Goal: Communication & Community: Answer question/provide support

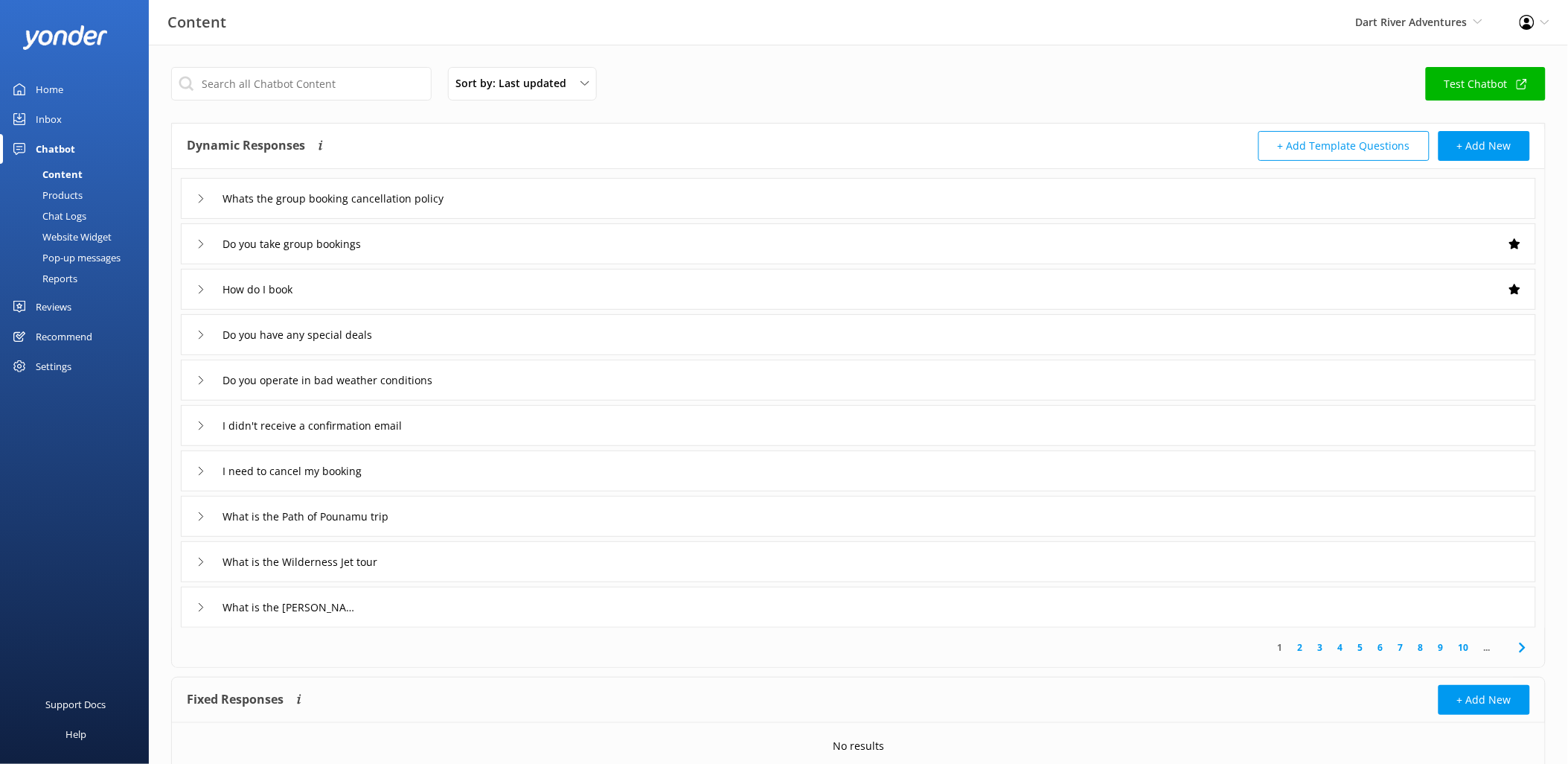
click at [55, 114] on div "Inbox" at bounding box center [48, 119] width 26 height 29
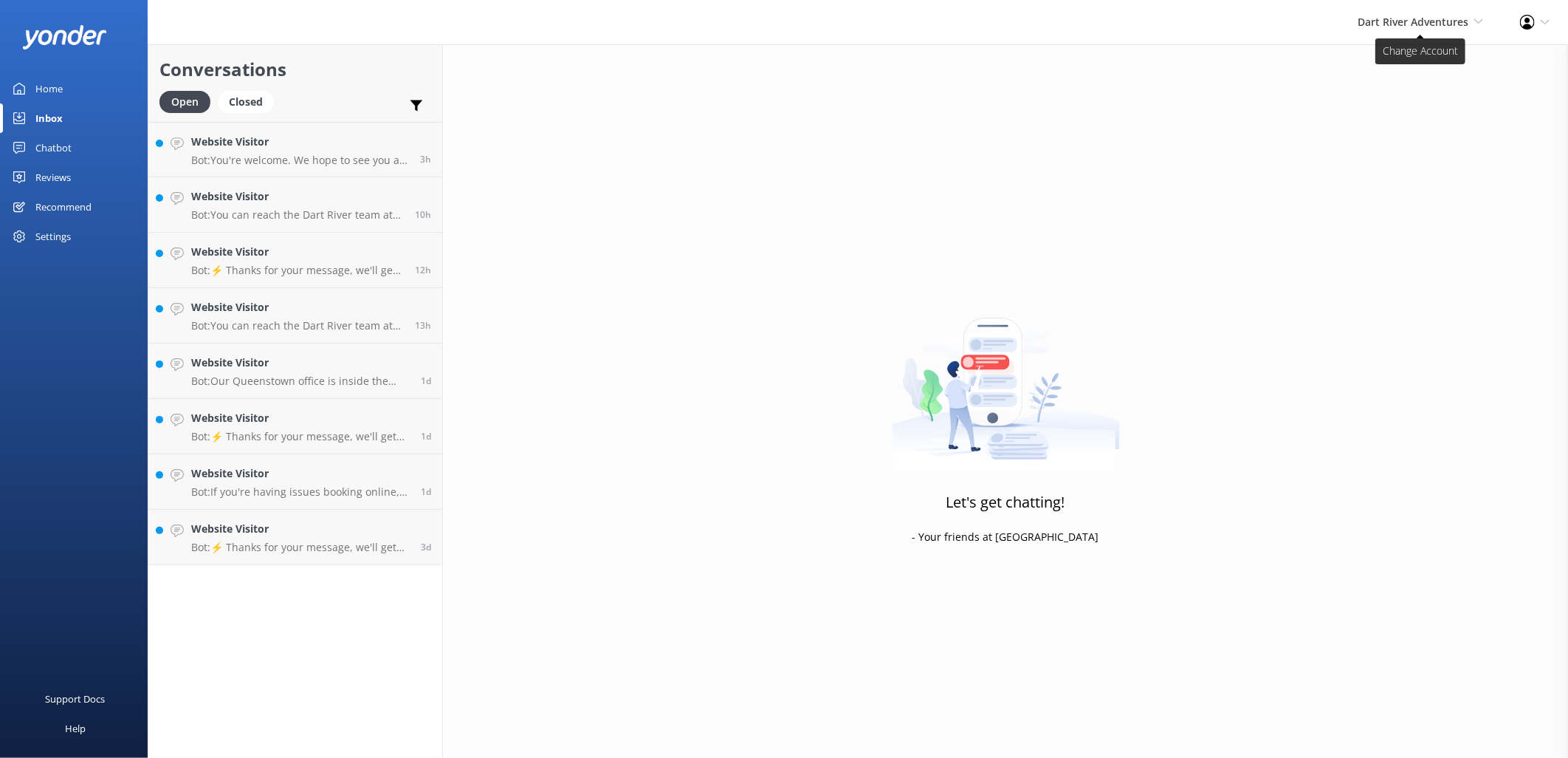
click at [1406, 28] on span "Dart River Adventures Shotover Jet Dart River Adventures" at bounding box center [1420, 21] width 125 height 16
click at [1402, 70] on link "Shotover Jet" at bounding box center [1429, 63] width 148 height 35
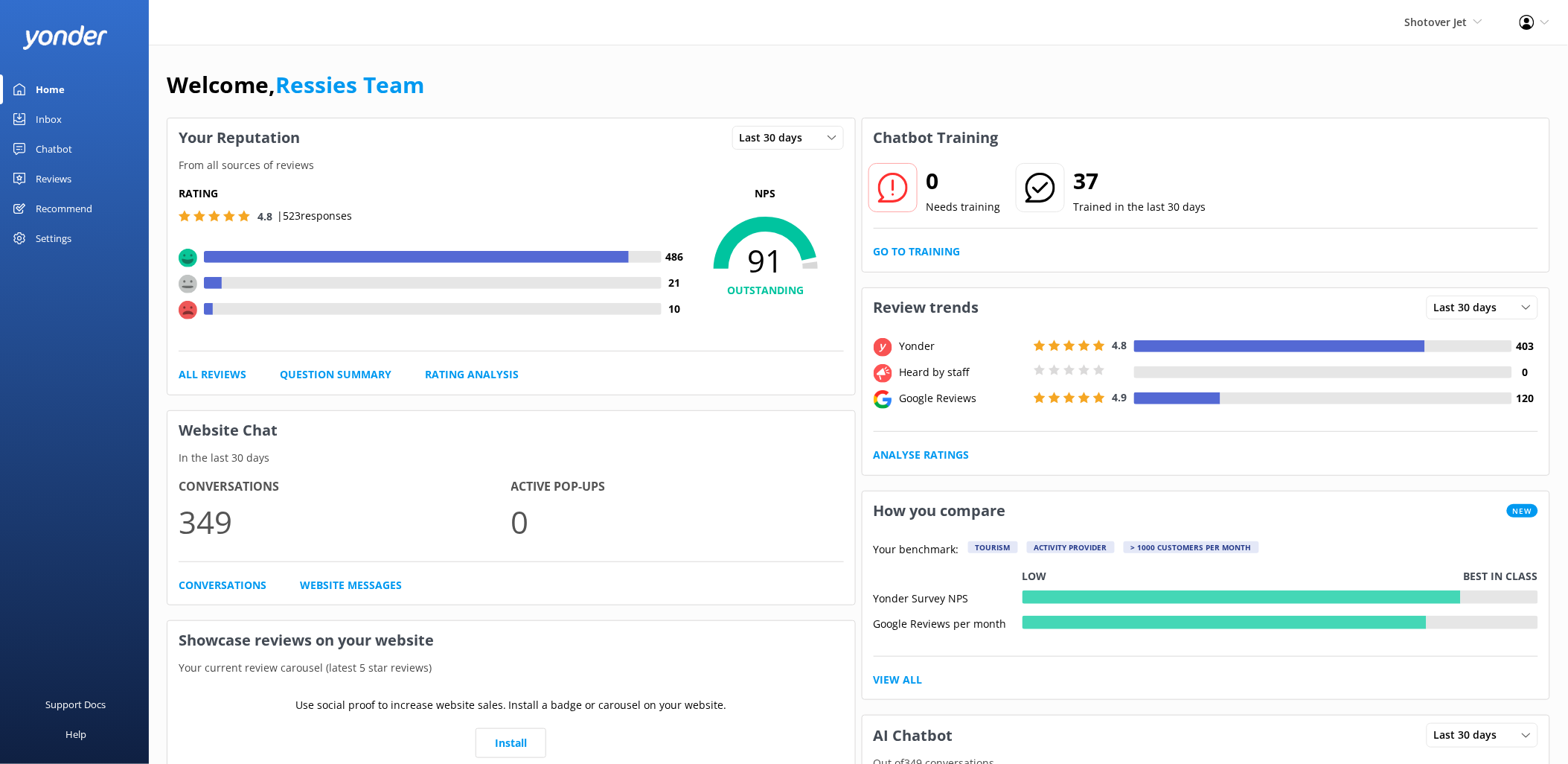
click at [42, 107] on div "Inbox" at bounding box center [48, 119] width 26 height 29
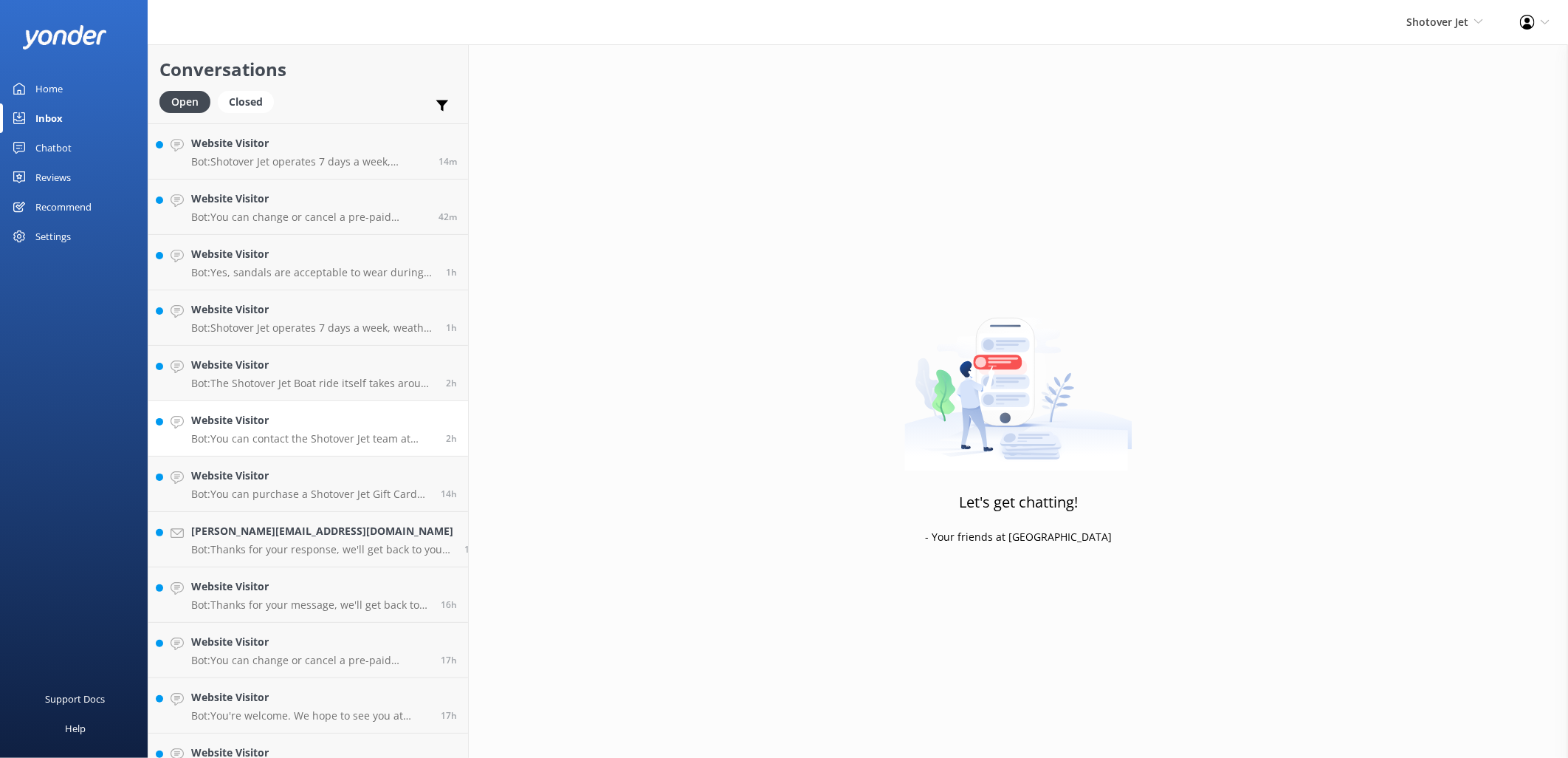
scroll to position [82, 0]
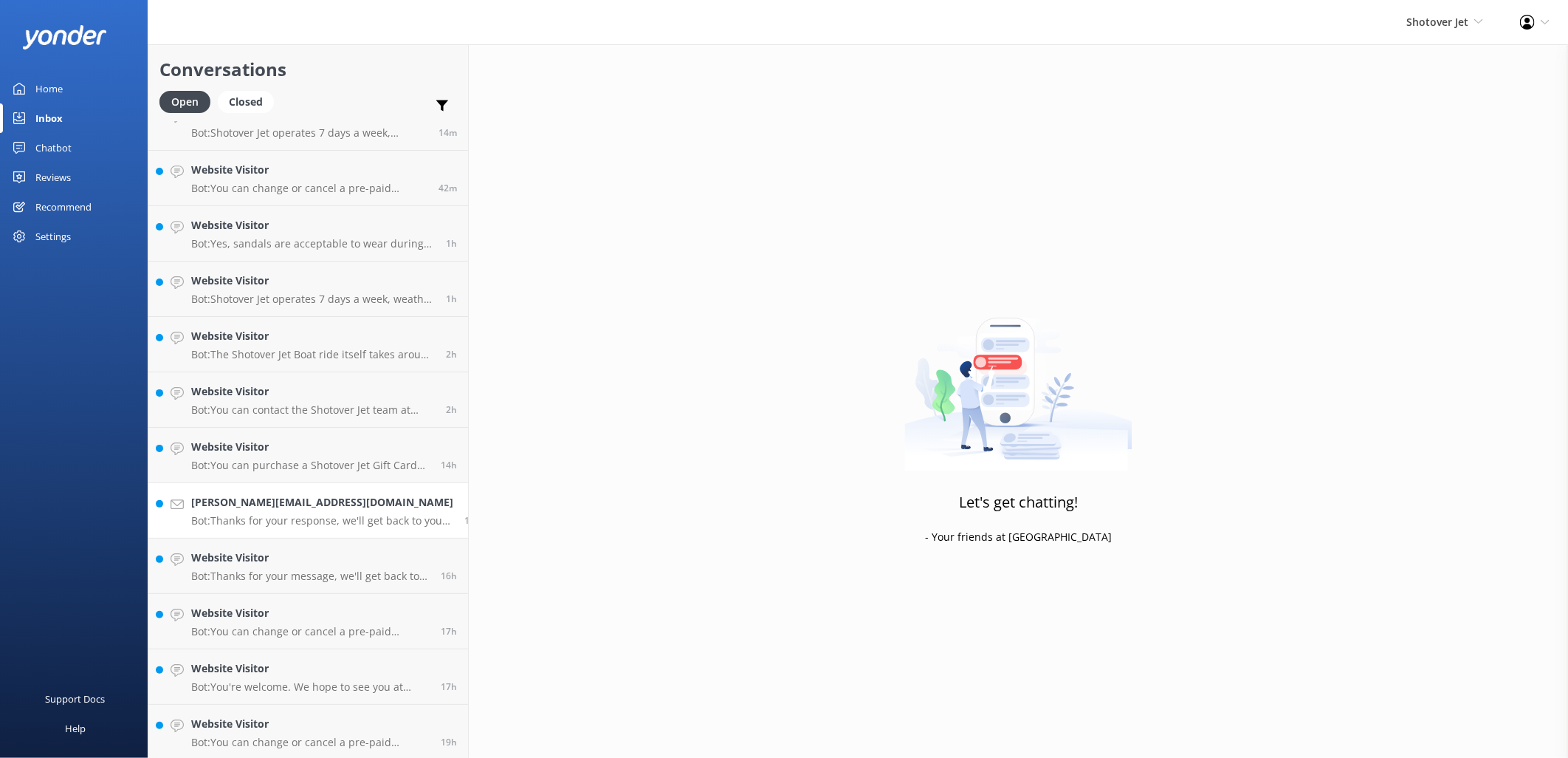
click at [274, 499] on h4 "[PERSON_NAME][EMAIL_ADDRESS][DOMAIN_NAME]" at bounding box center [322, 502] width 262 height 16
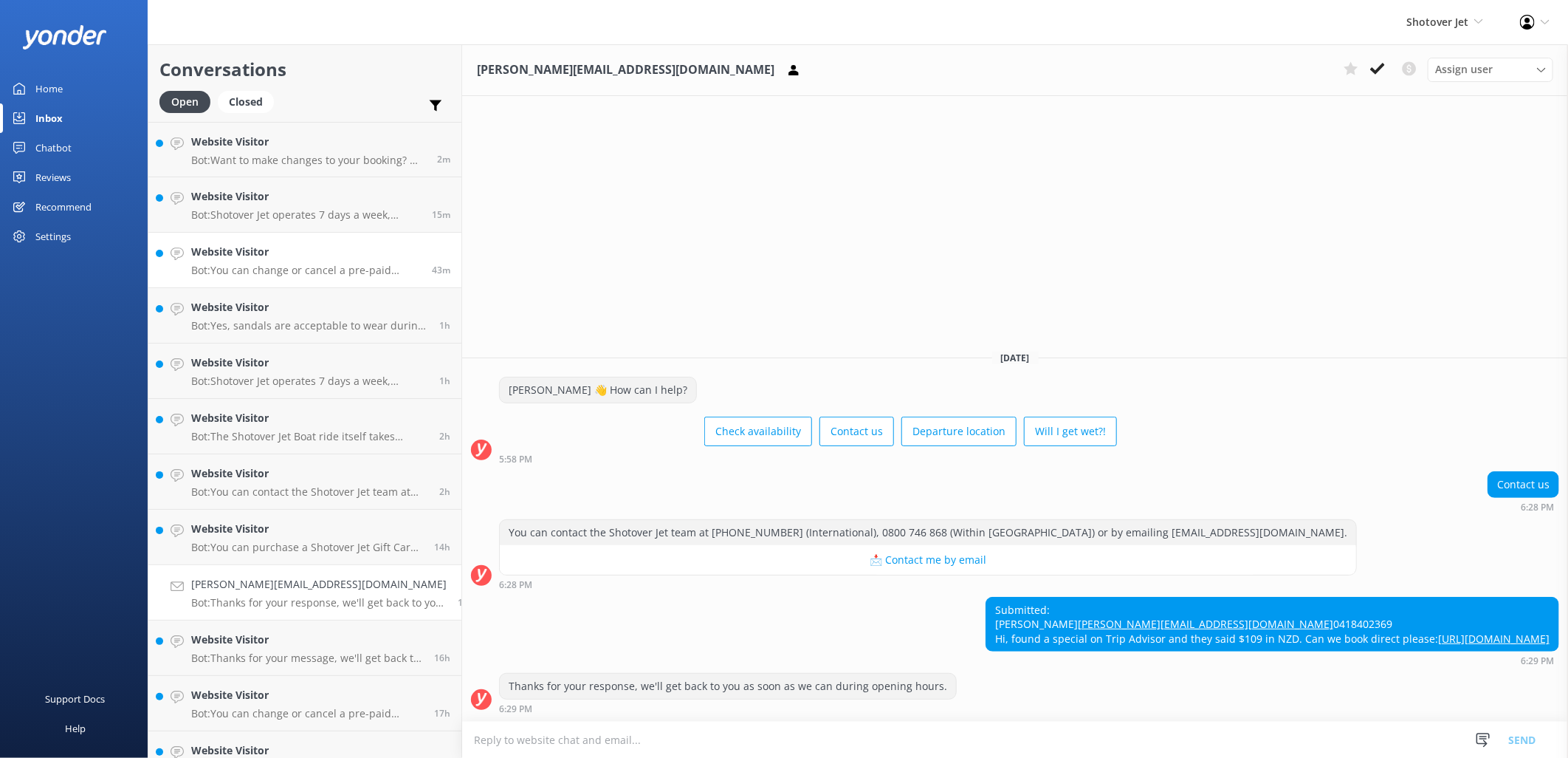
click at [307, 267] on p "Bot: You can change or cancel a pre-paid booking free of charge up to 24 hours …" at bounding box center [306, 270] width 230 height 13
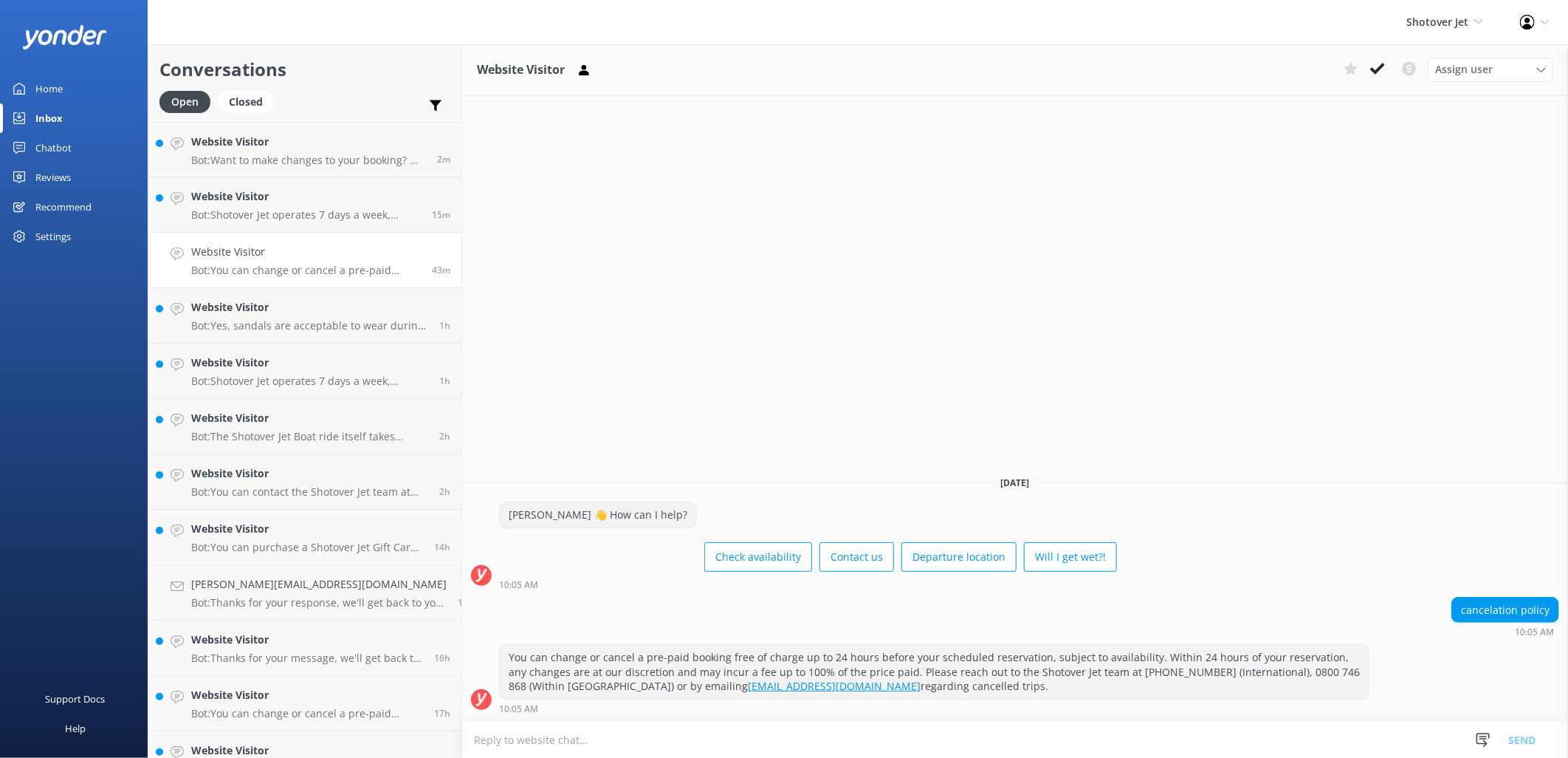
click at [55, 88] on div "Home" at bounding box center [49, 88] width 27 height 29
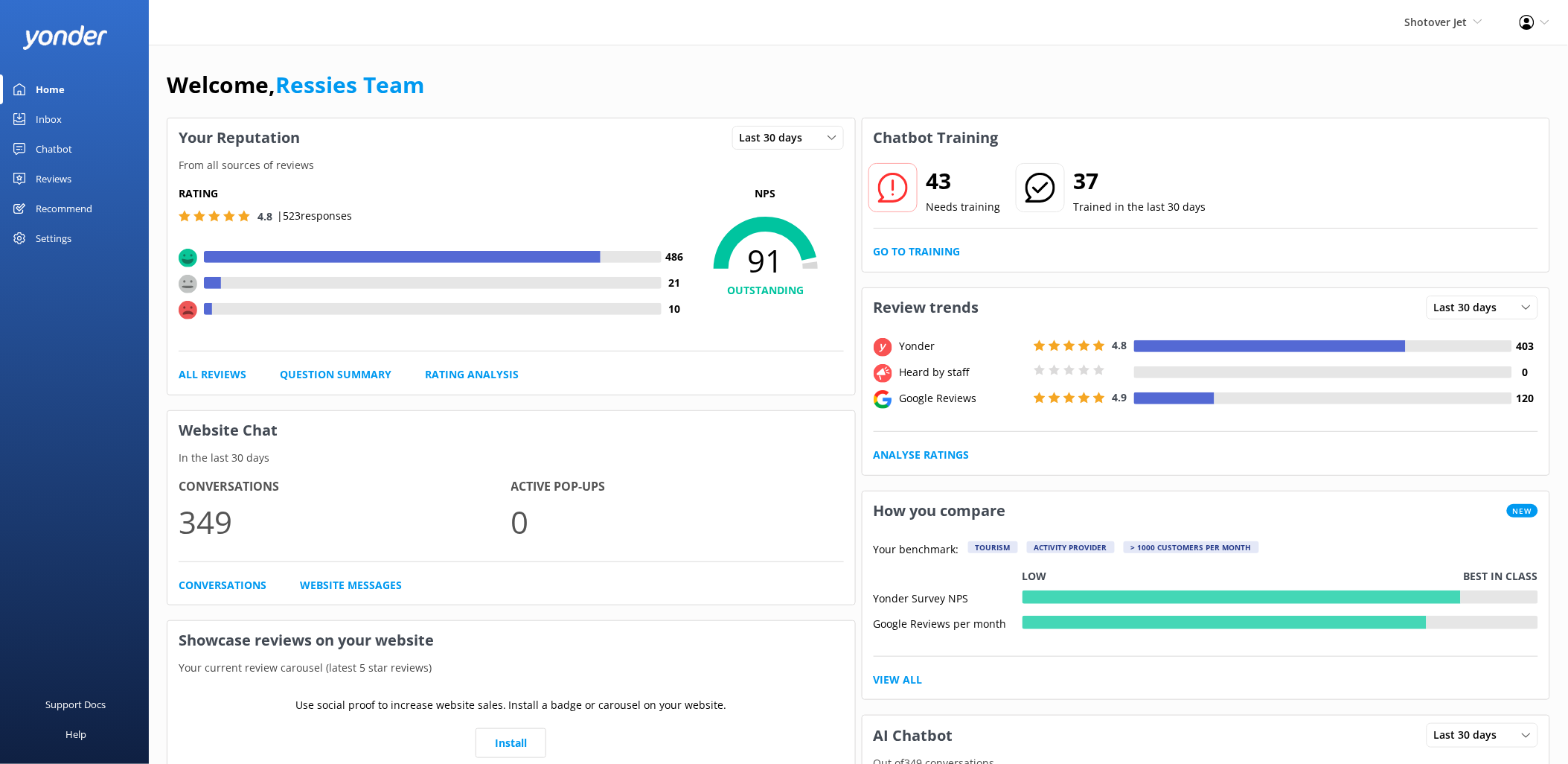
click at [54, 174] on div "Reviews" at bounding box center [53, 178] width 35 height 29
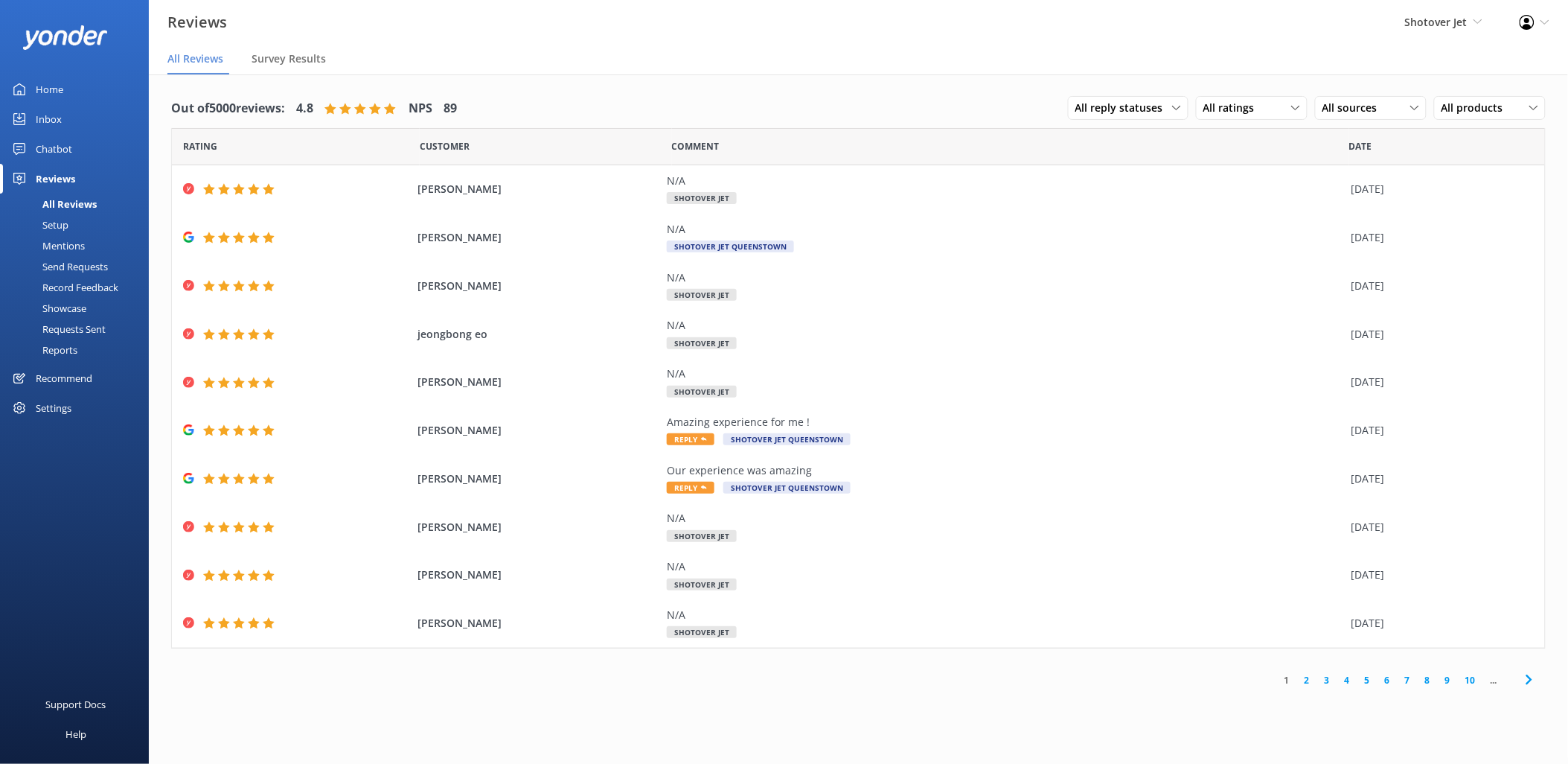
click at [1306, 675] on link "2" at bounding box center [1307, 680] width 20 height 14
click at [1326, 685] on link "3" at bounding box center [1327, 680] width 20 height 14
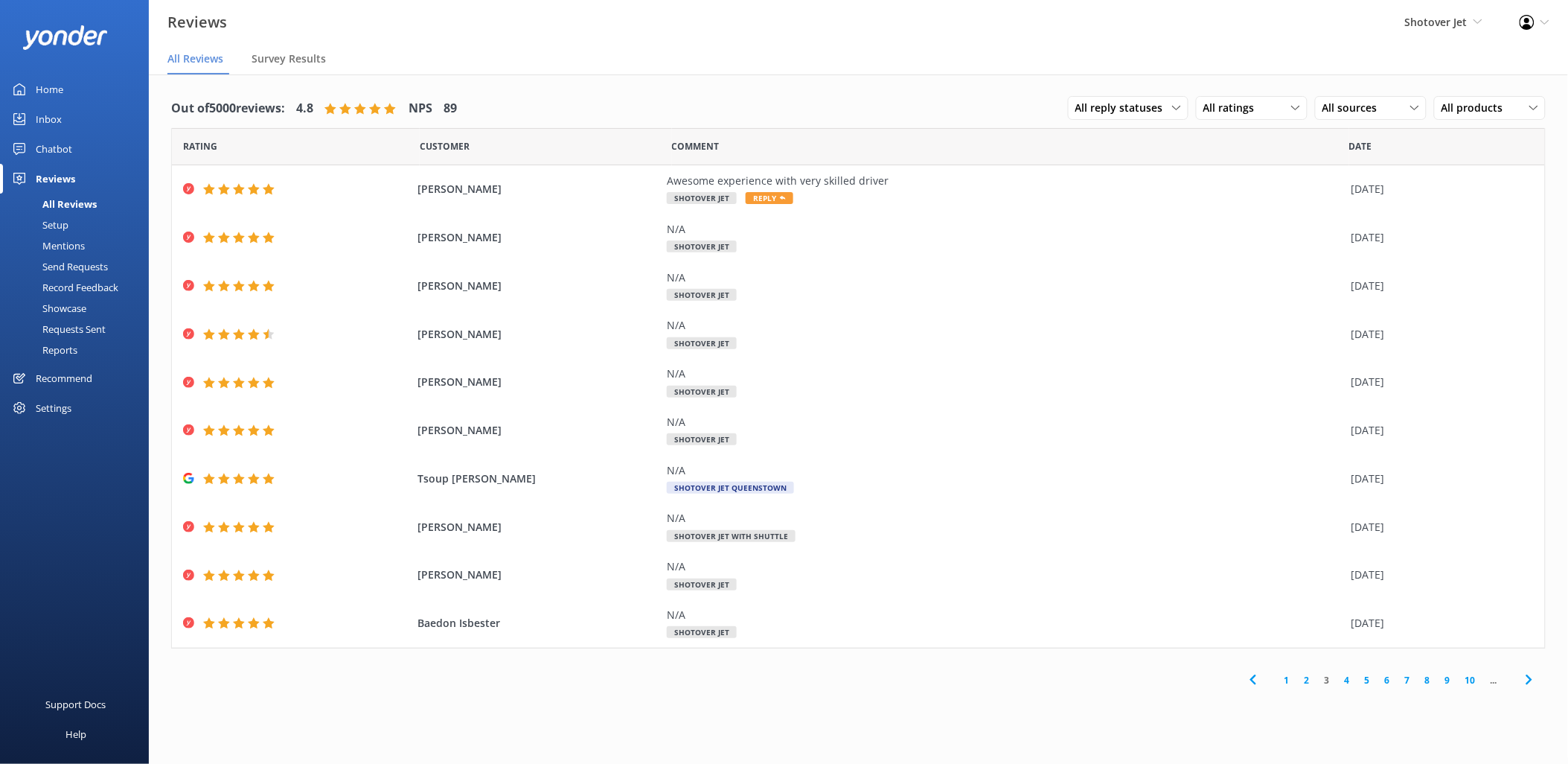
click at [1351, 674] on link "4" at bounding box center [1347, 680] width 20 height 14
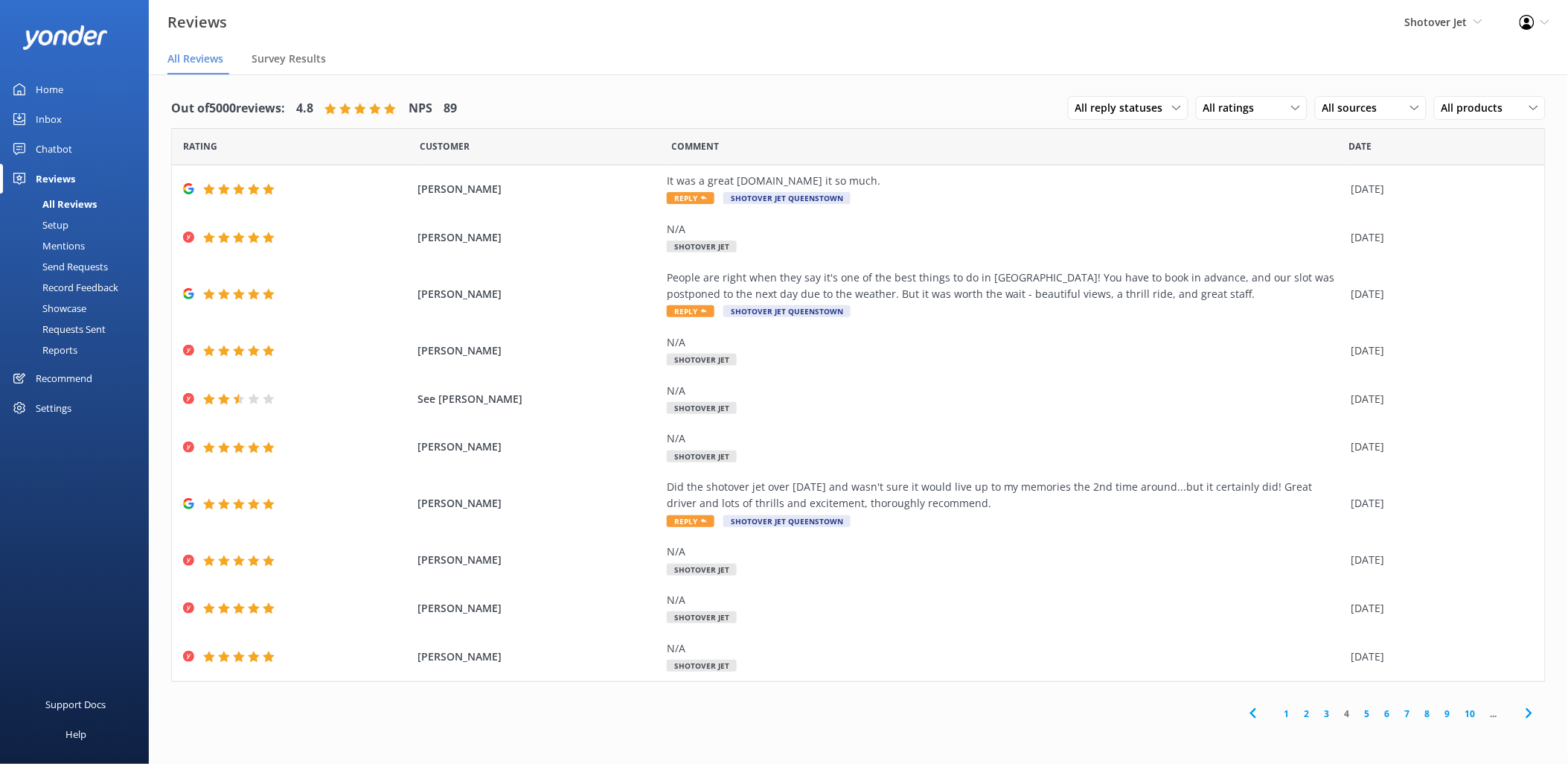
click at [1366, 720] on div "1 2 3 4 5 6 7 8 9 10 ..." at bounding box center [1391, 713] width 310 height 34
click at [1366, 716] on link "5" at bounding box center [1366, 713] width 20 height 14
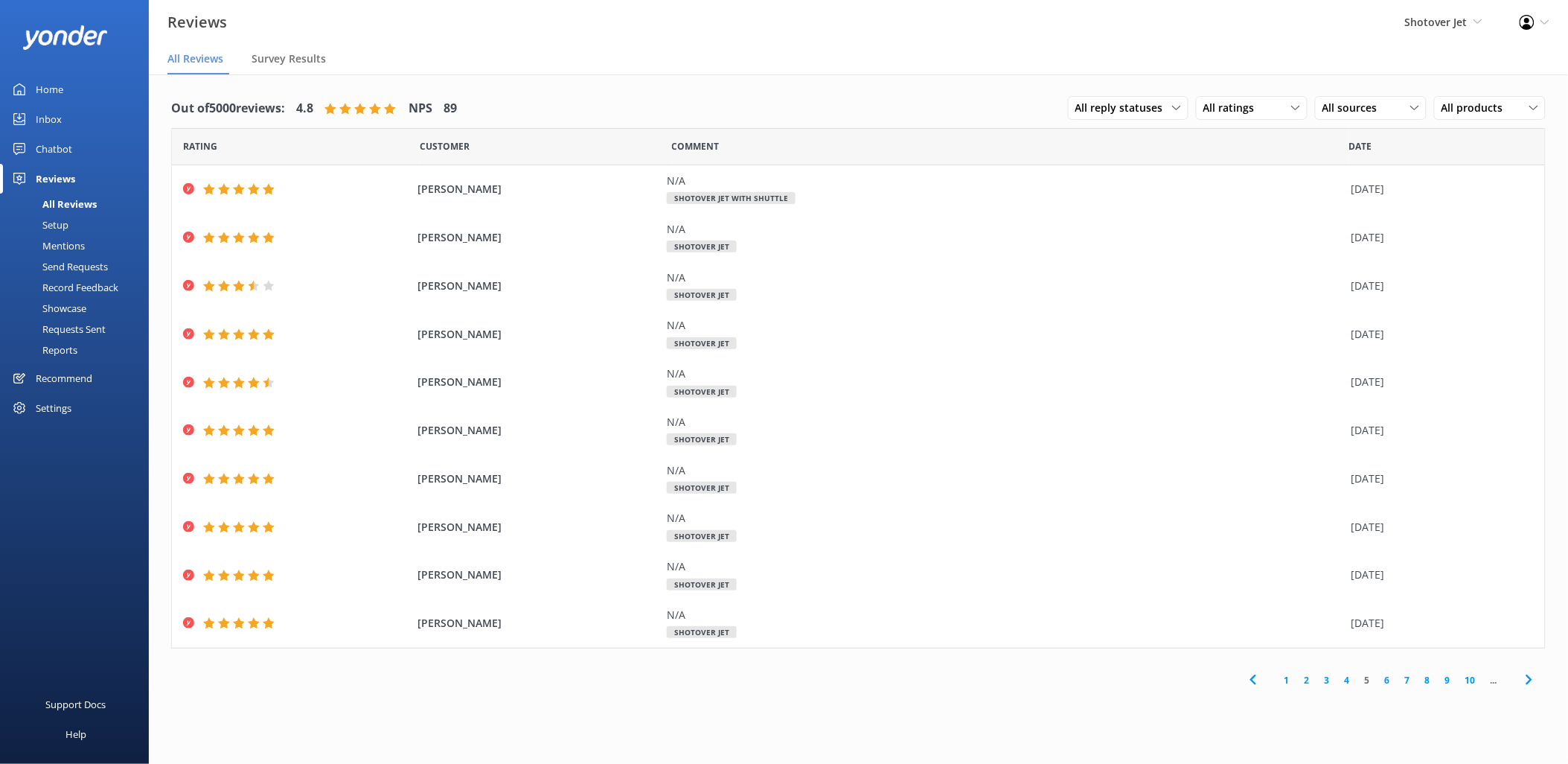
click at [1389, 681] on link "6" at bounding box center [1387, 680] width 20 height 14
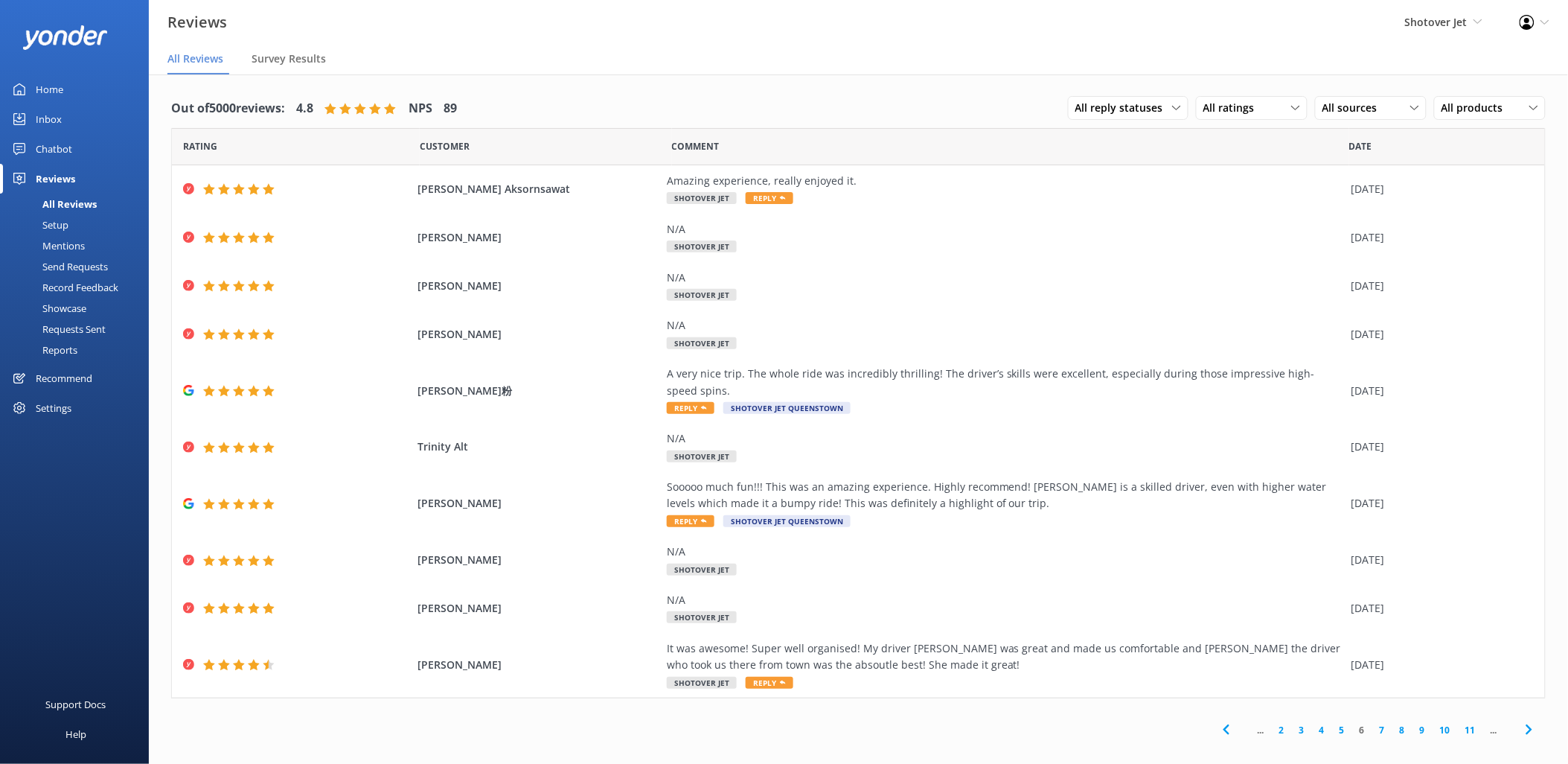
click at [1383, 733] on link "7" at bounding box center [1382, 729] width 20 height 14
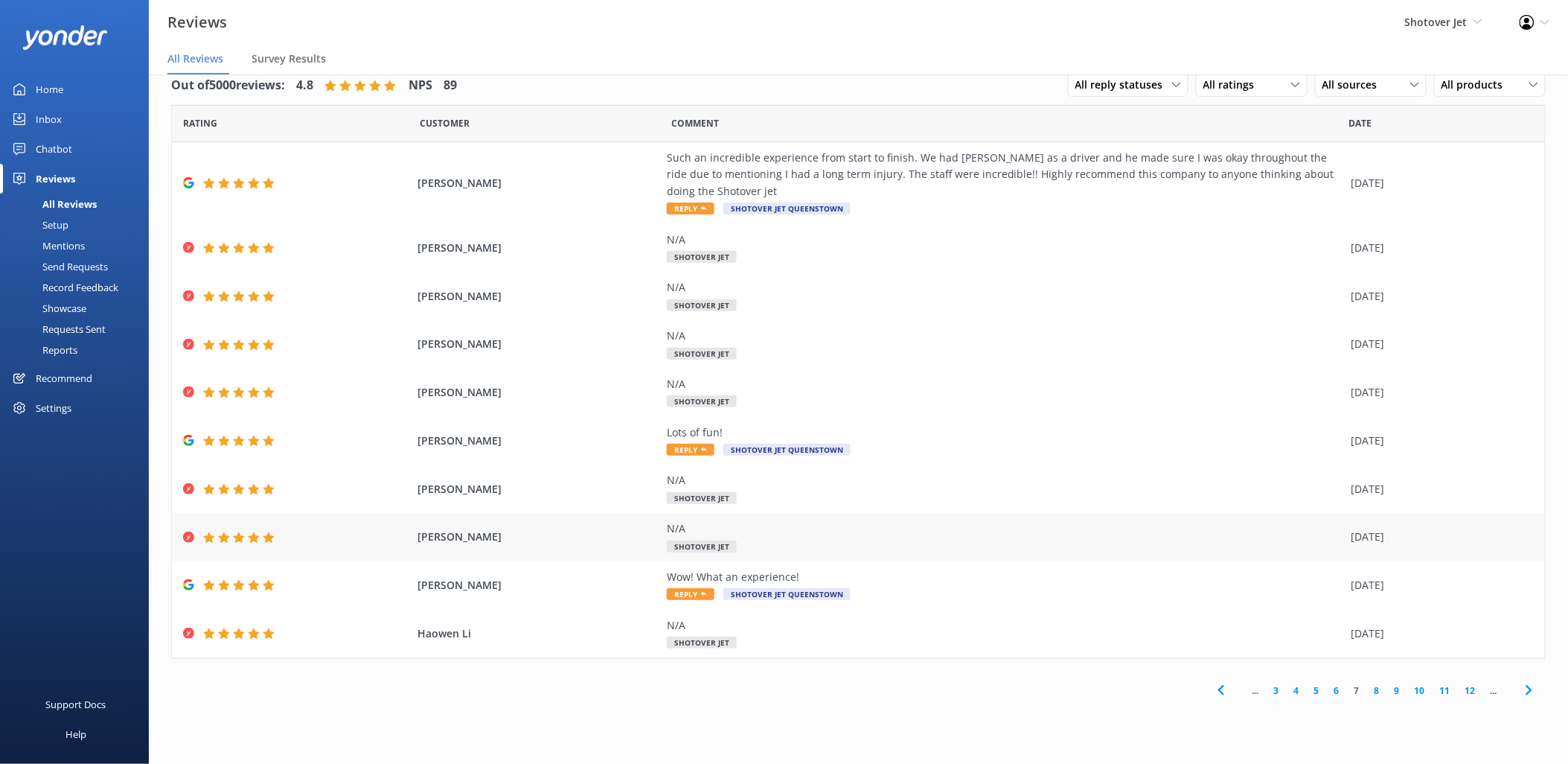
scroll to position [29, 0]
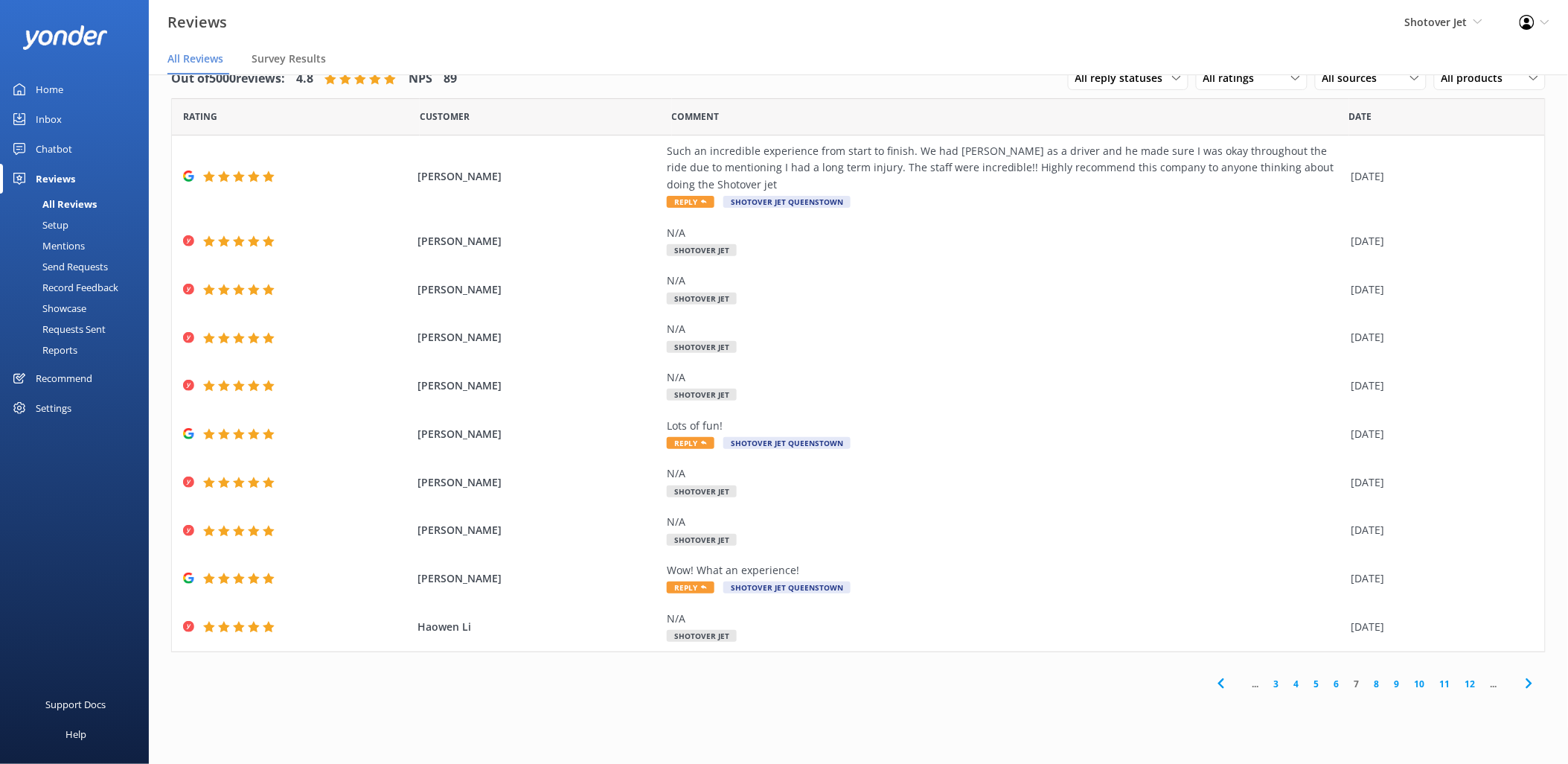
click at [1379, 688] on link "8" at bounding box center [1377, 684] width 20 height 14
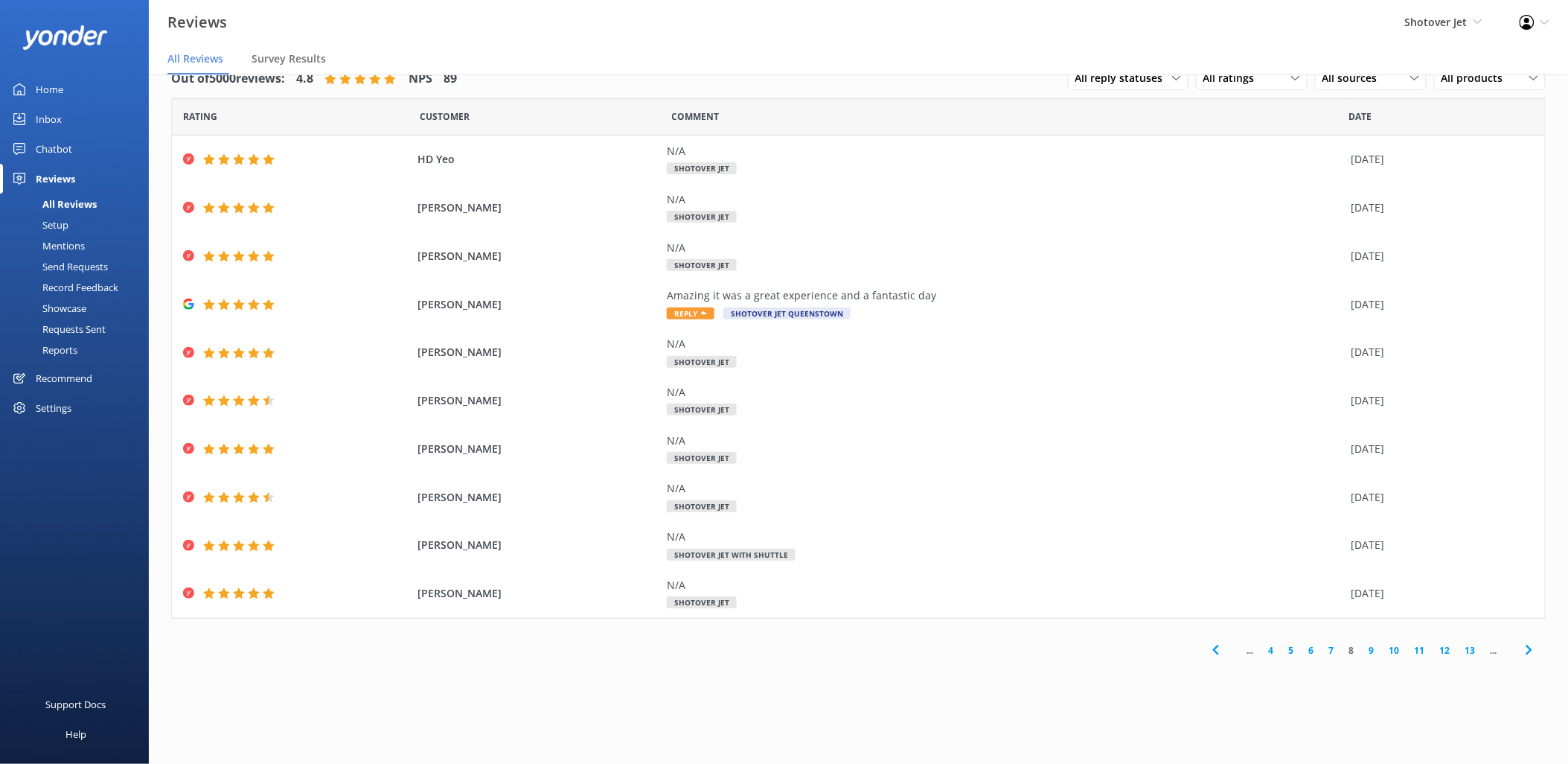
click at [1370, 657] on link "9" at bounding box center [1371, 650] width 20 height 14
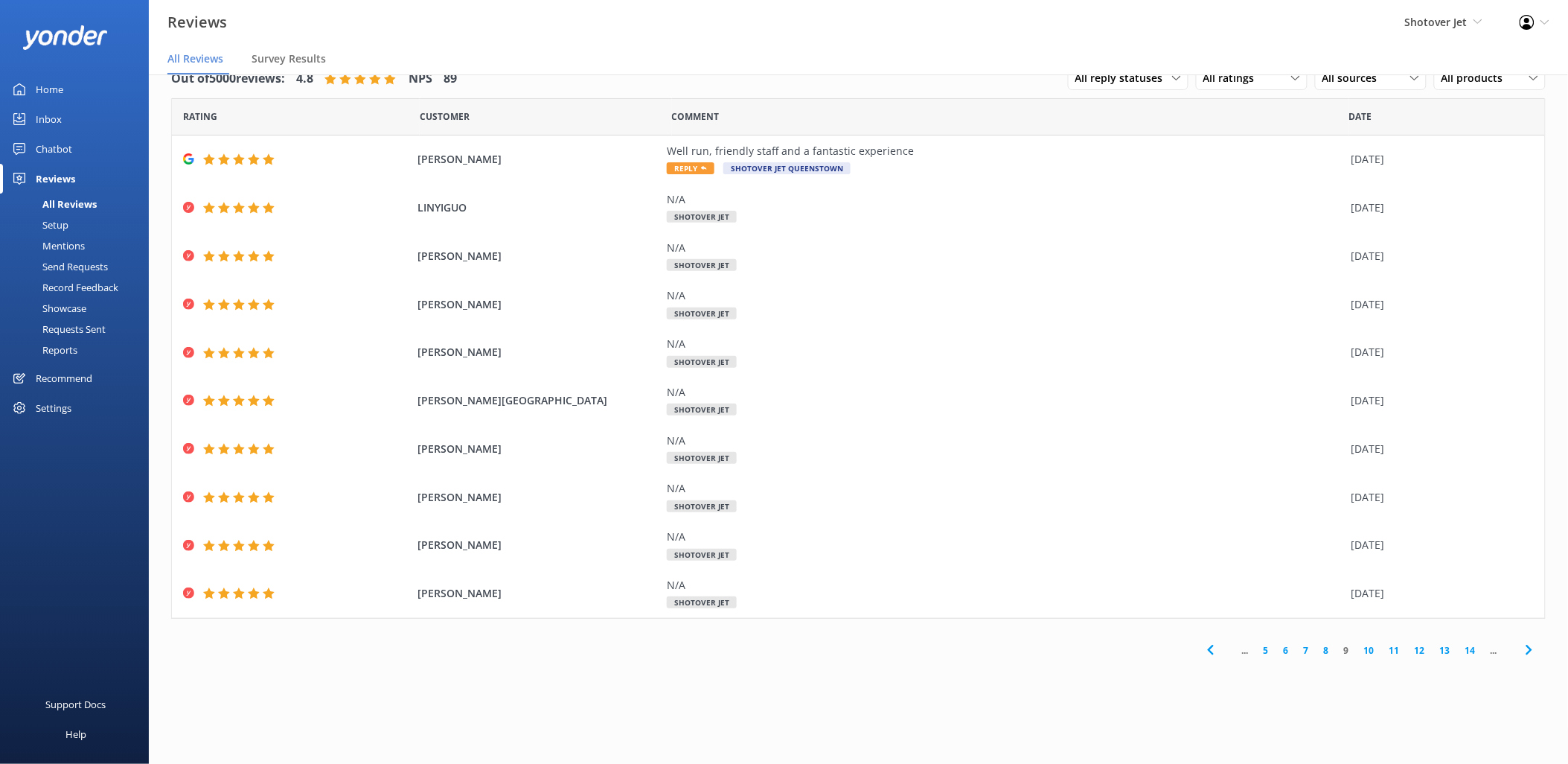
click at [1373, 653] on link "10" at bounding box center [1368, 650] width 25 height 14
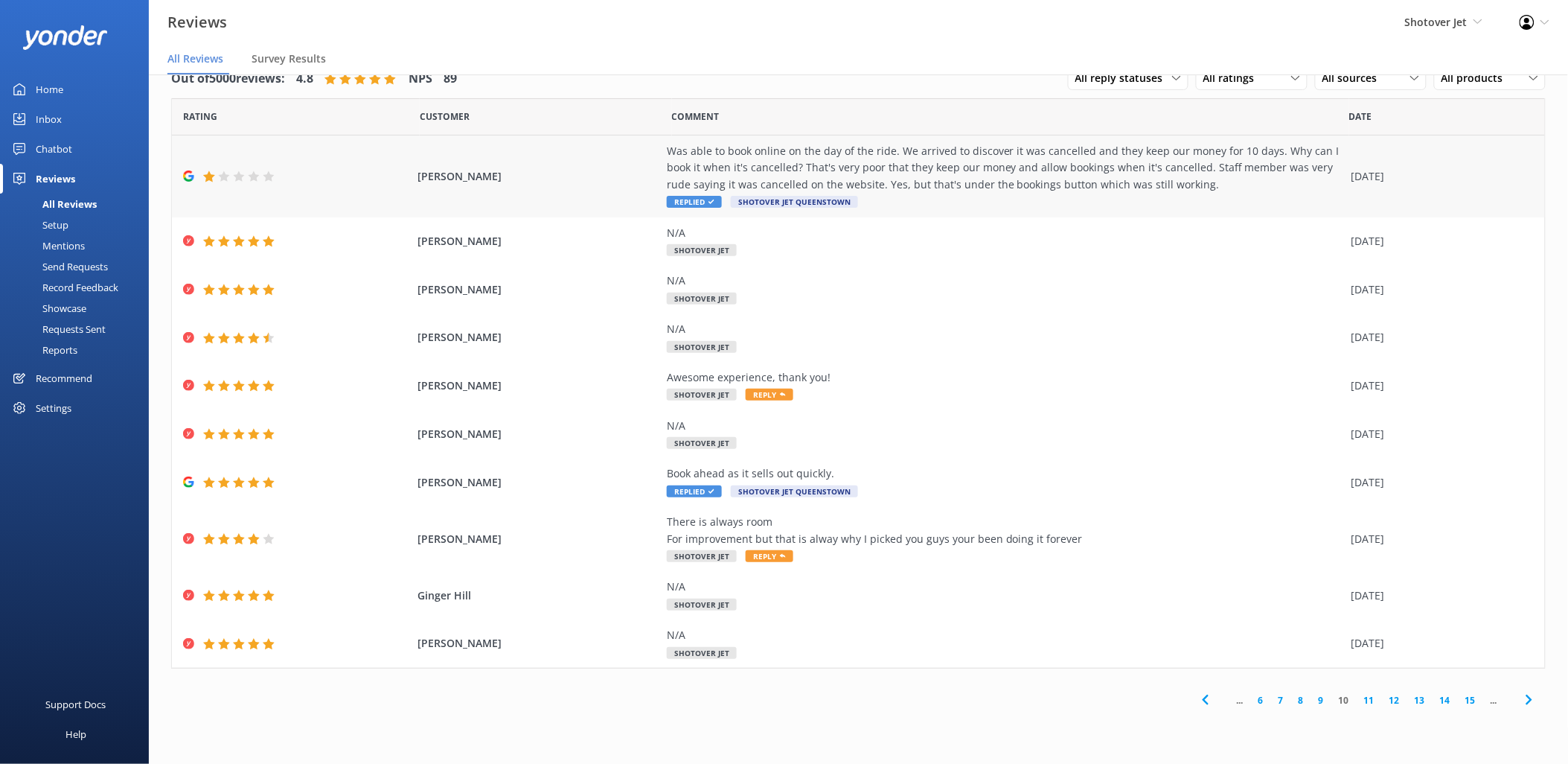
click at [912, 165] on div "Was able to book online on the day of the ride. We arrived to discover it was c…" at bounding box center [1005, 168] width 677 height 50
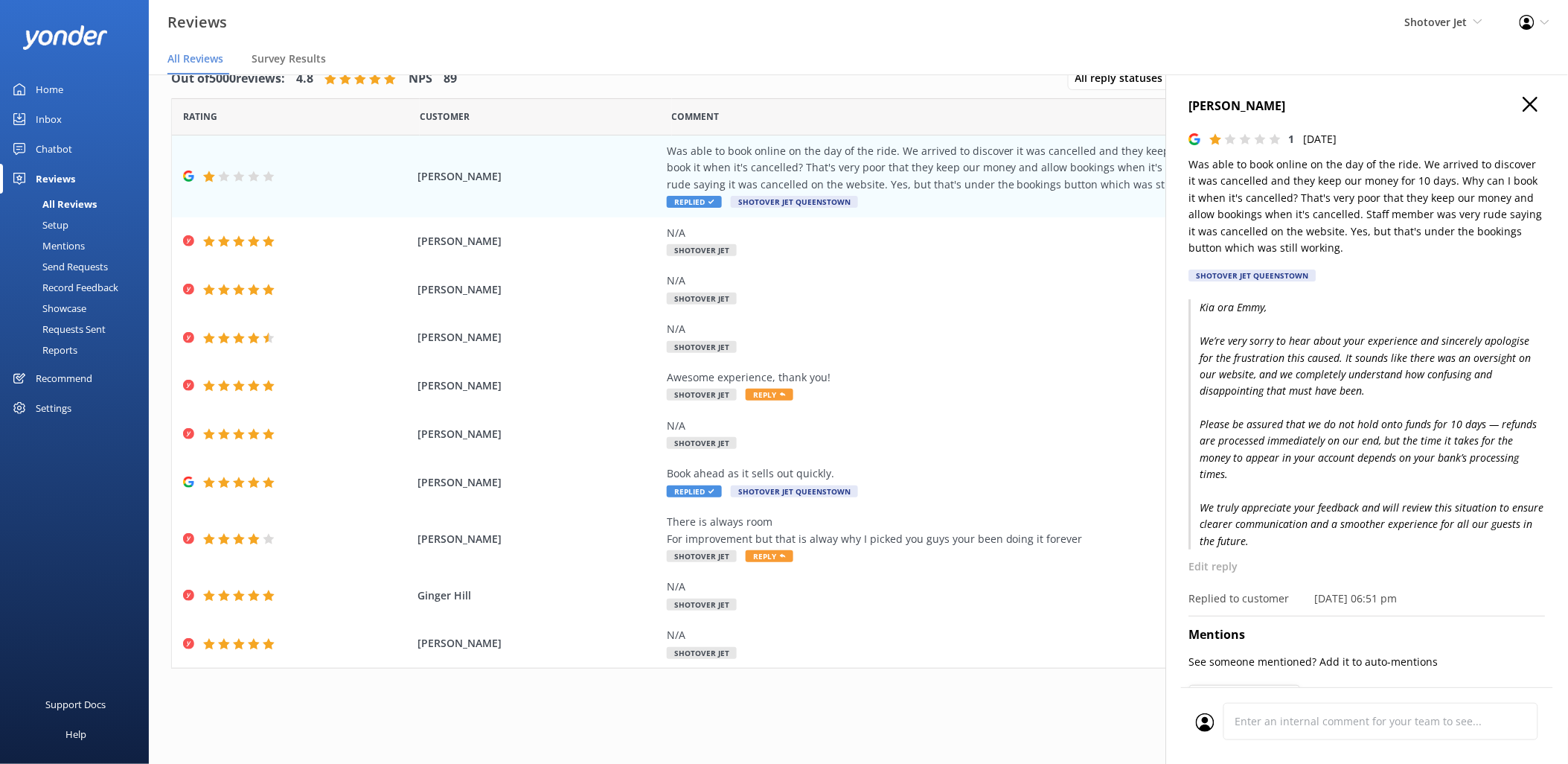
click at [1523, 105] on icon "button" at bounding box center [1530, 104] width 15 height 15
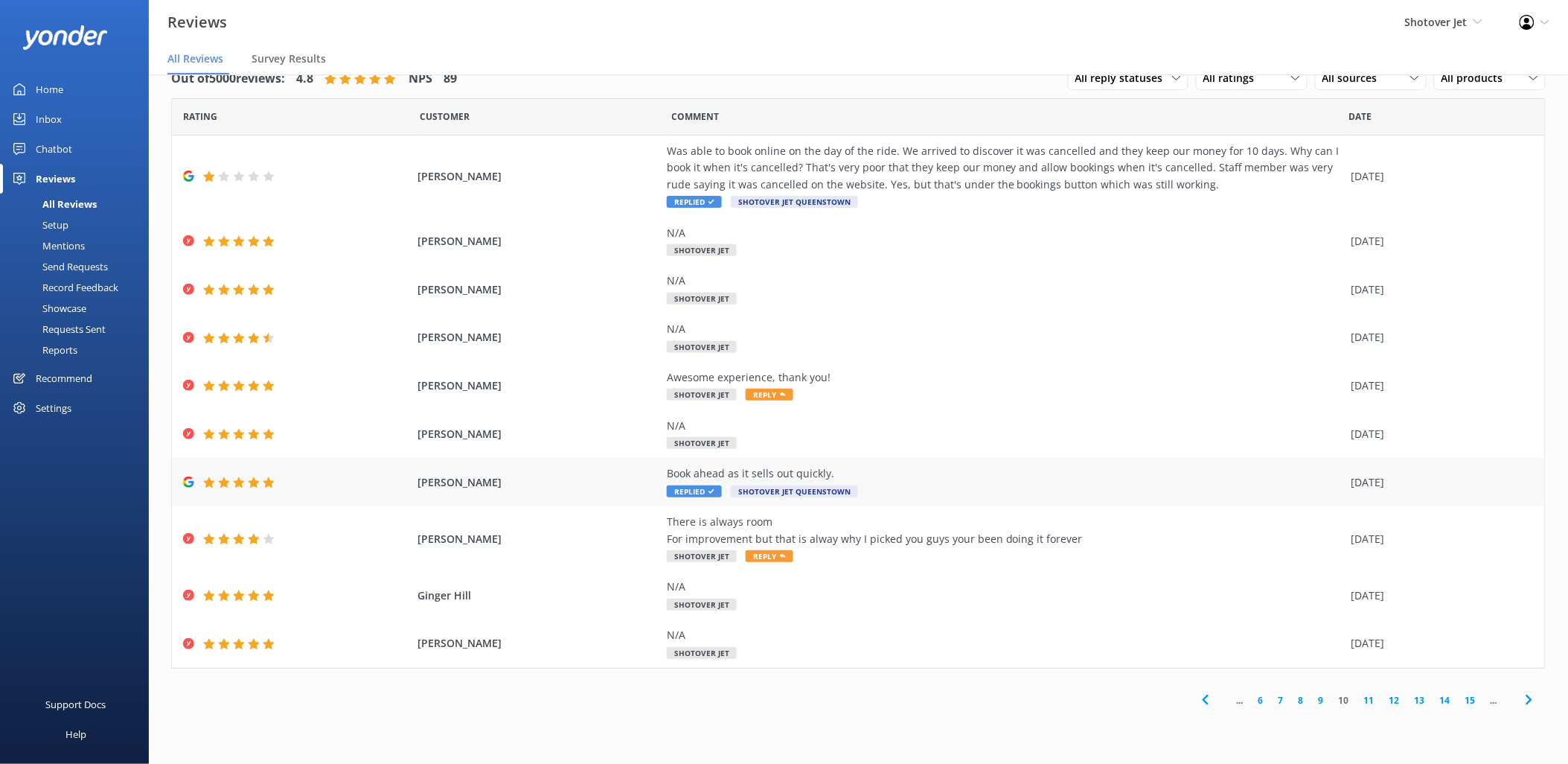
click at [1274, 496] on div "Book ahead as it sells out quickly. Replied Shotover Jet Queenstown" at bounding box center [1005, 482] width 677 height 34
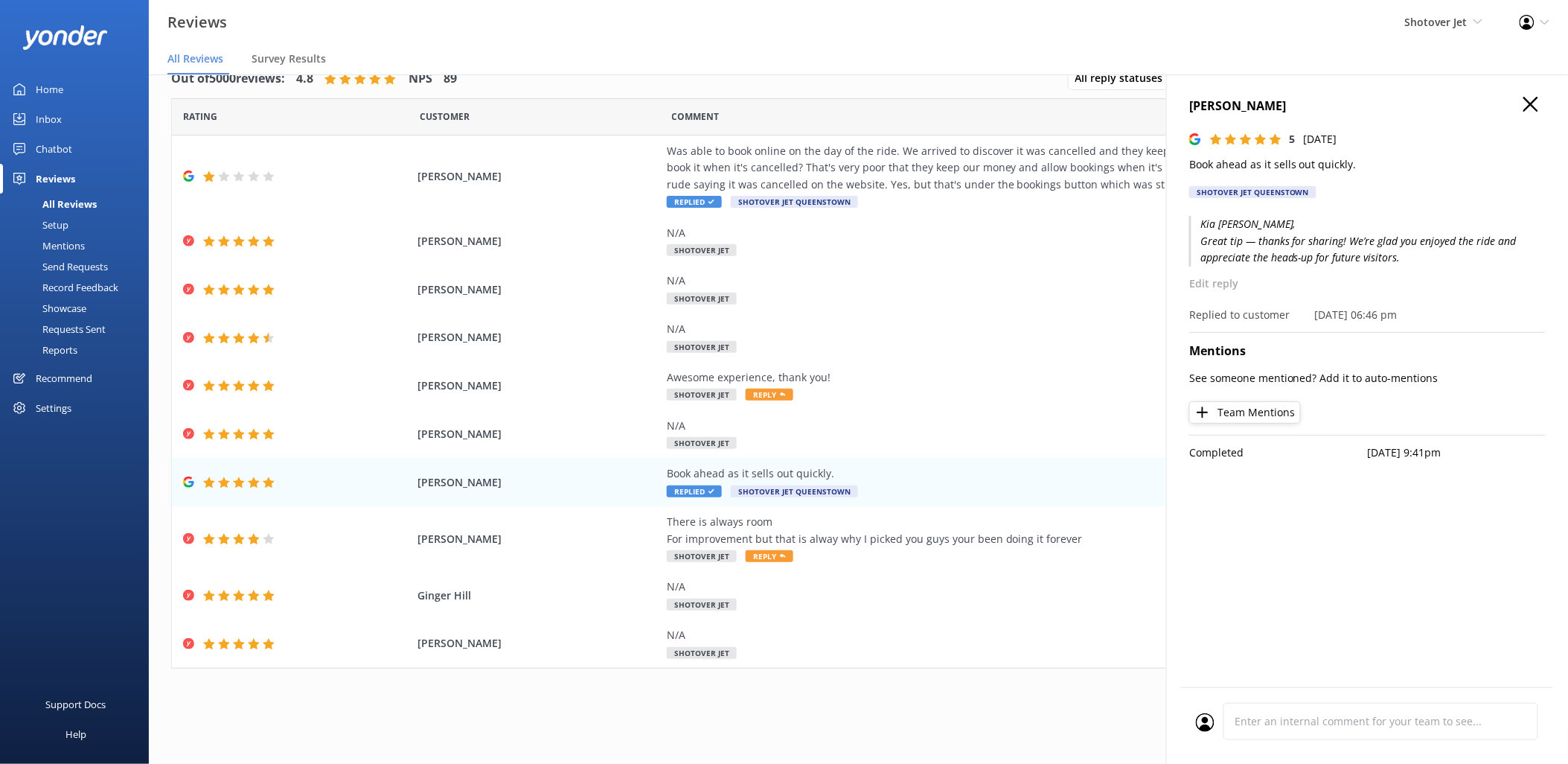
click at [846, 690] on div "... 6 7 8 9 10 11 12 13 14 15 ..." at bounding box center [858, 700] width 1374 height 34
click at [1530, 108] on icon "button" at bounding box center [1530, 104] width 15 height 15
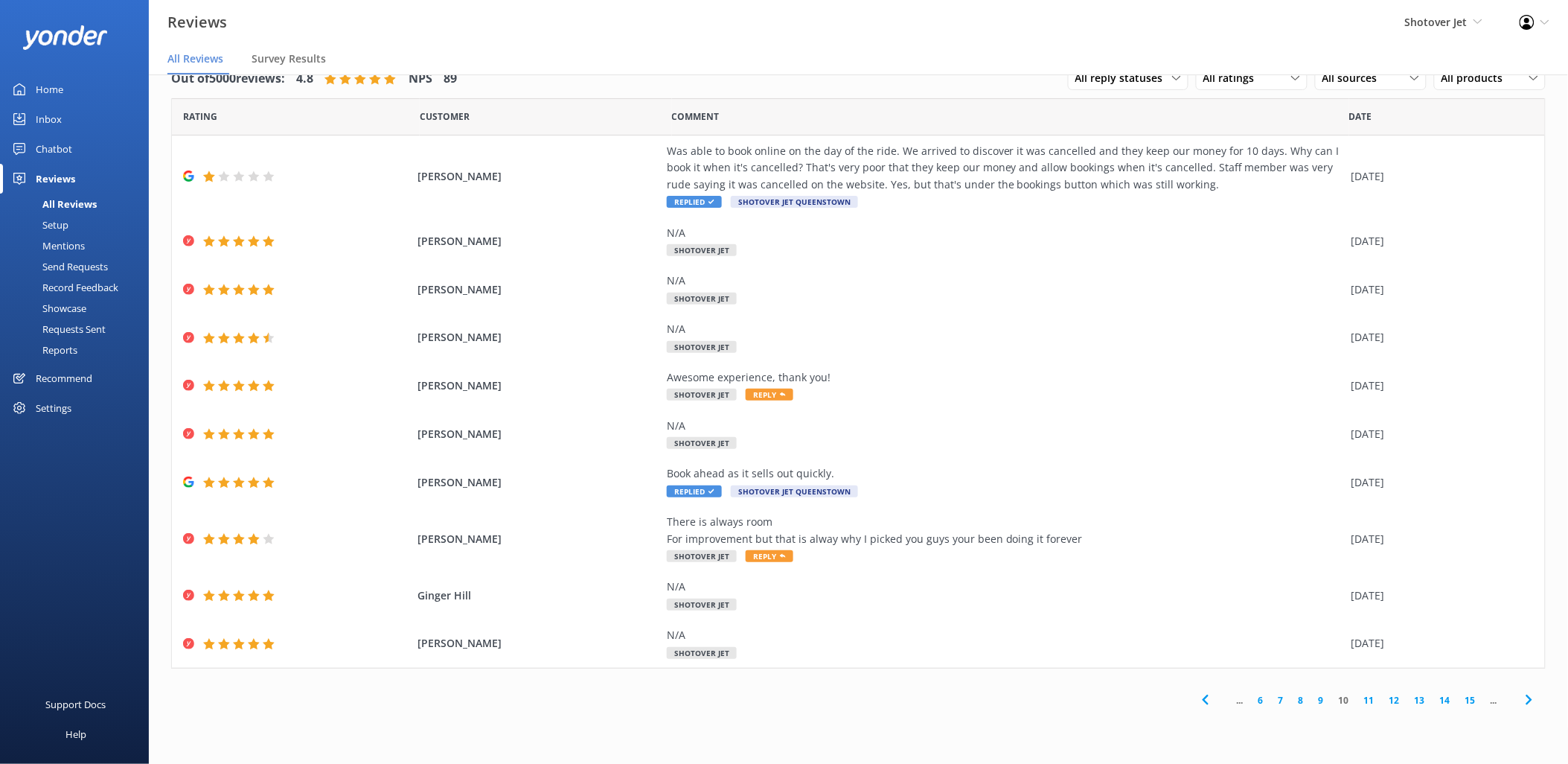
click at [1325, 702] on link "9" at bounding box center [1321, 700] width 20 height 14
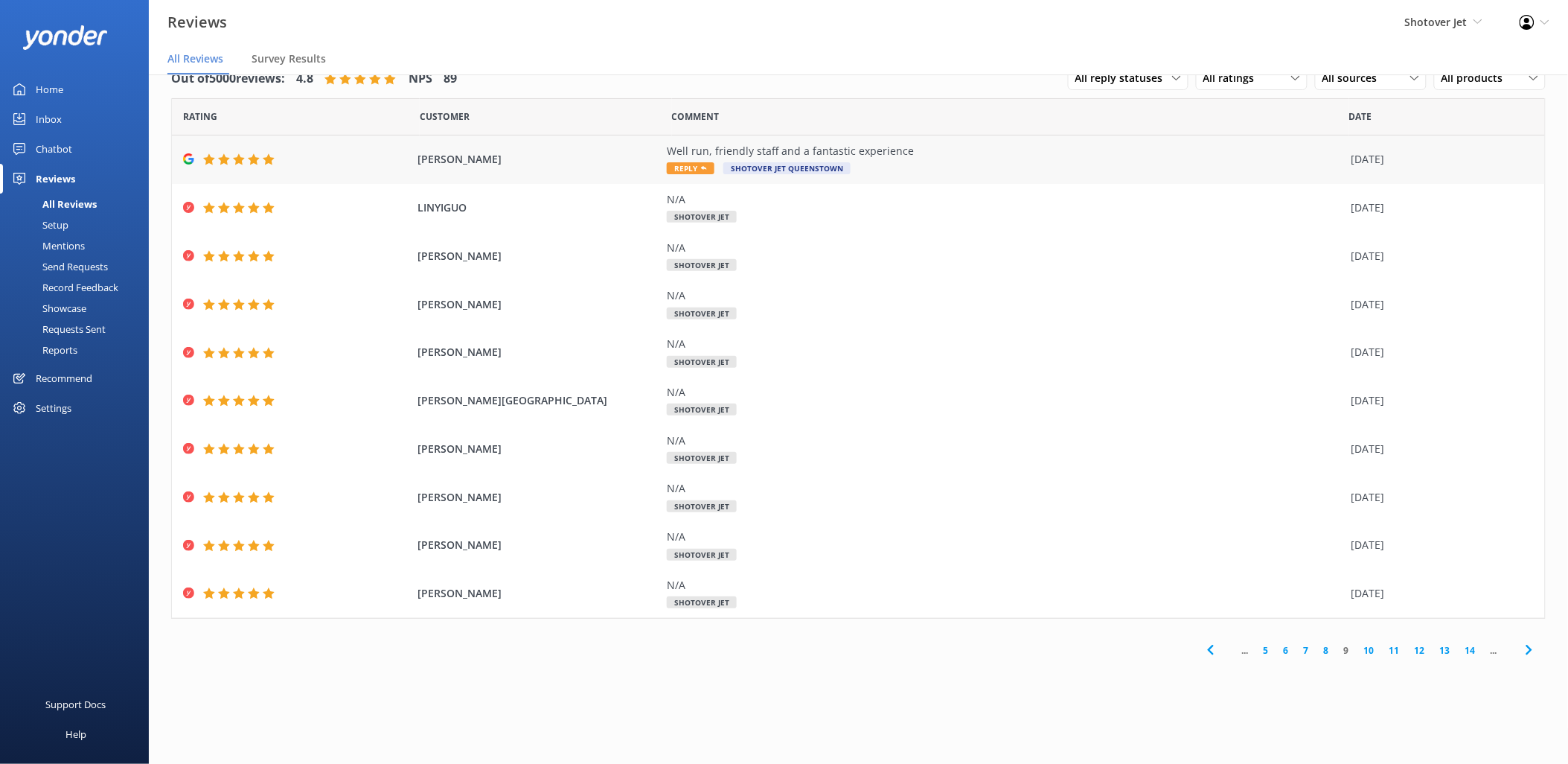
click at [1039, 140] on div "Darryn Springett Well run, friendly staff and a fantastic experience Reply Shot…" at bounding box center [858, 160] width 1373 height 48
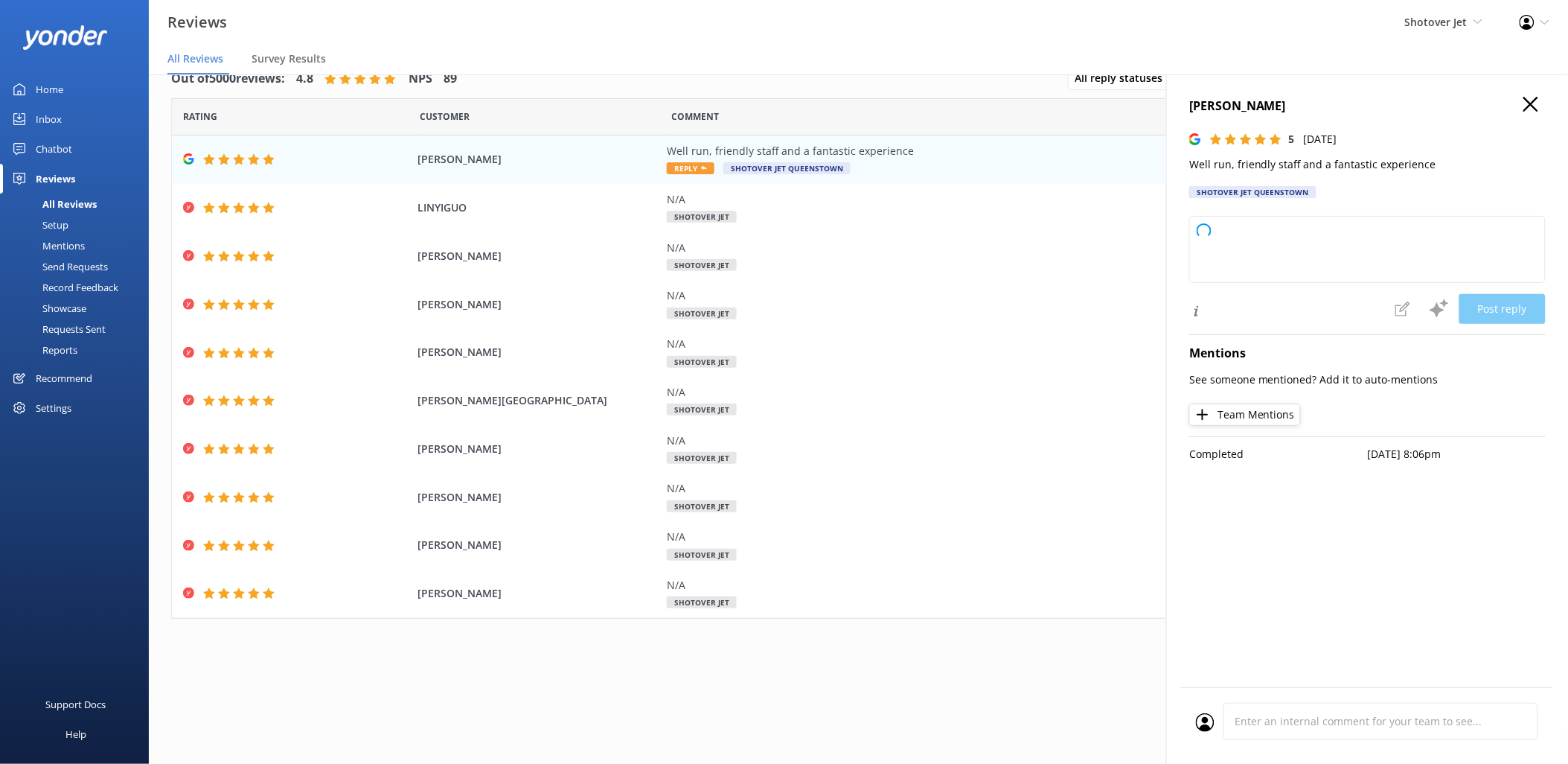
click at [1367, 165] on p "Well run, friendly staff and a fantastic experience" at bounding box center [1367, 164] width 356 height 16
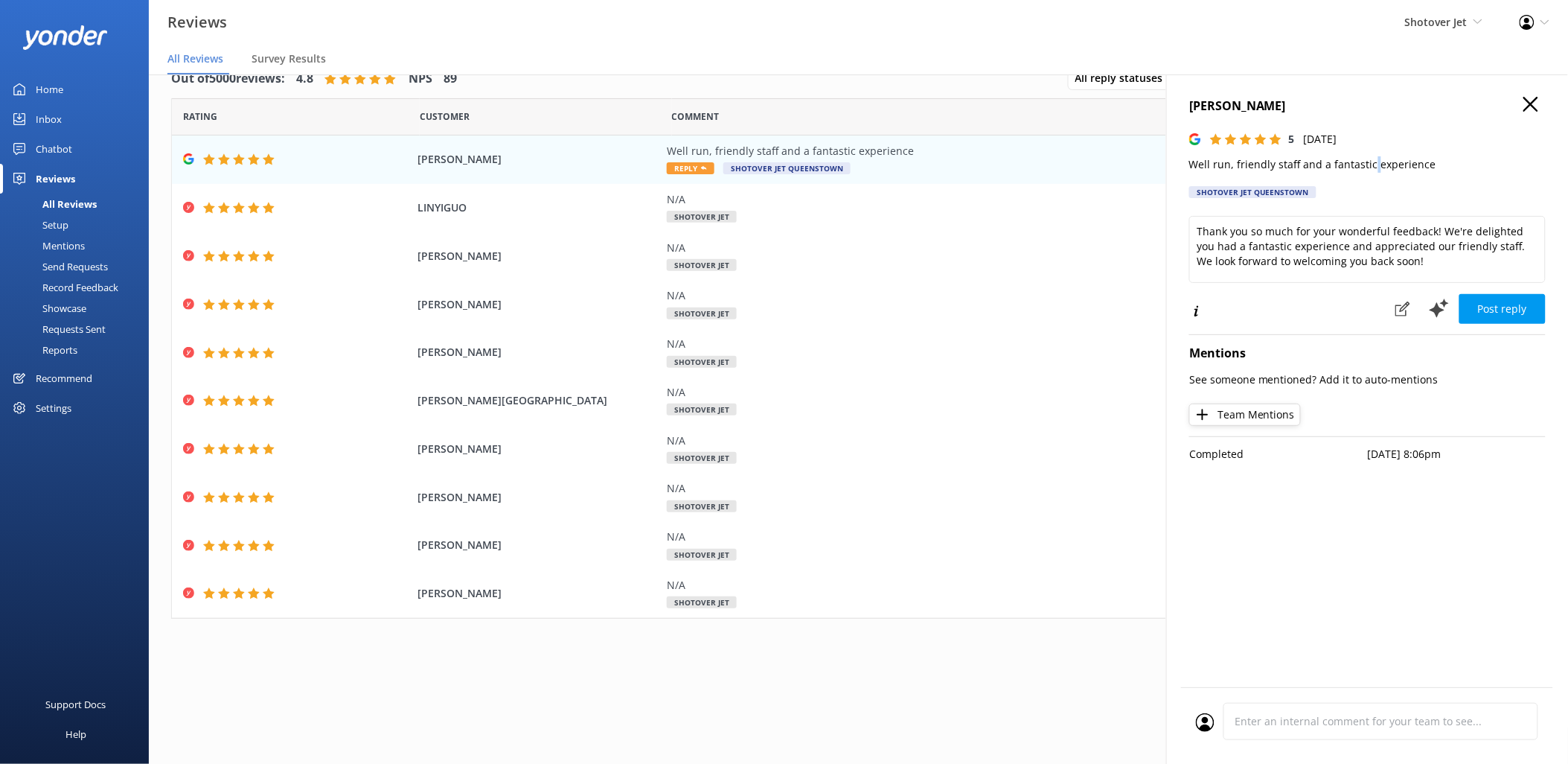
click at [1367, 165] on p "Well run, friendly staff and a fantastic experience" at bounding box center [1367, 164] width 356 height 16
click at [1415, 164] on p "Well run, friendly staff and a fantastic experience" at bounding box center [1367, 164] width 356 height 16
drag, startPoint x: 1430, startPoint y: 158, endPoint x: 1194, endPoint y: 102, distance: 242.6
click at [1194, 102] on div "Darryn Springett 5 Tue, 7th Oct 2025 Well run, friendly staff and a fantastic e…" at bounding box center [1367, 151] width 356 height 110
copy div "arryn Springett 5 Tue, 7th Oct 2025 Well run, friendly staff and a fantastic ex…"
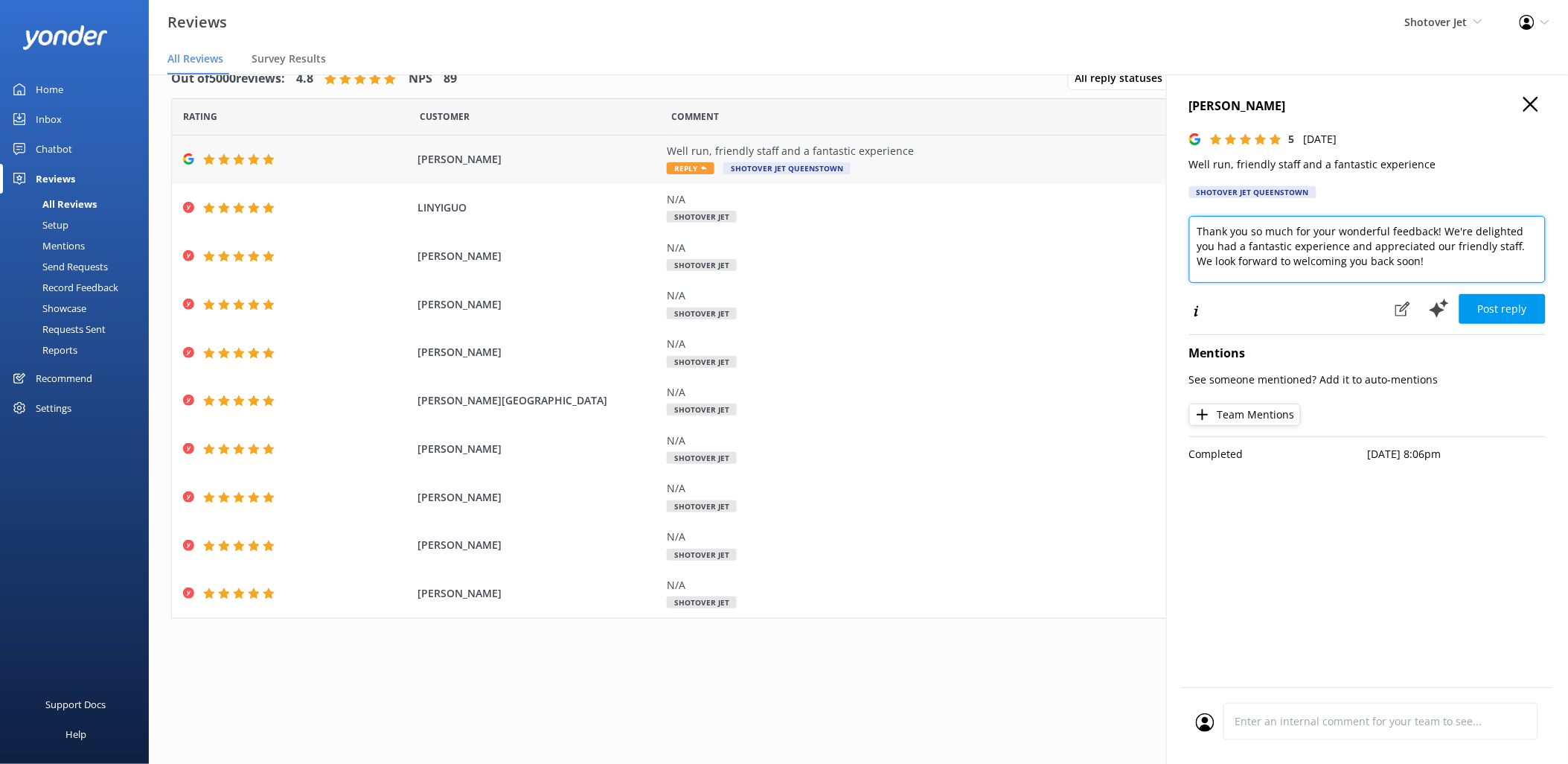
drag, startPoint x: 1401, startPoint y: 263, endPoint x: 1109, endPoint y: 172, distance: 305.9
click at [1112, 173] on div "Out of 5000 reviews: 4.8 NPS 89 All reply statuses All reply statuses Needs a r…" at bounding box center [858, 404] width 1419 height 719
paste textarea "Kia ora Darryn, Thanks so much for the 5 stars! We’re stoked to hear you had su…"
click at [1332, 271] on textarea "Kia ora Darryn, Thanks so much for the 5 stars! We’re stoked to hear you had su…" at bounding box center [1367, 249] width 356 height 67
type textarea "Kia ora Darryn, Thanks so much for the 5 stars! We’re stoked to hear you had su…"
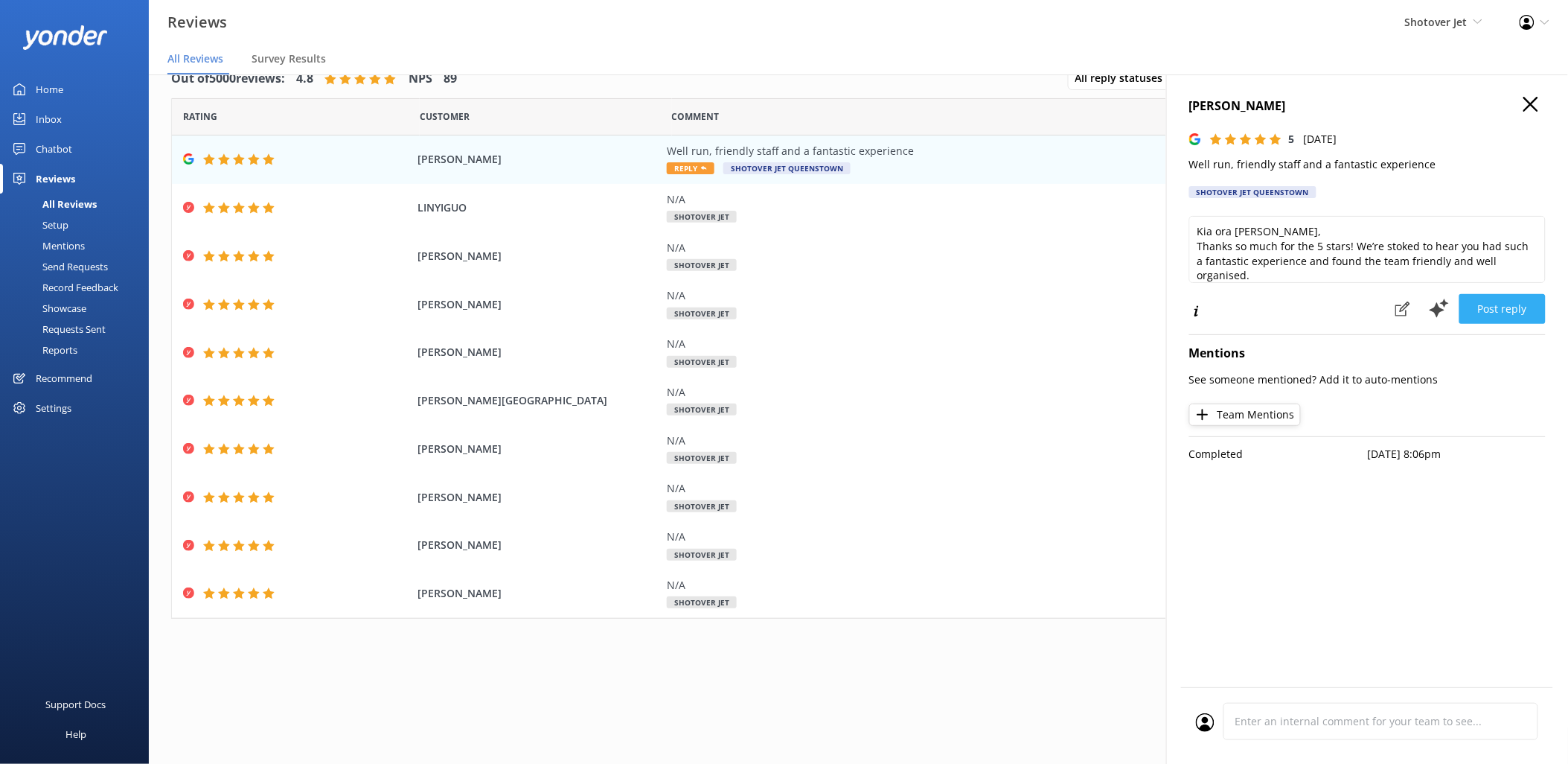
click at [1488, 310] on button "Post reply" at bounding box center [1502, 309] width 86 height 29
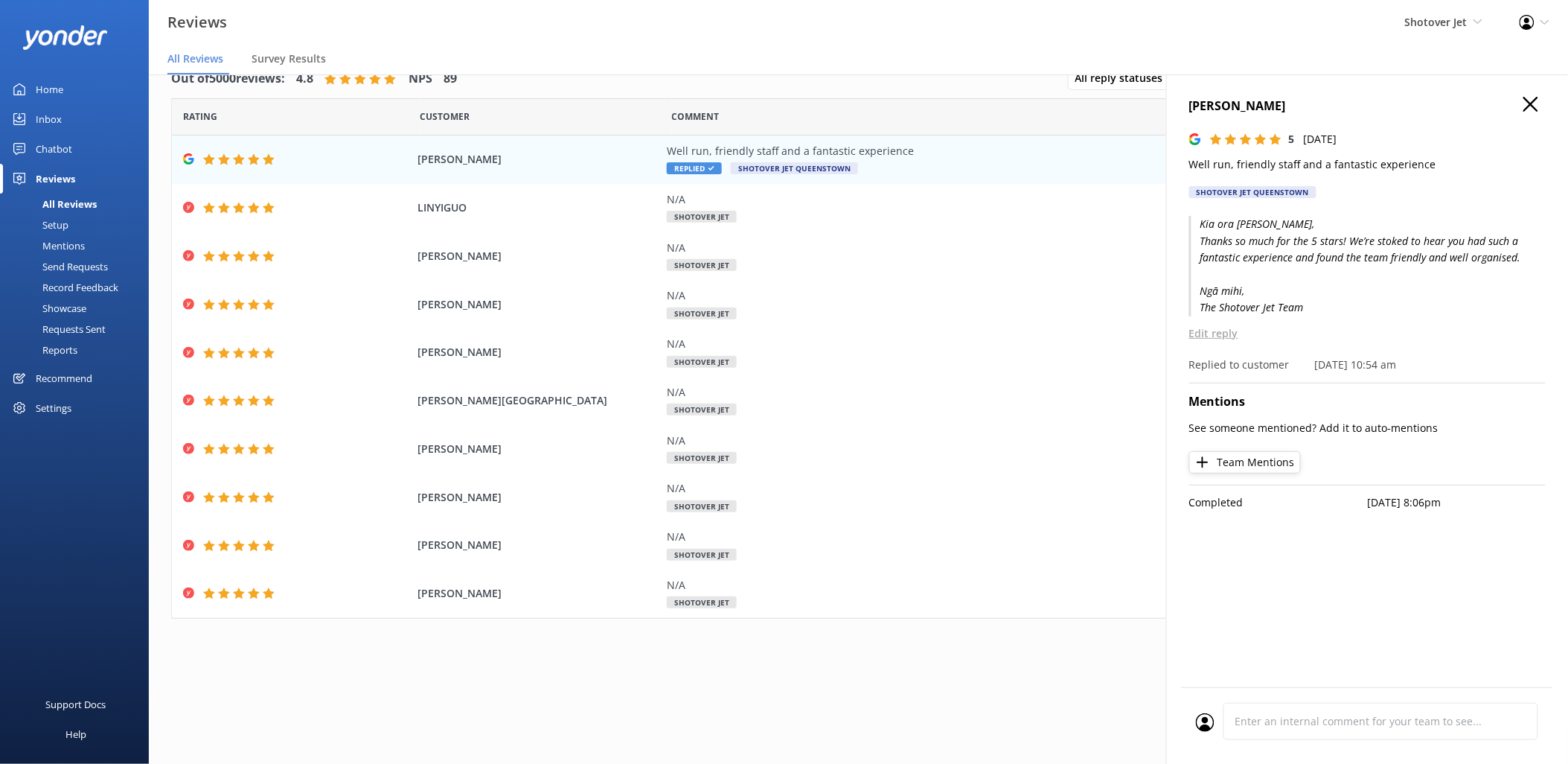
click at [970, 683] on div "Out of 5000 reviews: 4.8 NPS 89 All reply statuses All reply statuses Needs a r…" at bounding box center [858, 404] width 1419 height 719
click at [1530, 101] on icon "button" at bounding box center [1530, 104] width 15 height 15
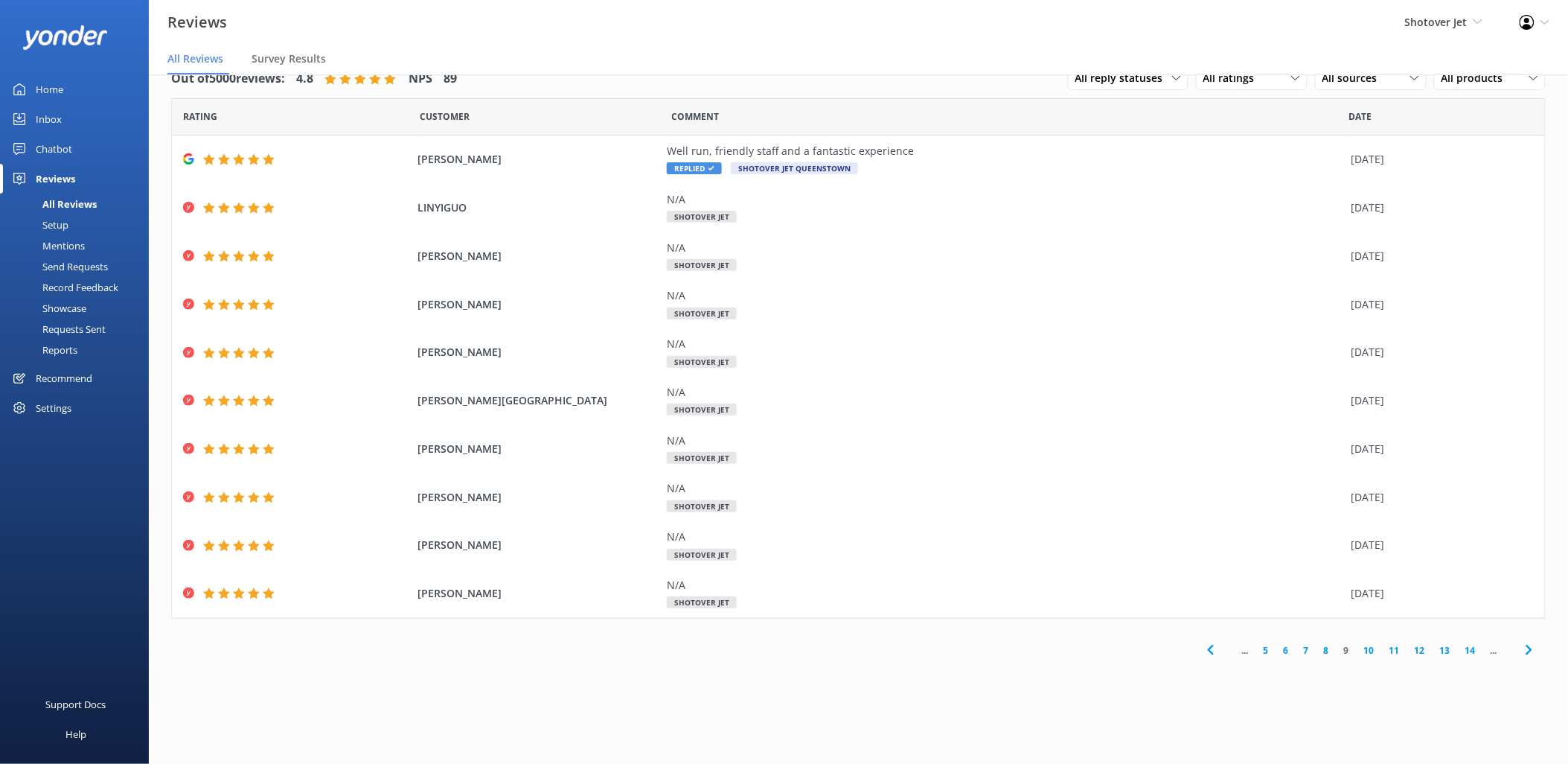
click at [1328, 653] on link "8" at bounding box center [1326, 650] width 20 height 14
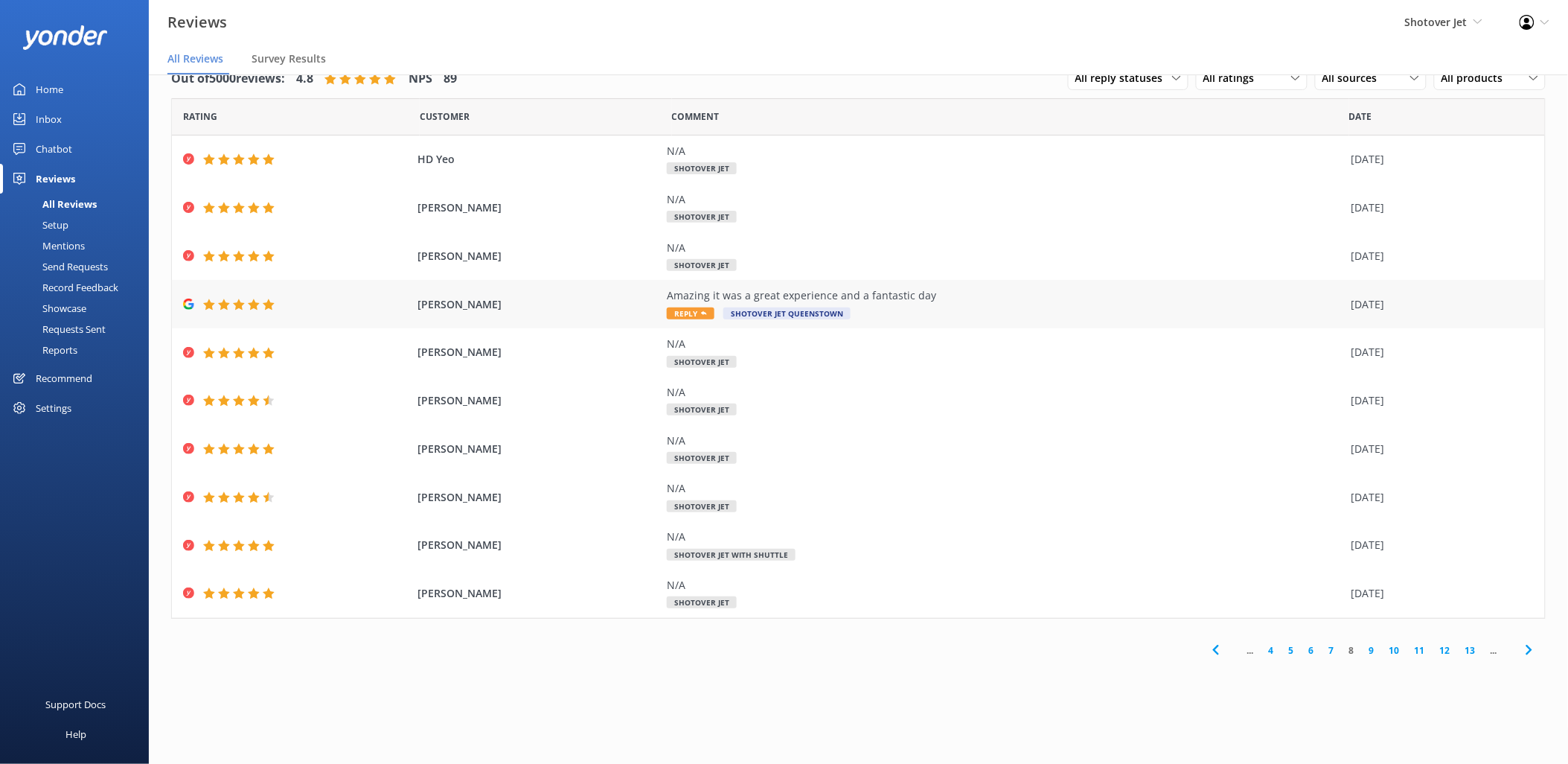
click at [776, 311] on span "Shotover Jet Queenstown" at bounding box center [786, 313] width 127 height 12
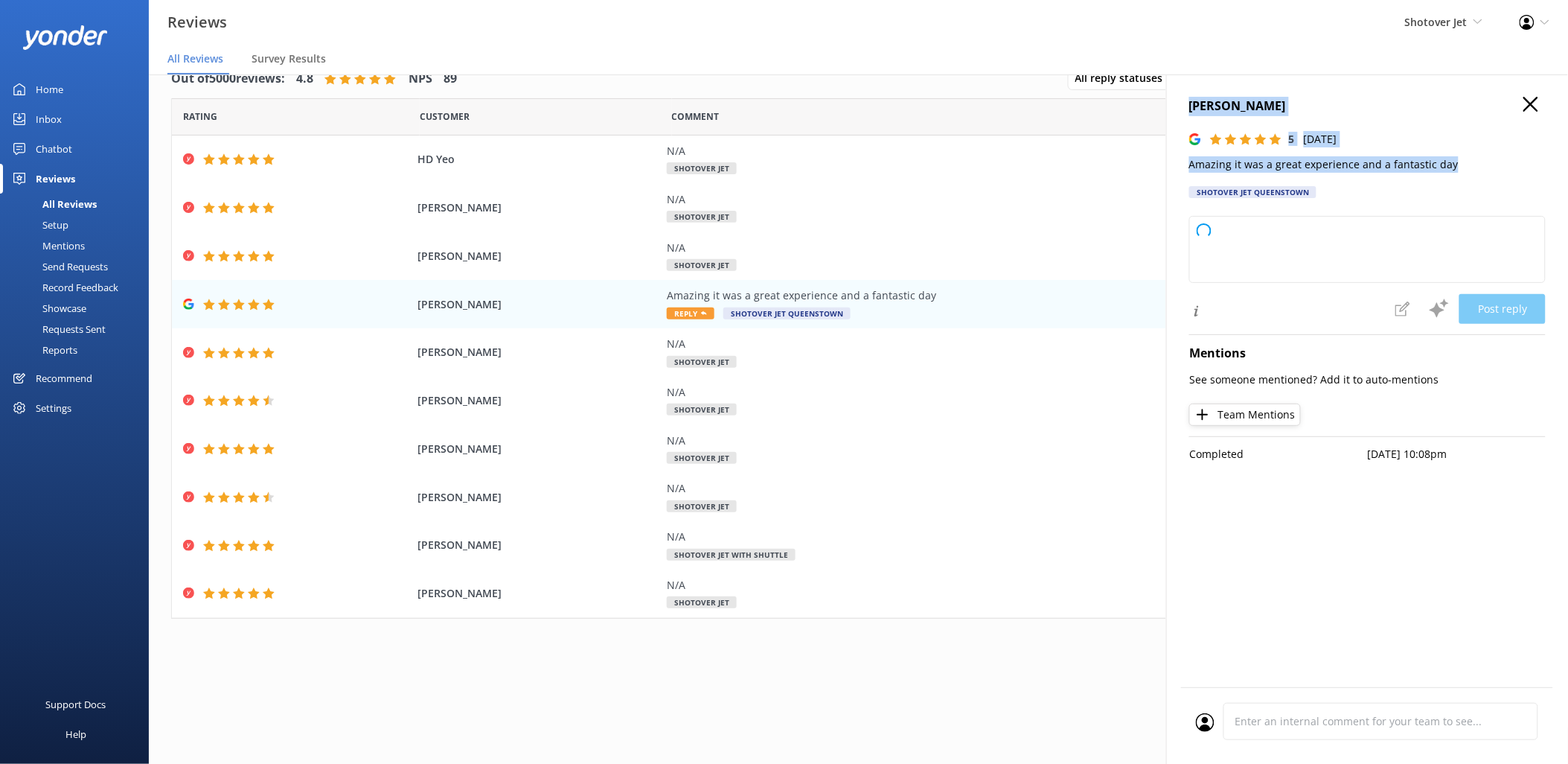
drag, startPoint x: 1443, startPoint y: 163, endPoint x: 1173, endPoint y: 102, distance: 276.8
click at [1173, 102] on div "Natarsha Bennett 5 Tue, 7th Oct 2025 Amazing it was a great experience and a fa…" at bounding box center [1366, 456] width 402 height 764
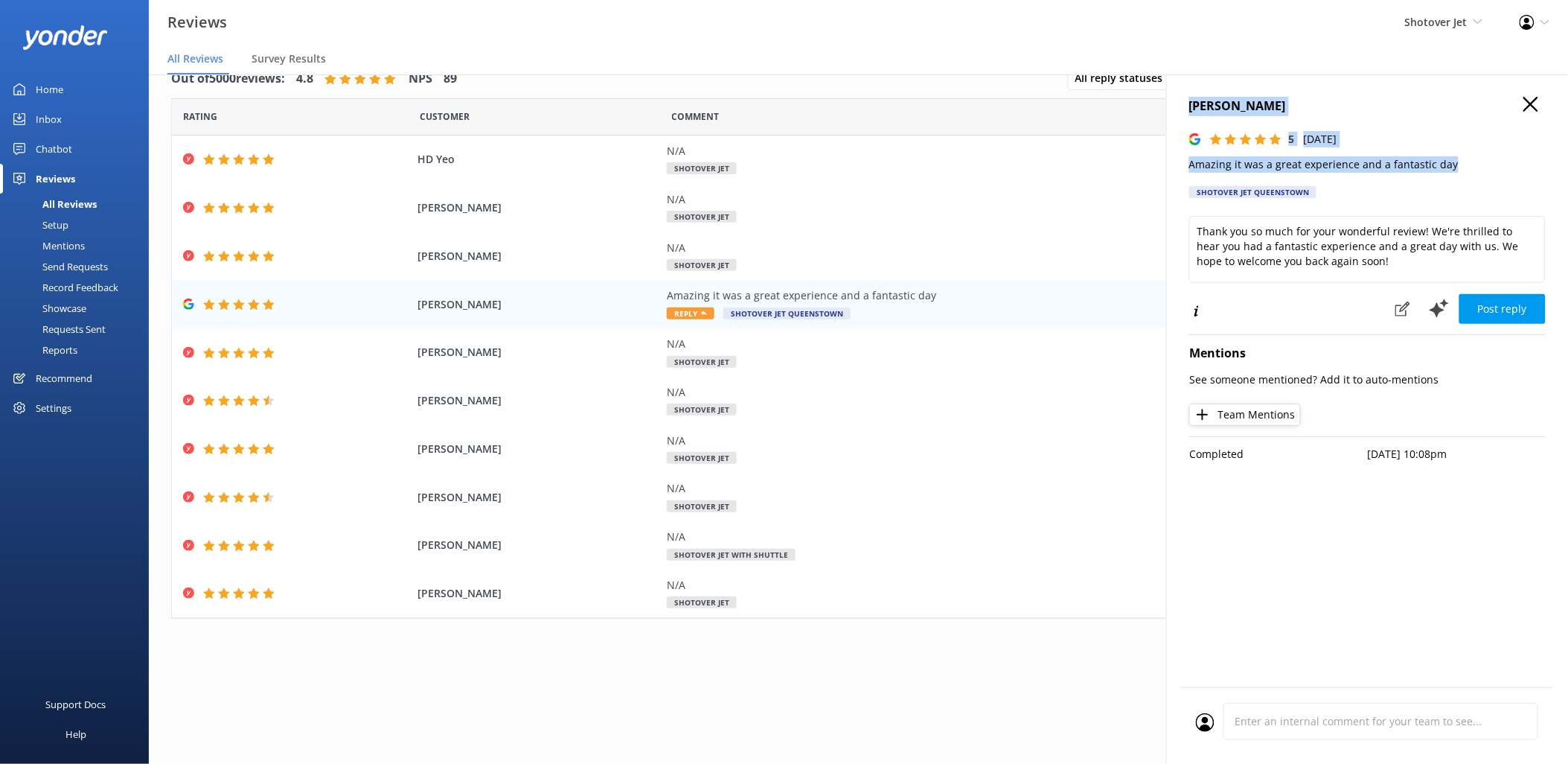
copy div "Natarsha Bennett 5 Tue, 7th Oct 2025 Amazing it was a great experience and a fa…"
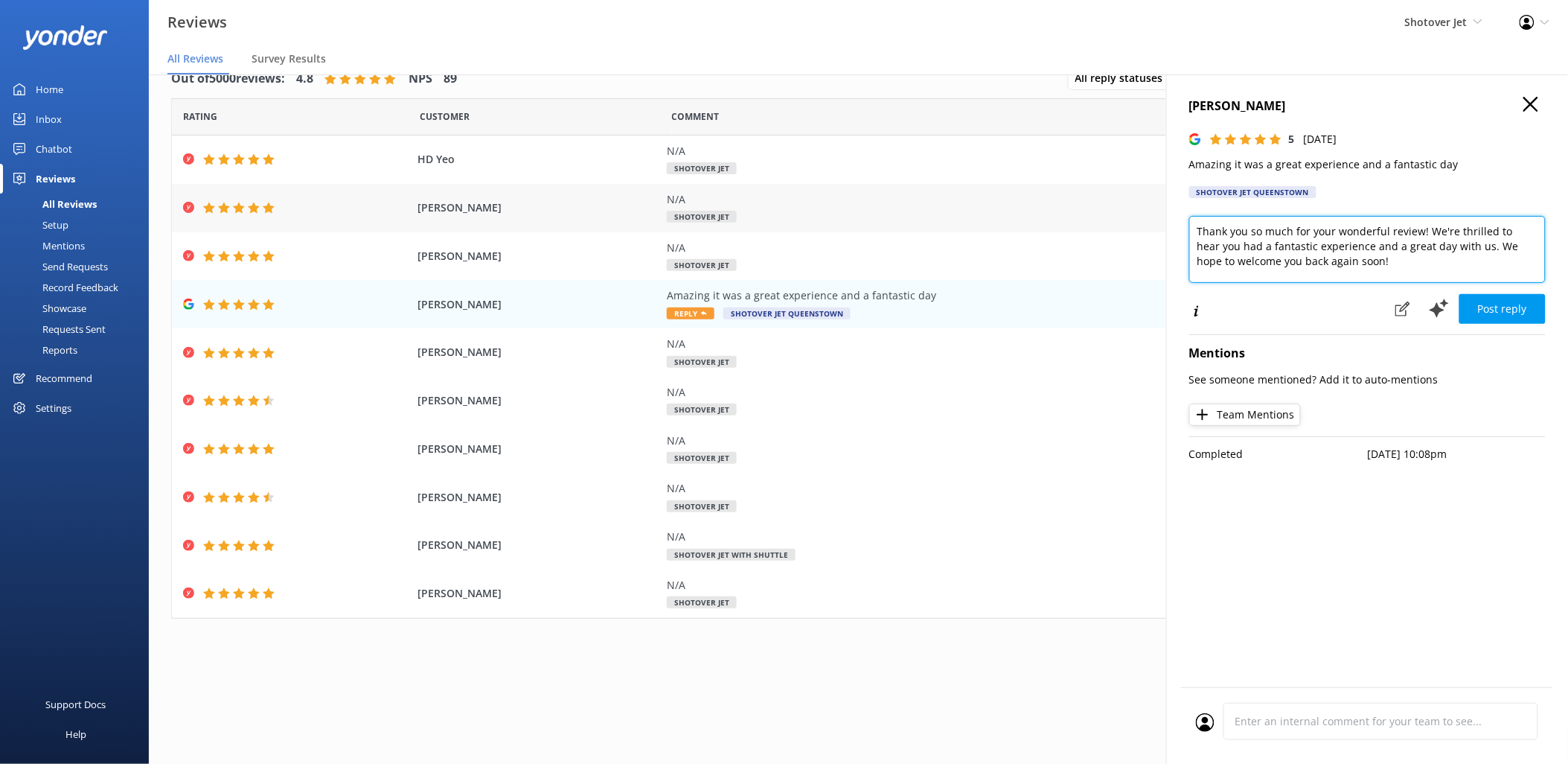
drag, startPoint x: 1359, startPoint y: 268, endPoint x: 1165, endPoint y: 204, distance: 204.3
click at [1171, 205] on div "Natarsha Bennett 5 Tue, 7th Oct 2025 Amazing it was a great experience and a fa…" at bounding box center [1366, 456] width 402 height 764
paste textarea "Kia ora Natarsha, We’re thrilled to hear you had such an amazing experience and…"
click at [1309, 233] on textarea "Kia ora Natarsha, We’re thrilled to hear you had such an amazing experience and…" at bounding box center [1367, 249] width 356 height 67
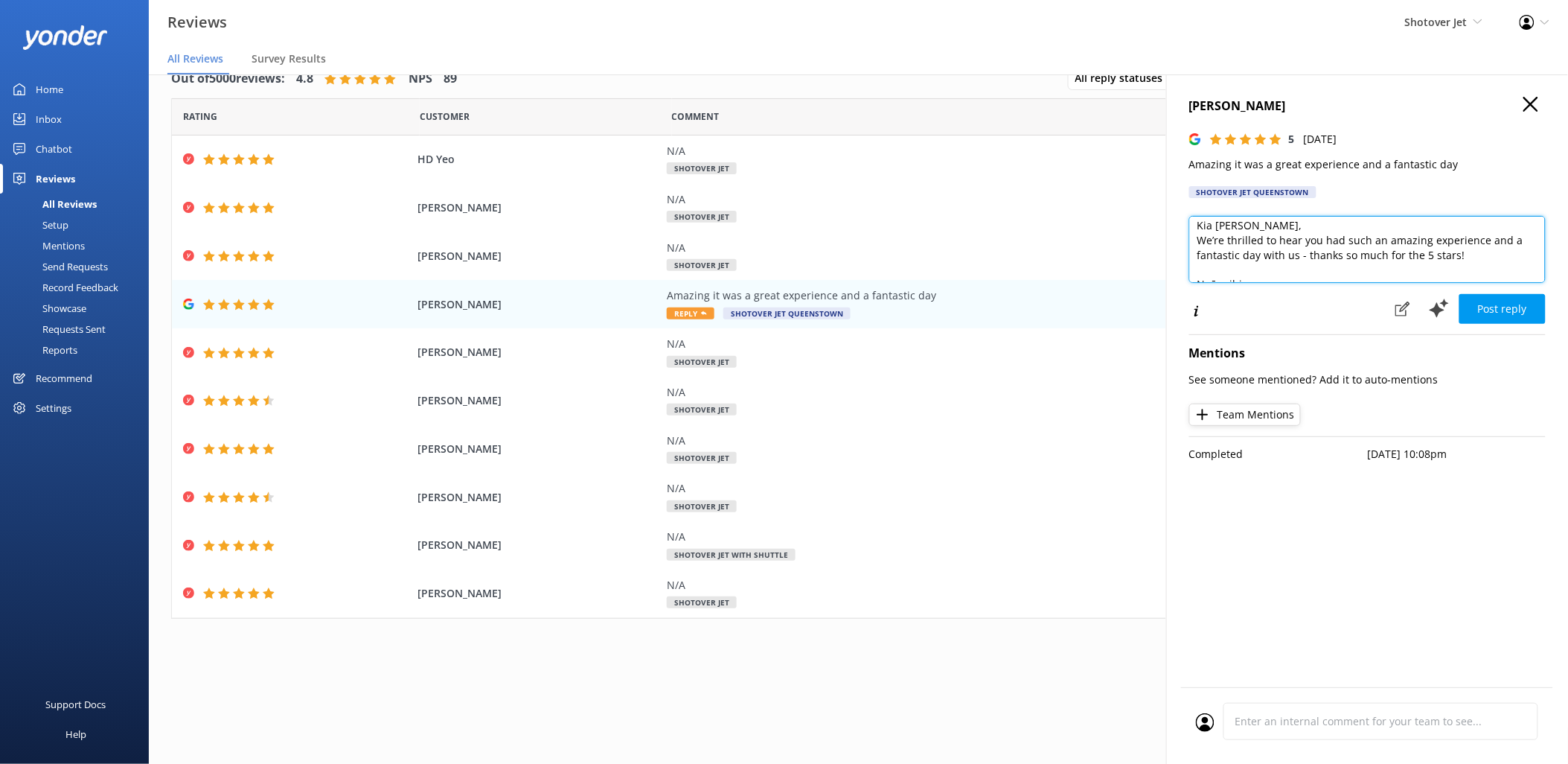
scroll to position [0, 0]
type textarea "Kia ora Natarsha, We’re thrilled to hear you had such an amazing experience and…"
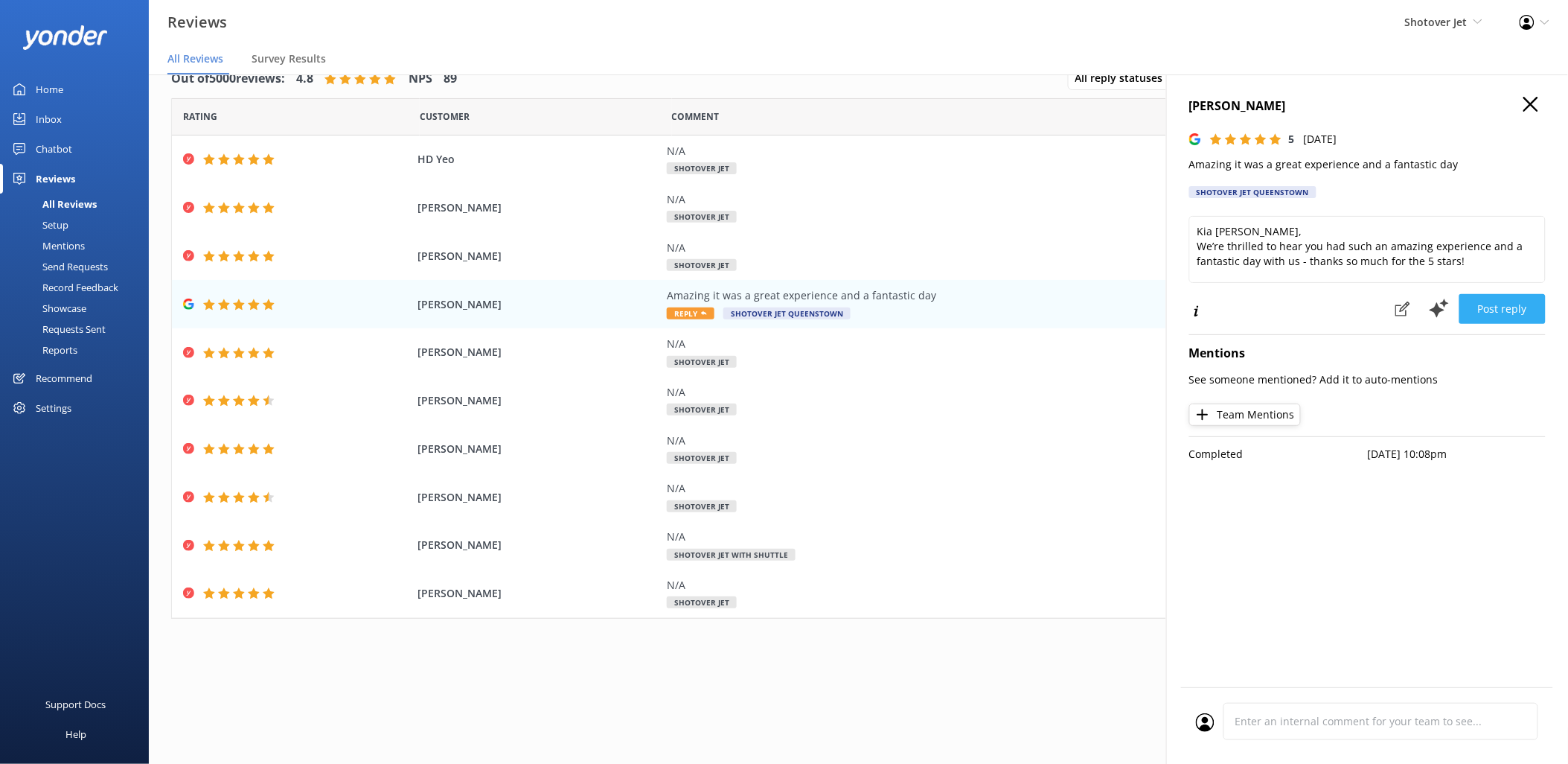
click at [1486, 303] on button "Post reply" at bounding box center [1502, 309] width 86 height 29
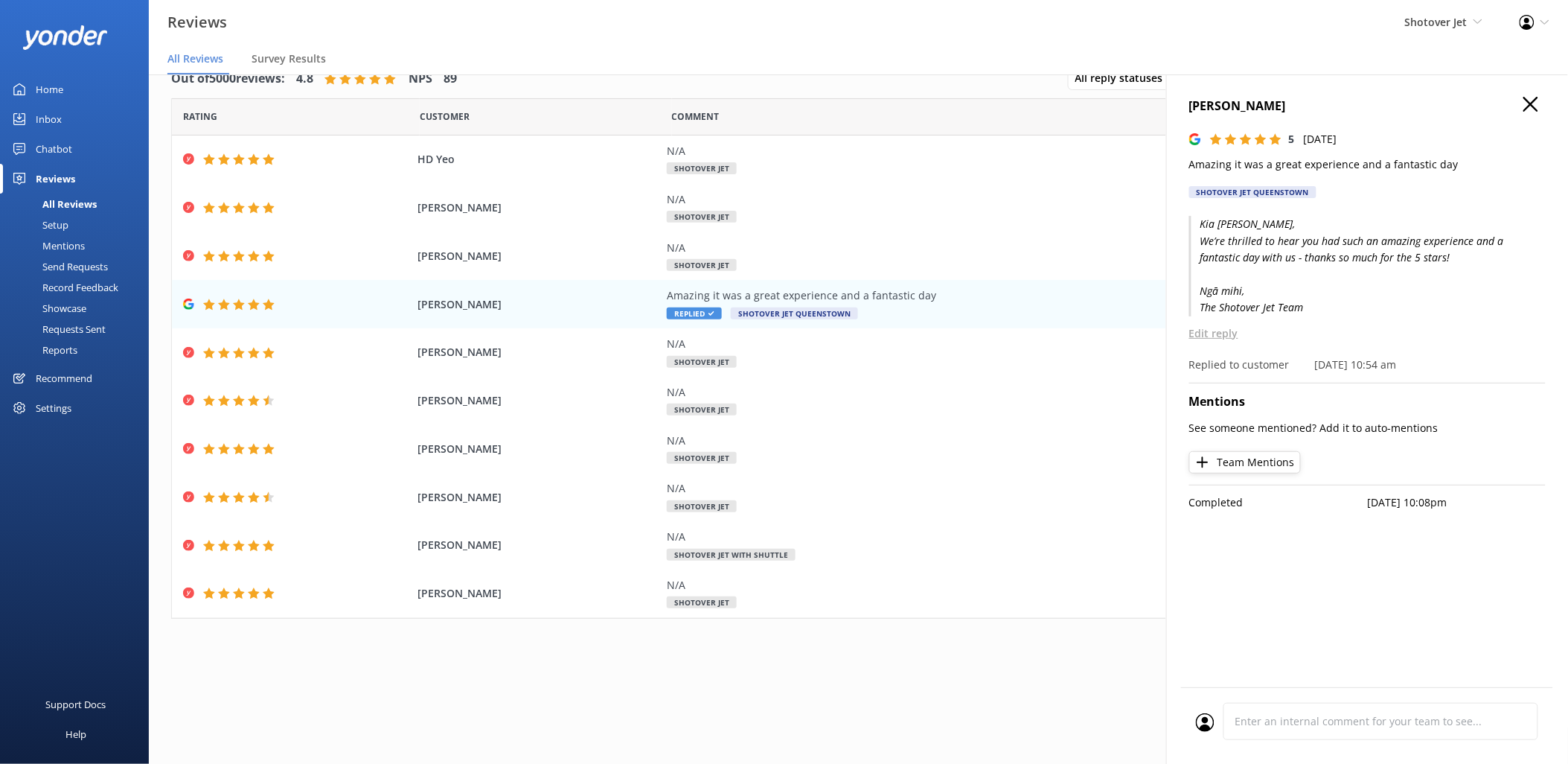
click at [1535, 109] on icon "button" at bounding box center [1530, 104] width 15 height 15
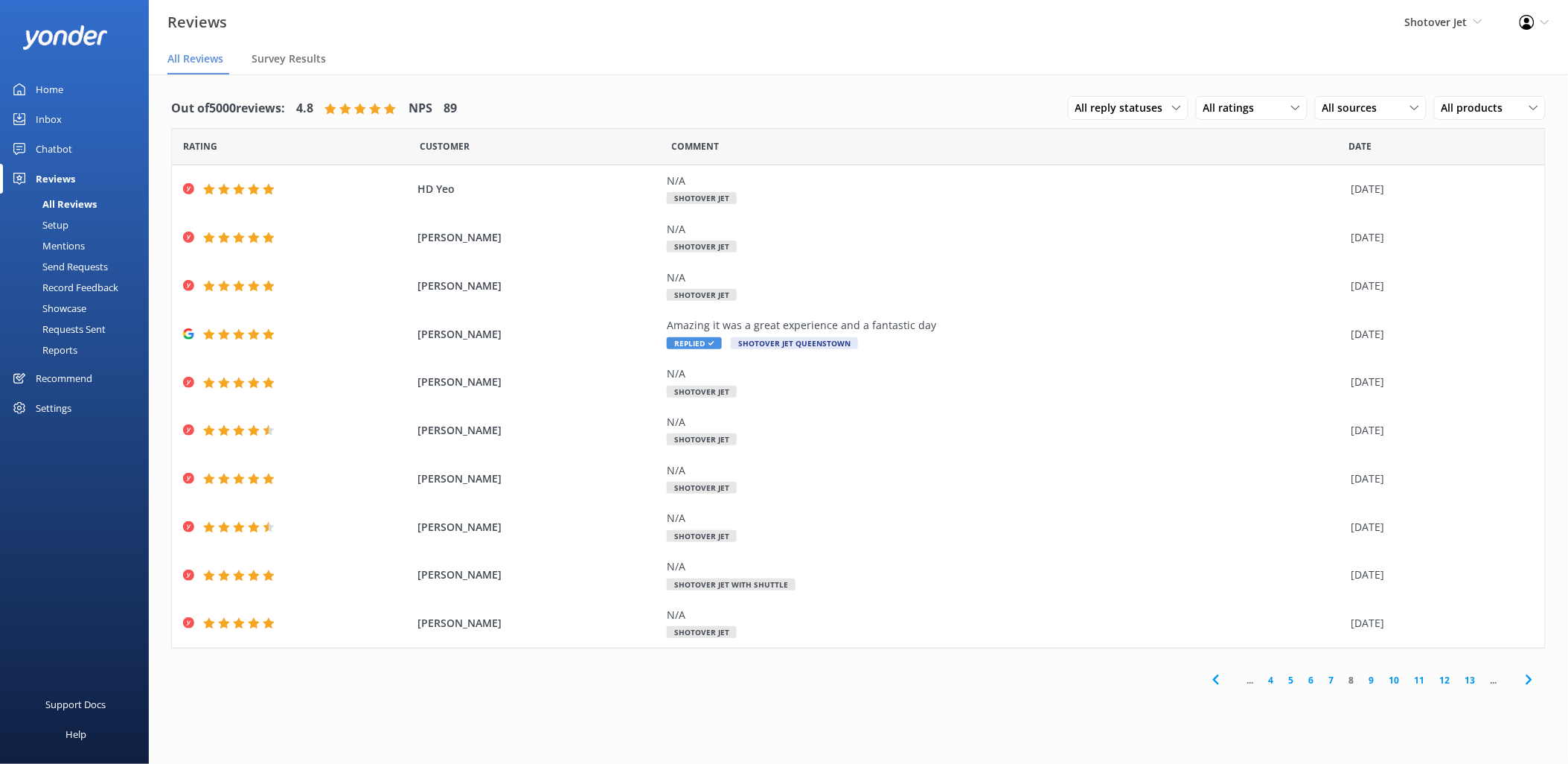
click at [1332, 683] on link "7" at bounding box center [1331, 680] width 20 height 14
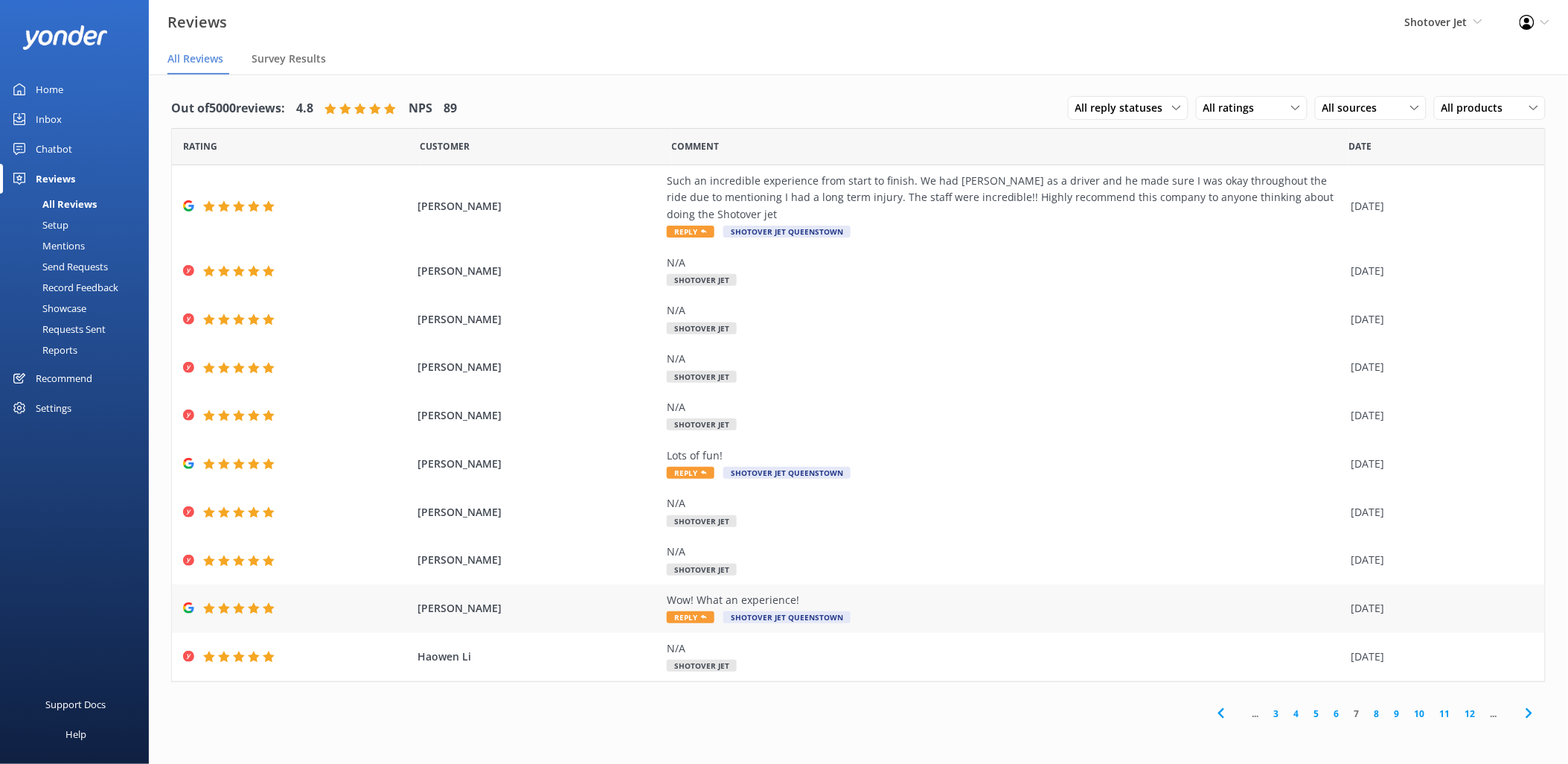
click at [786, 593] on div "Wow! What an experience!" at bounding box center [1005, 600] width 677 height 16
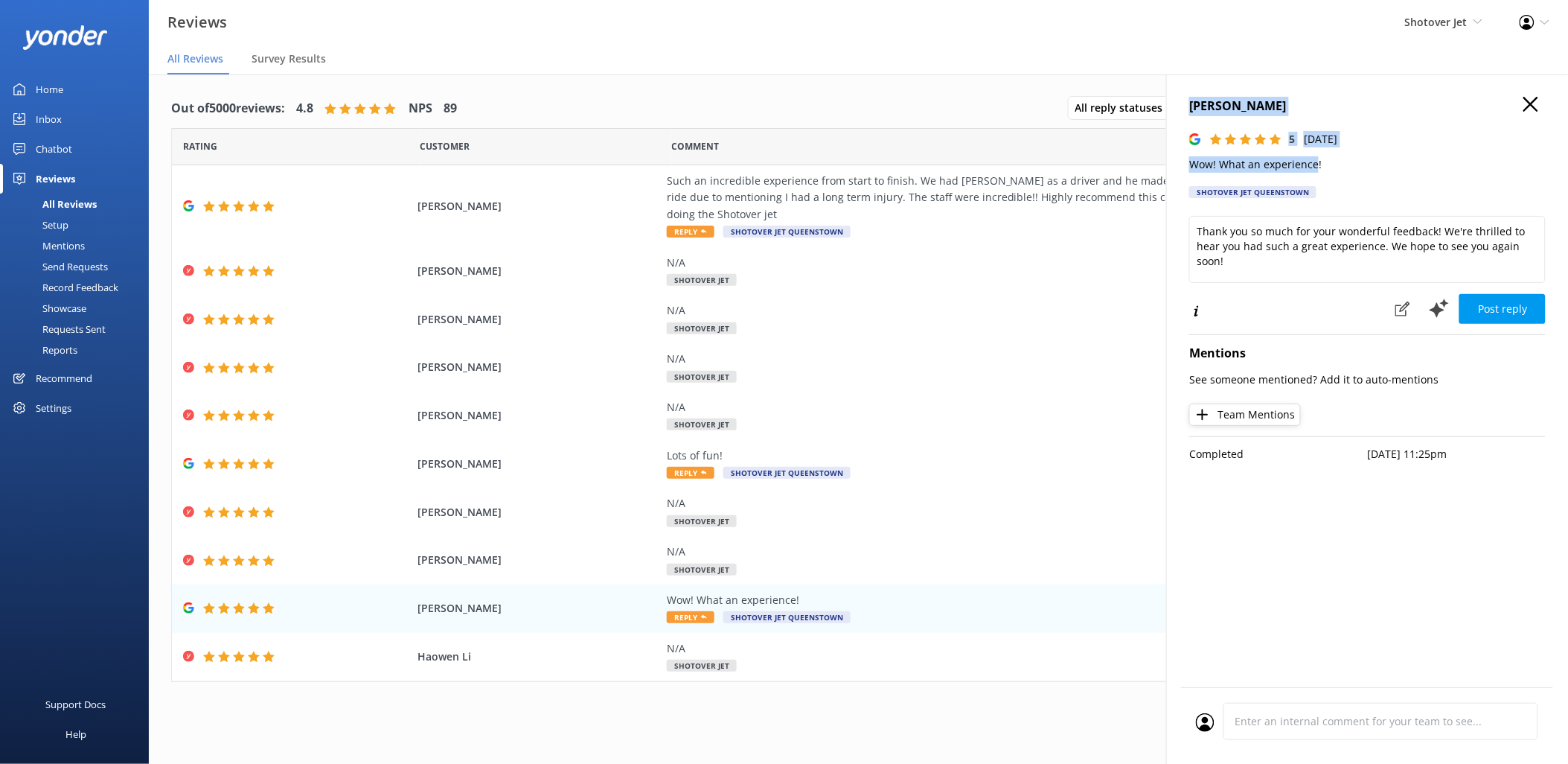
drag, startPoint x: 1317, startPoint y: 166, endPoint x: 1188, endPoint y: 105, distance: 142.7
click at [1188, 105] on div "Mary Bowler 5 Tue, 7th Oct 2025 Wow! What an experience! Shotover Jet Queenstow…" at bounding box center [1366, 456] width 402 height 764
copy div "Mary Bowler 5 Tue, 7th Oct 2025 Wow! What an experience"
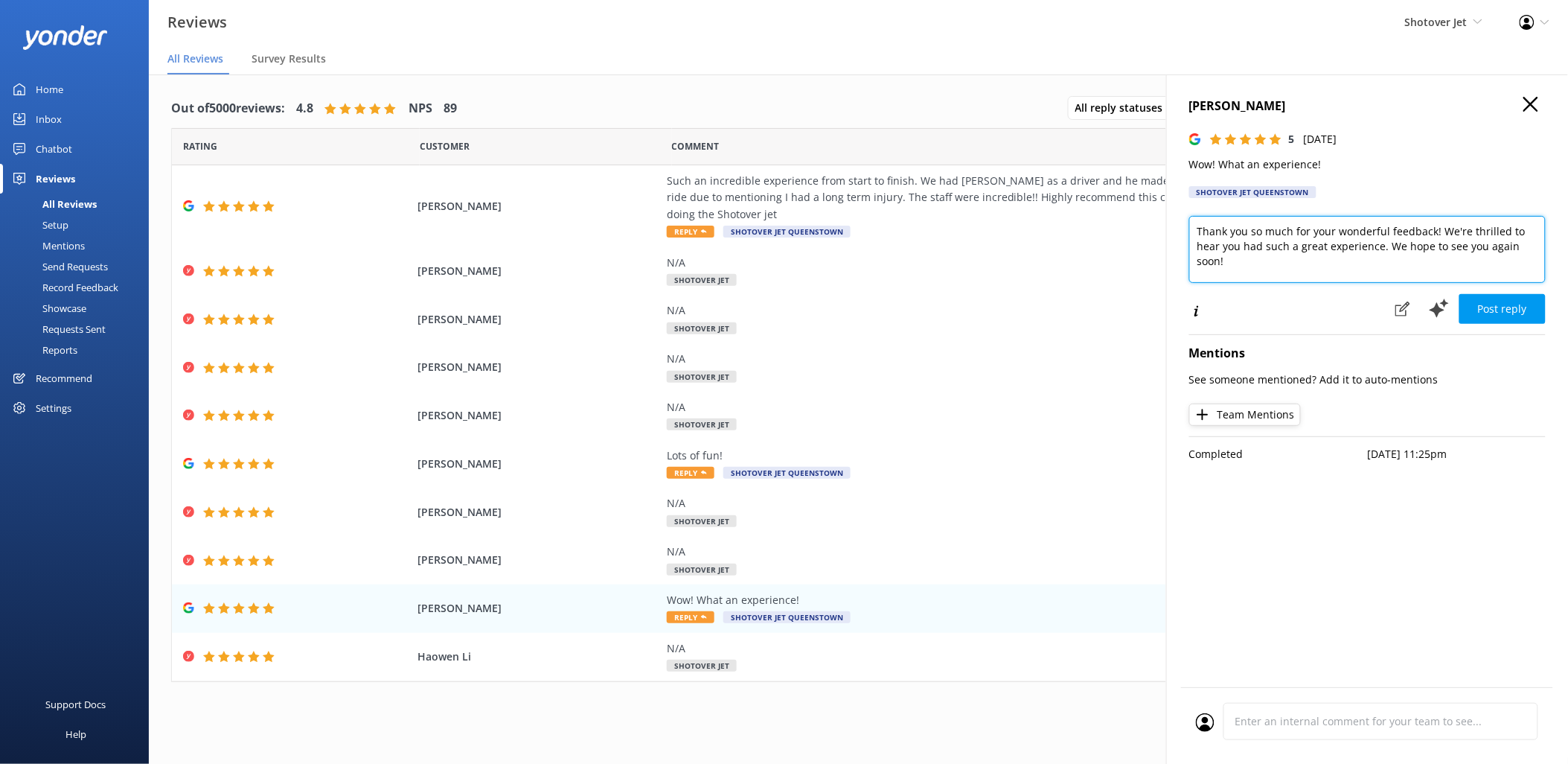
drag, startPoint x: 1292, startPoint y: 273, endPoint x: 1100, endPoint y: 162, distance: 221.8
click at [1100, 162] on div "Out of 5000 reviews: 4.8 NPS 89 All reply statuses All reply statuses Needs a r…" at bounding box center [858, 433] width 1419 height 719
paste textarea "Kia ora Mary, Wow indeed! We’re so glad you had such an incredible experience —…"
click at [1208, 234] on textarea "Kia ora Mary, Wow indeed! We’re so glad you had such an incredible experience —…" at bounding box center [1367, 249] width 356 height 67
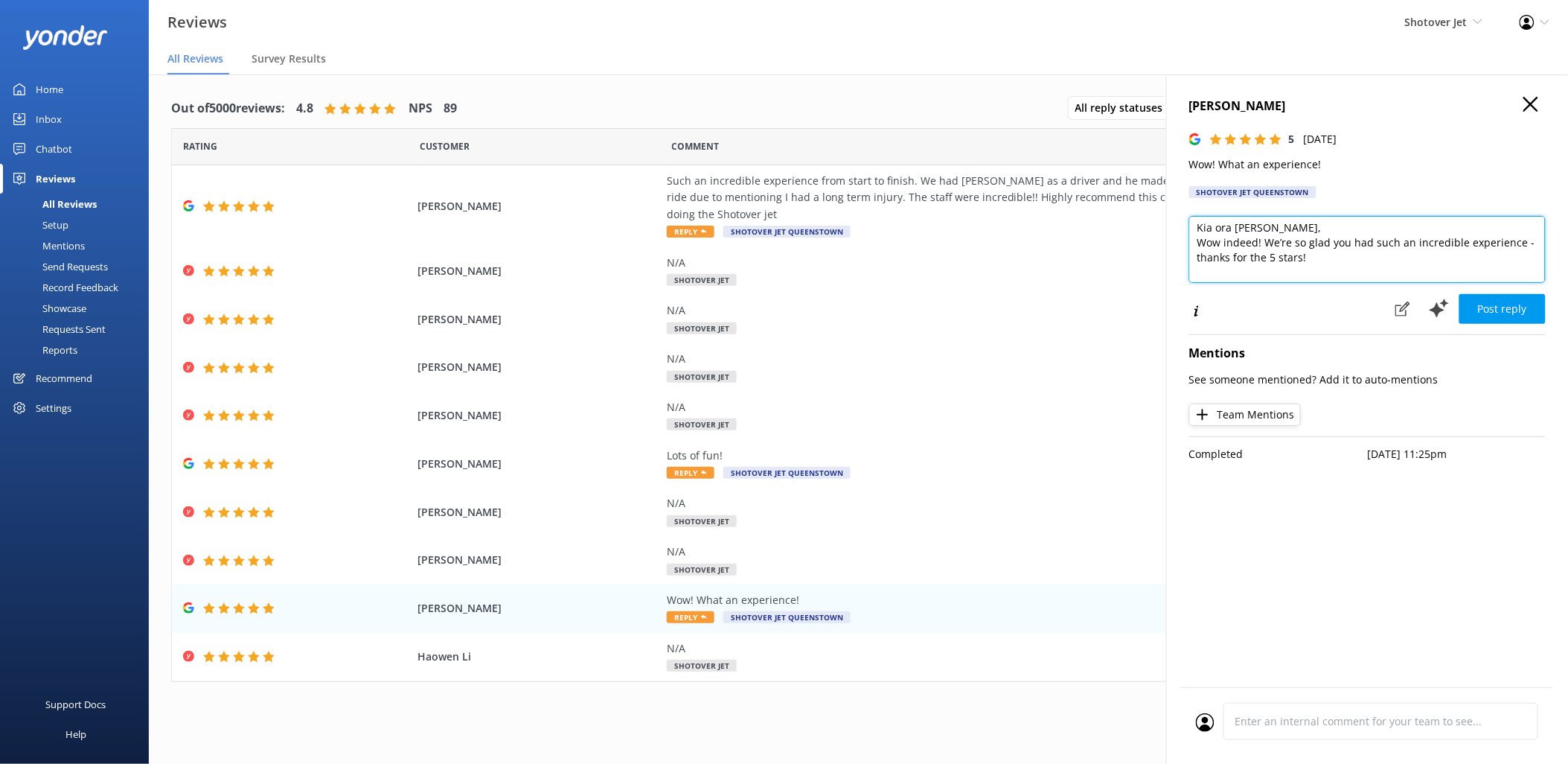
scroll to position [0, 0]
type textarea "Kia ora Mary, Wow indeed! We’re so glad you had such an incredible experience -…"
click at [1513, 304] on button "Post reply" at bounding box center [1502, 309] width 86 height 29
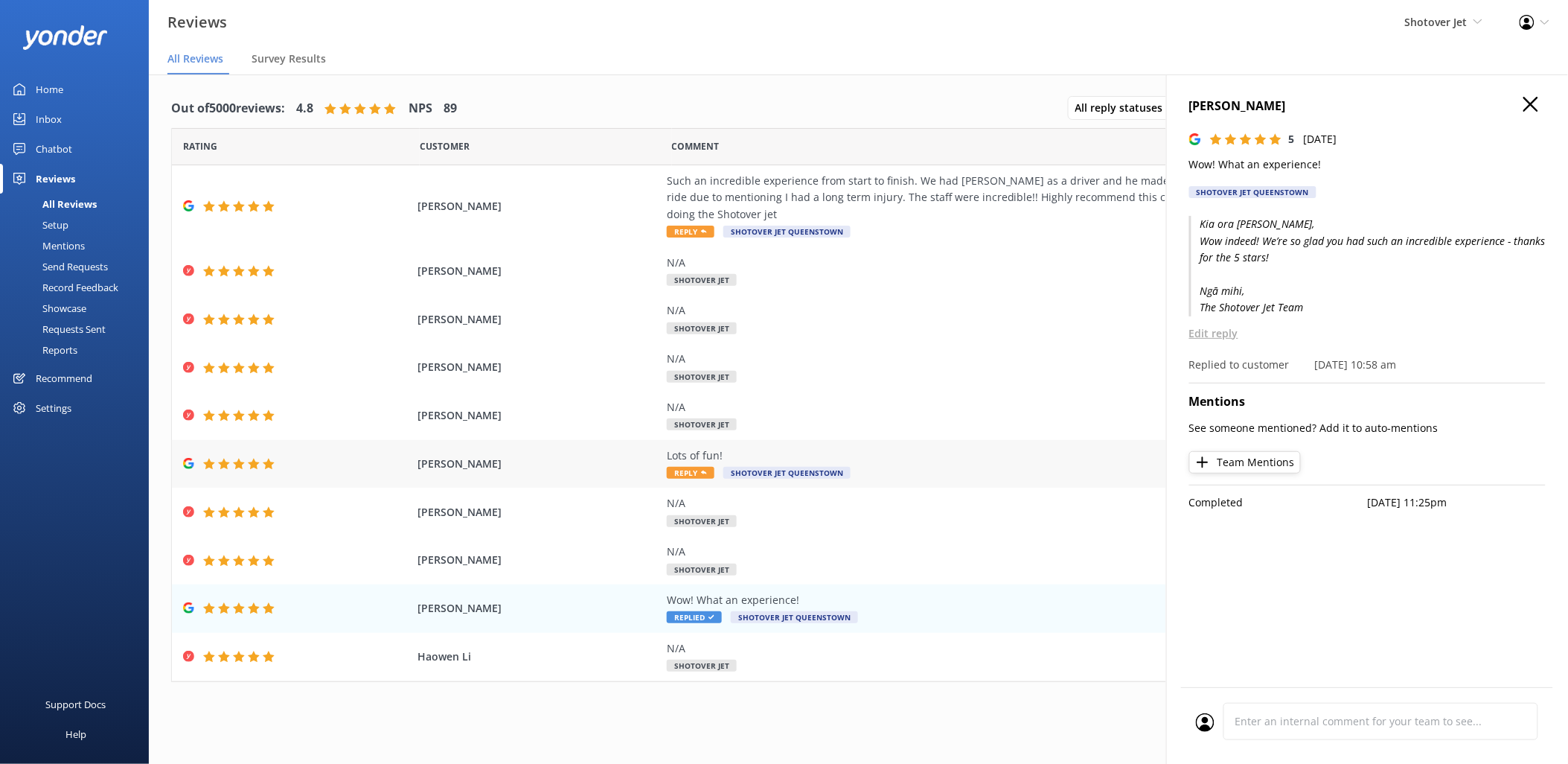
click at [717, 447] on div "Lots of fun!" at bounding box center [1005, 455] width 677 height 16
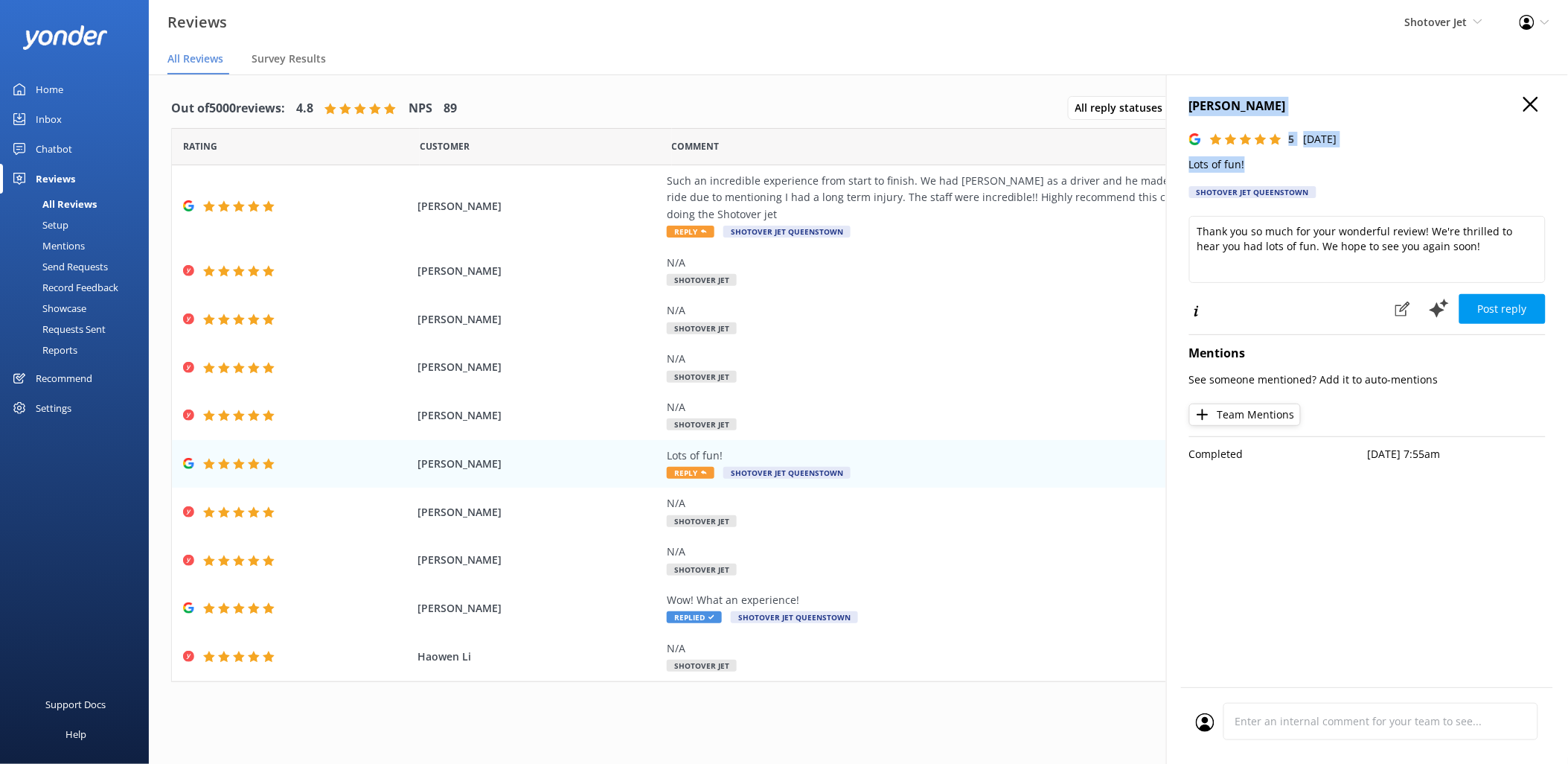
drag, startPoint x: 1284, startPoint y: 167, endPoint x: 1189, endPoint y: 112, distance: 109.8
click at [1189, 112] on div "Andrea Gaylard 5 Wed, 8th Oct 2025 Lots of fun! Shotover Jet Queenstown" at bounding box center [1367, 151] width 356 height 110
copy div "Andrea Gaylard 5 Wed, 8th Oct 2025 Lots of fun!"
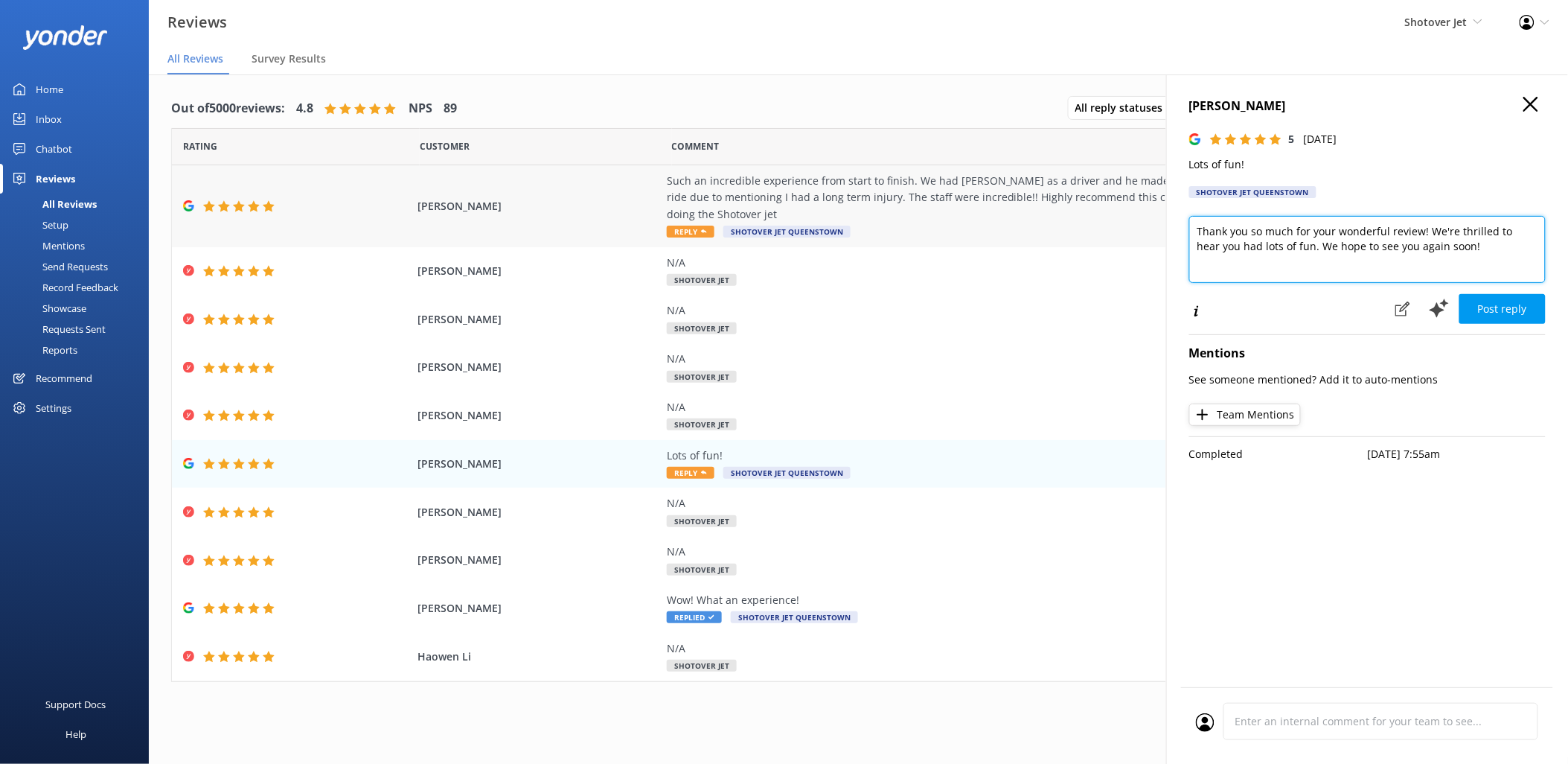
drag, startPoint x: 1451, startPoint y: 260, endPoint x: 965, endPoint y: 210, distance: 488.6
click at [965, 210] on div "Out of 5000 reviews: 4.8 NPS 89 All reply statuses All reply statuses Needs a r…" at bounding box center [858, 433] width 1419 height 719
paste textarea "Kia ora Andrea, We’re so glad to hear you had lots of fun! Thanks for the 5 sta…"
drag, startPoint x: 1514, startPoint y: 236, endPoint x: 1398, endPoint y: 246, distance: 116.4
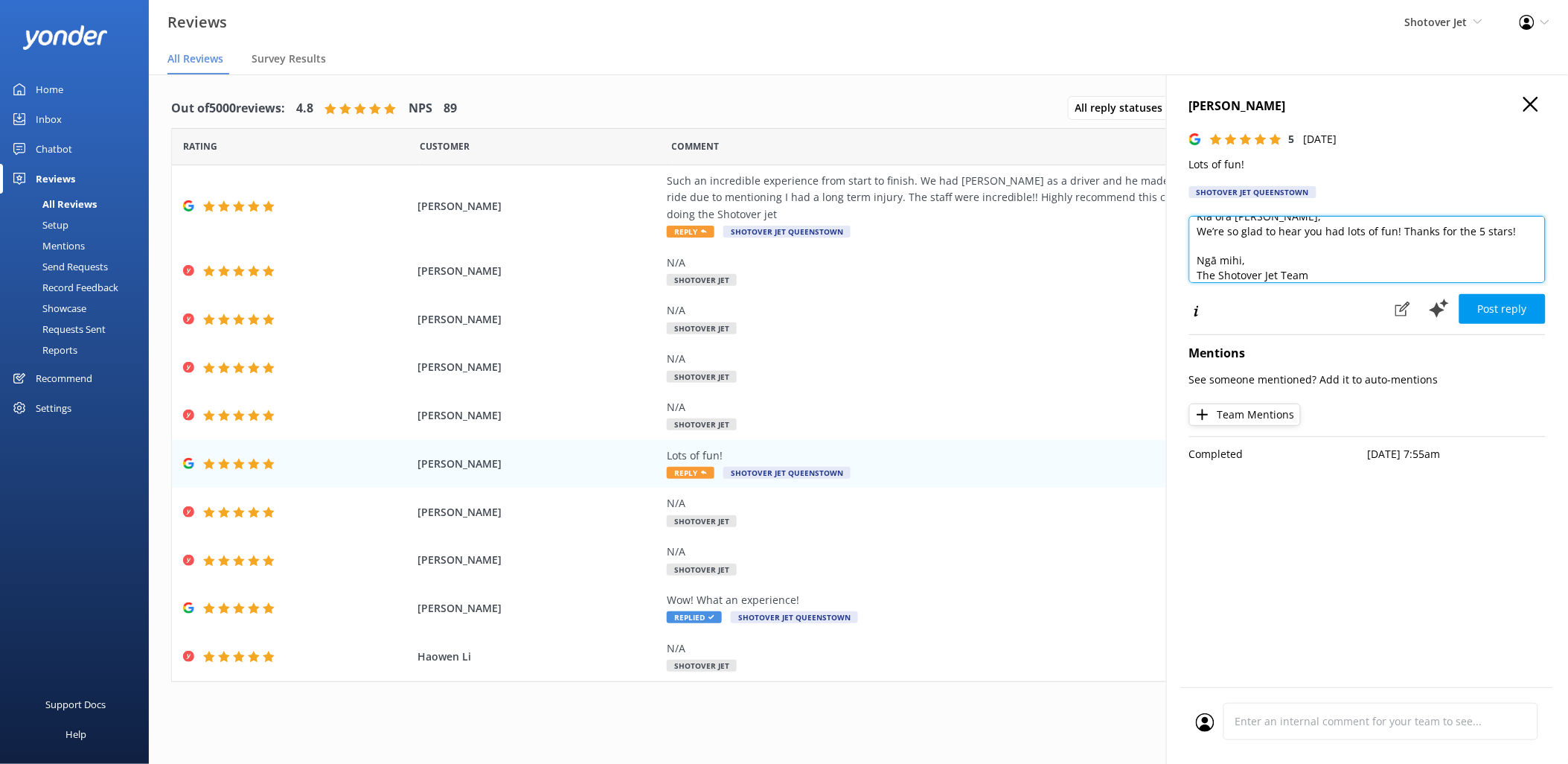
click at [1398, 239] on textarea "Kia ora Andrea, We’re so glad to hear you had lots of fun! Thanks for the 5 sta…" at bounding box center [1367, 249] width 356 height 67
type textarea "Kia ora Andrea, We’re so glad to hear you had lots of fun! Ngā mihi, The Shotov…"
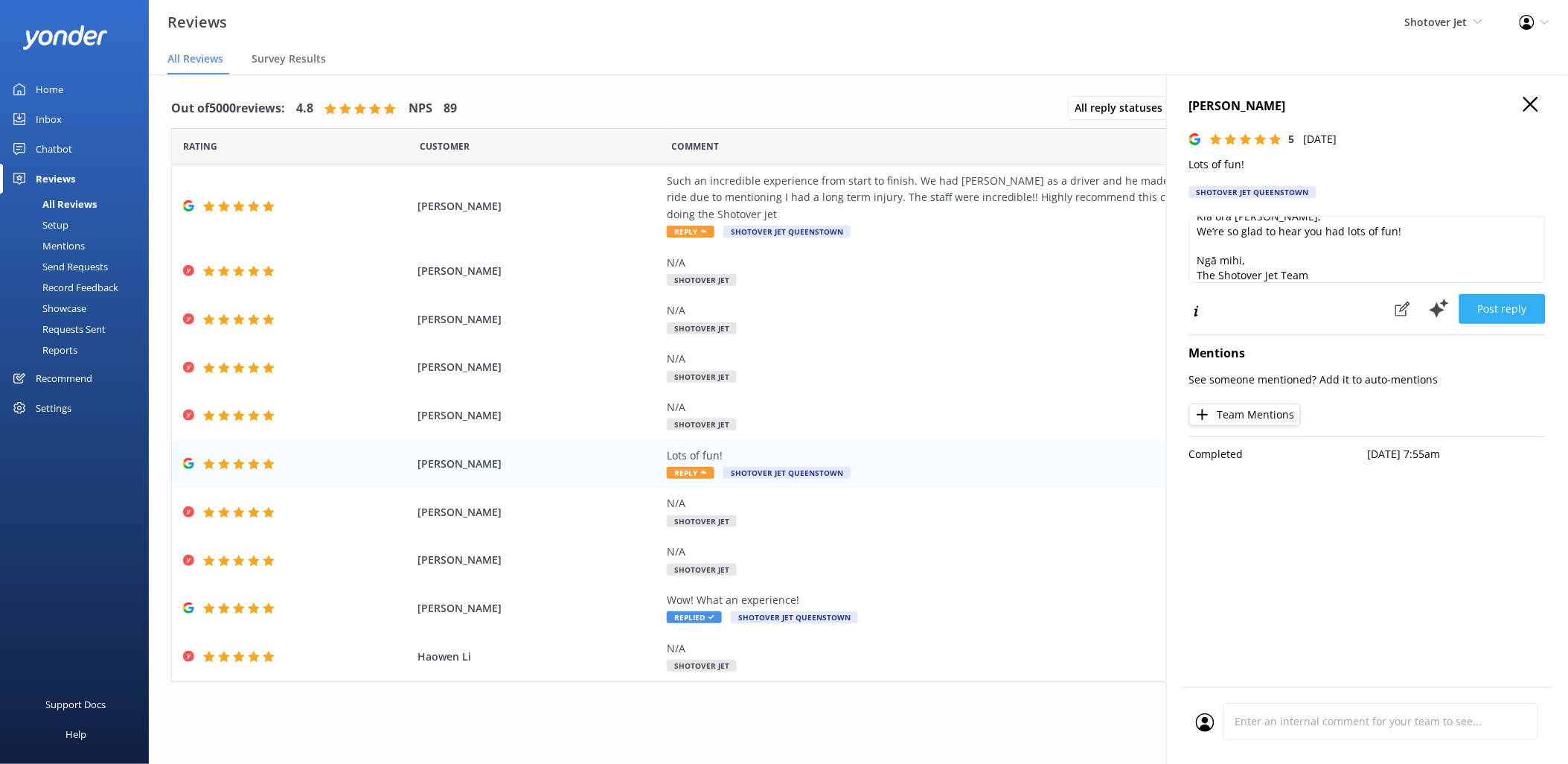
click at [1489, 311] on button "Post reply" at bounding box center [1502, 309] width 86 height 29
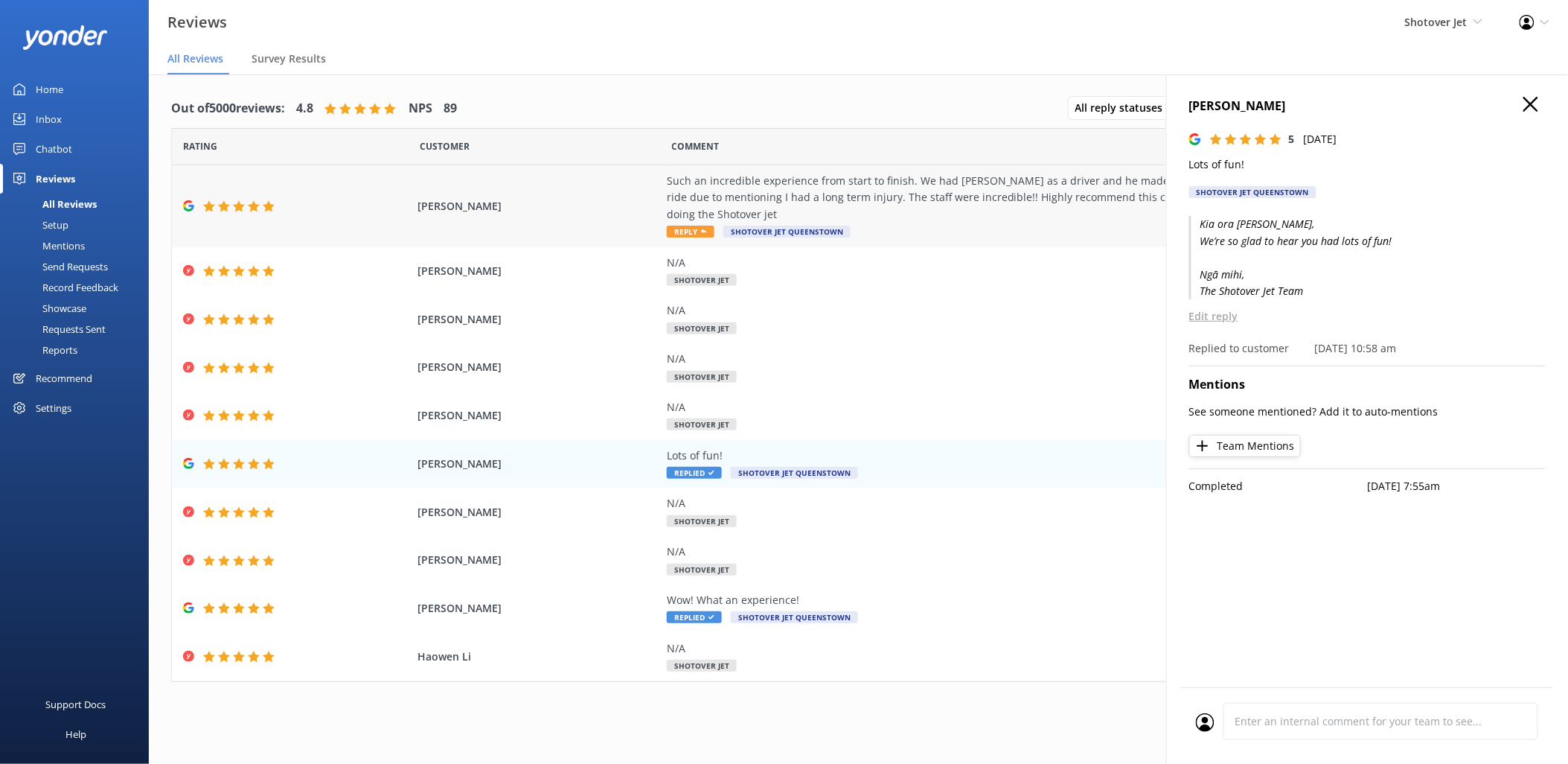
click at [821, 194] on div "Such an incredible experience from start to finish. We had Nick as a driver and…" at bounding box center [1005, 198] width 677 height 50
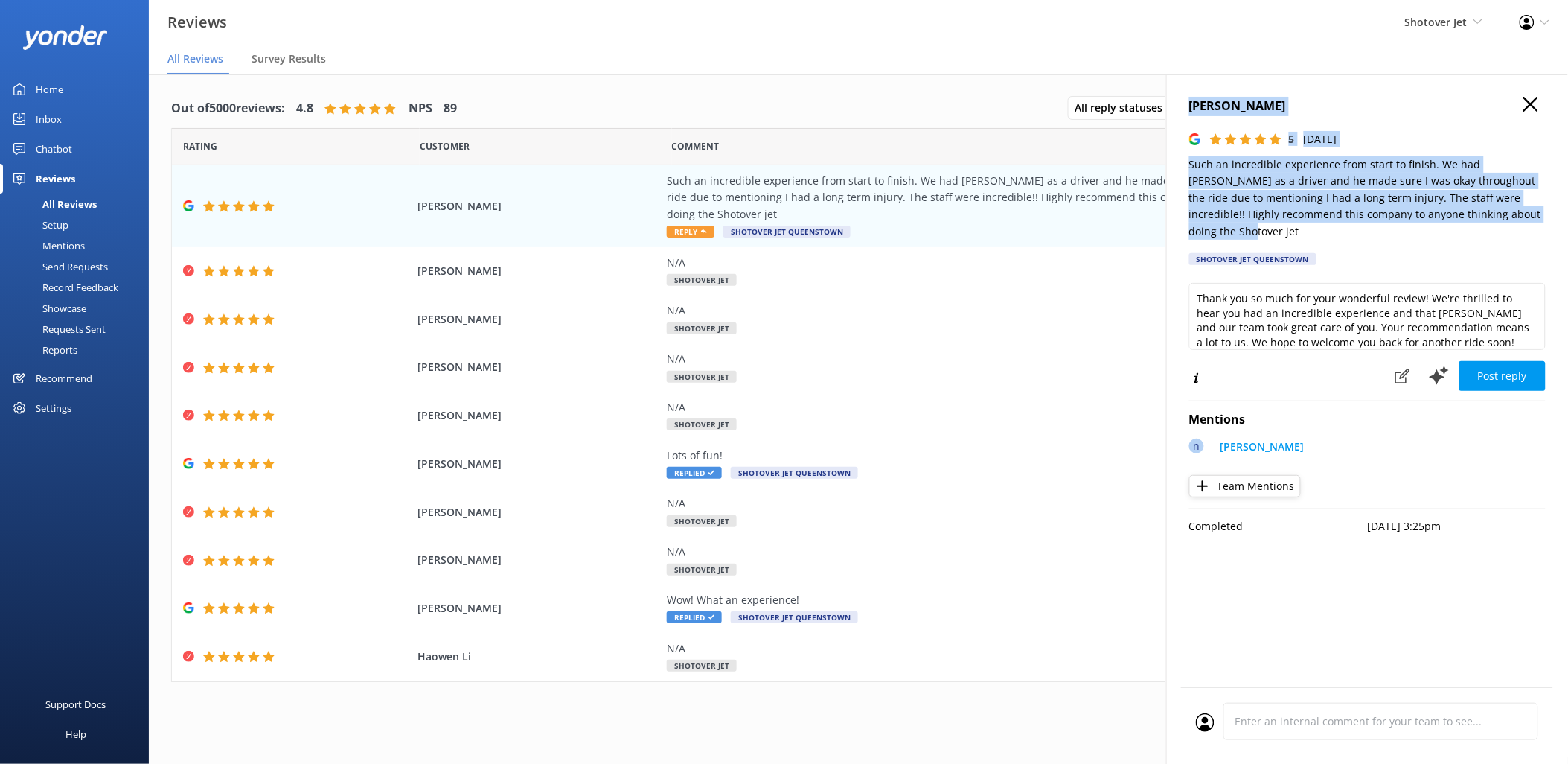
drag, startPoint x: 1222, startPoint y: 234, endPoint x: 1184, endPoint y: 110, distance: 129.7
click at [1184, 110] on div "Mary Khamo 5 Wed, 8th Oct 2025 Such an incredible experience from start to fini…" at bounding box center [1366, 456] width 402 height 764
copy div "Mary Khamo 5 Wed, 8th Oct 2025 Such an incredible experience from start to fini…"
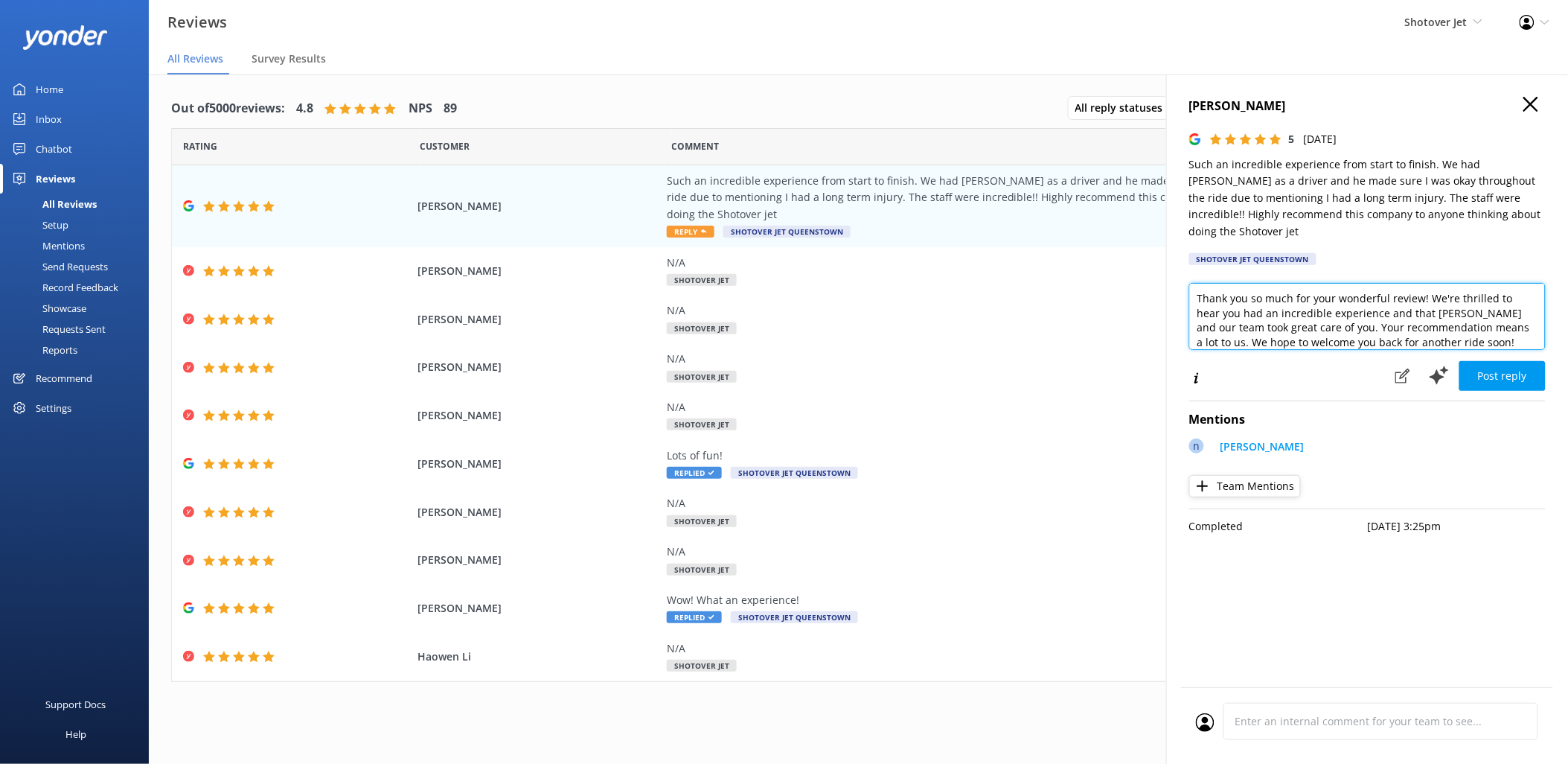
click at [1338, 335] on textarea "Thank you so much for your wonderful review! We're thrilled to hear you had an …" at bounding box center [1367, 316] width 356 height 67
paste textarea "Kia ora Mary, We’re thrilled to hear you had such an incredible experience from…"
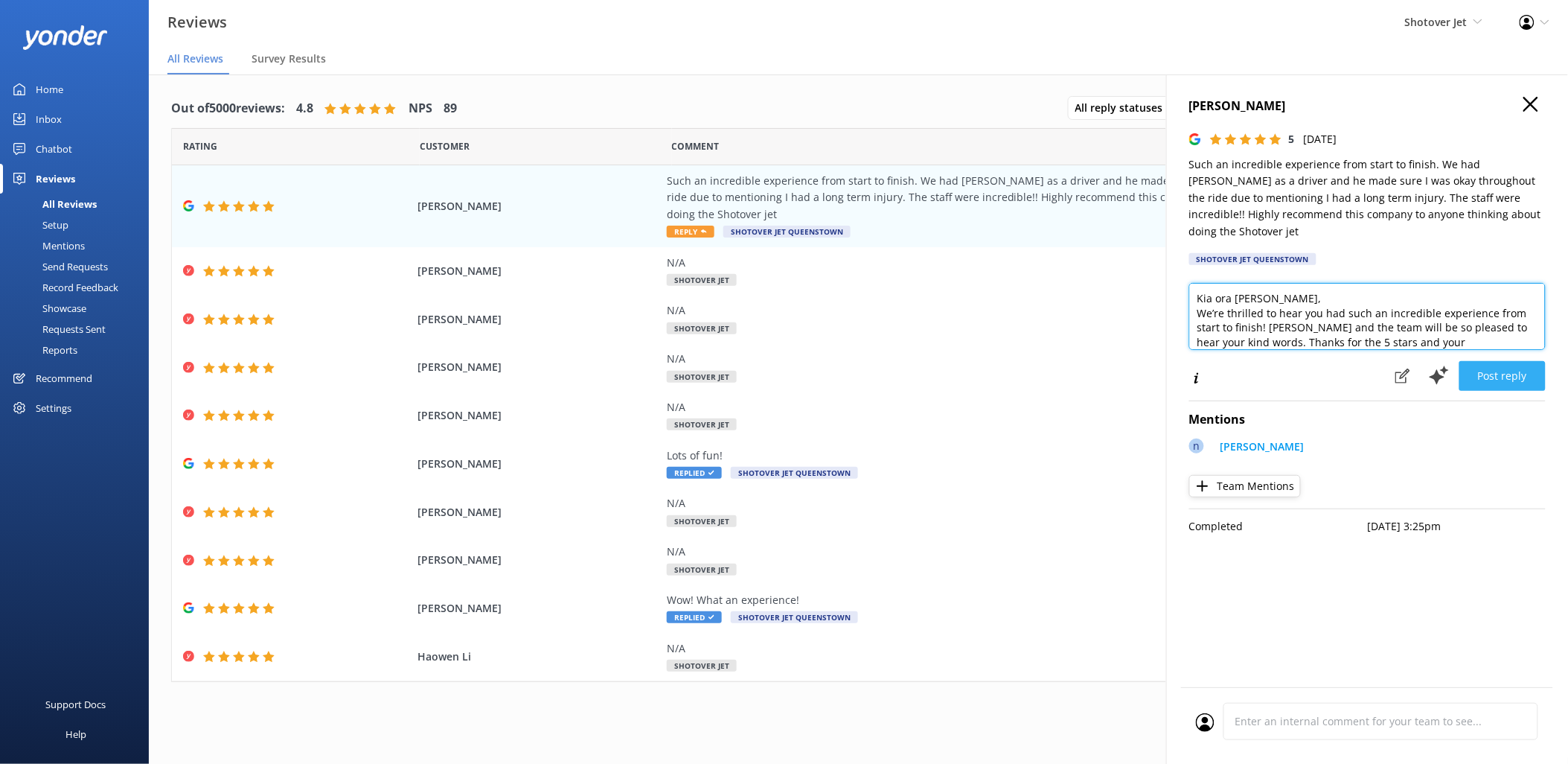
type textarea "Kia ora Mary, We’re thrilled to hear you had such an incredible experience from…"
click at [1498, 382] on button "Post reply" at bounding box center [1502, 376] width 86 height 29
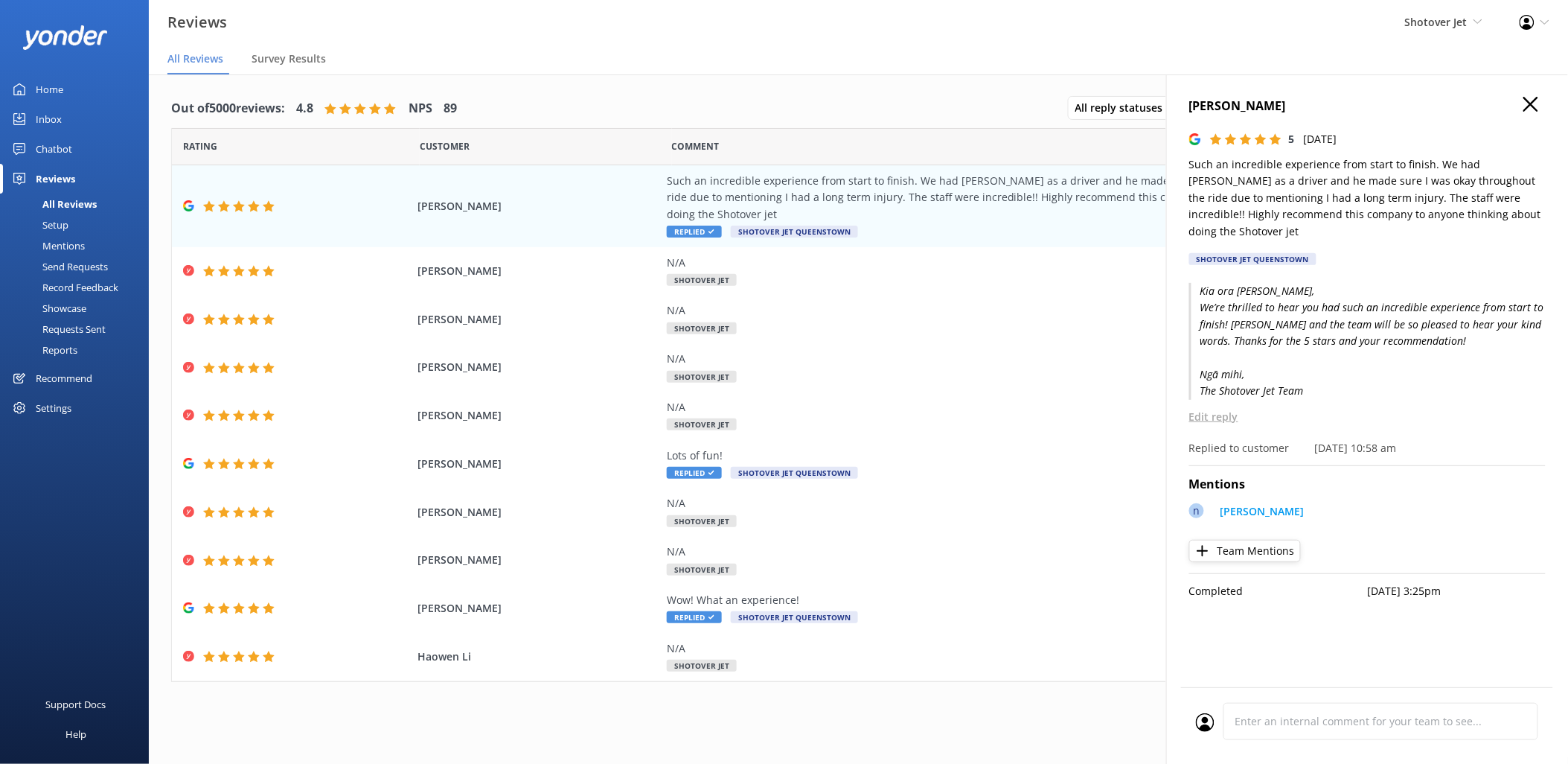
click at [1532, 112] on button "button" at bounding box center [1530, 105] width 15 height 16
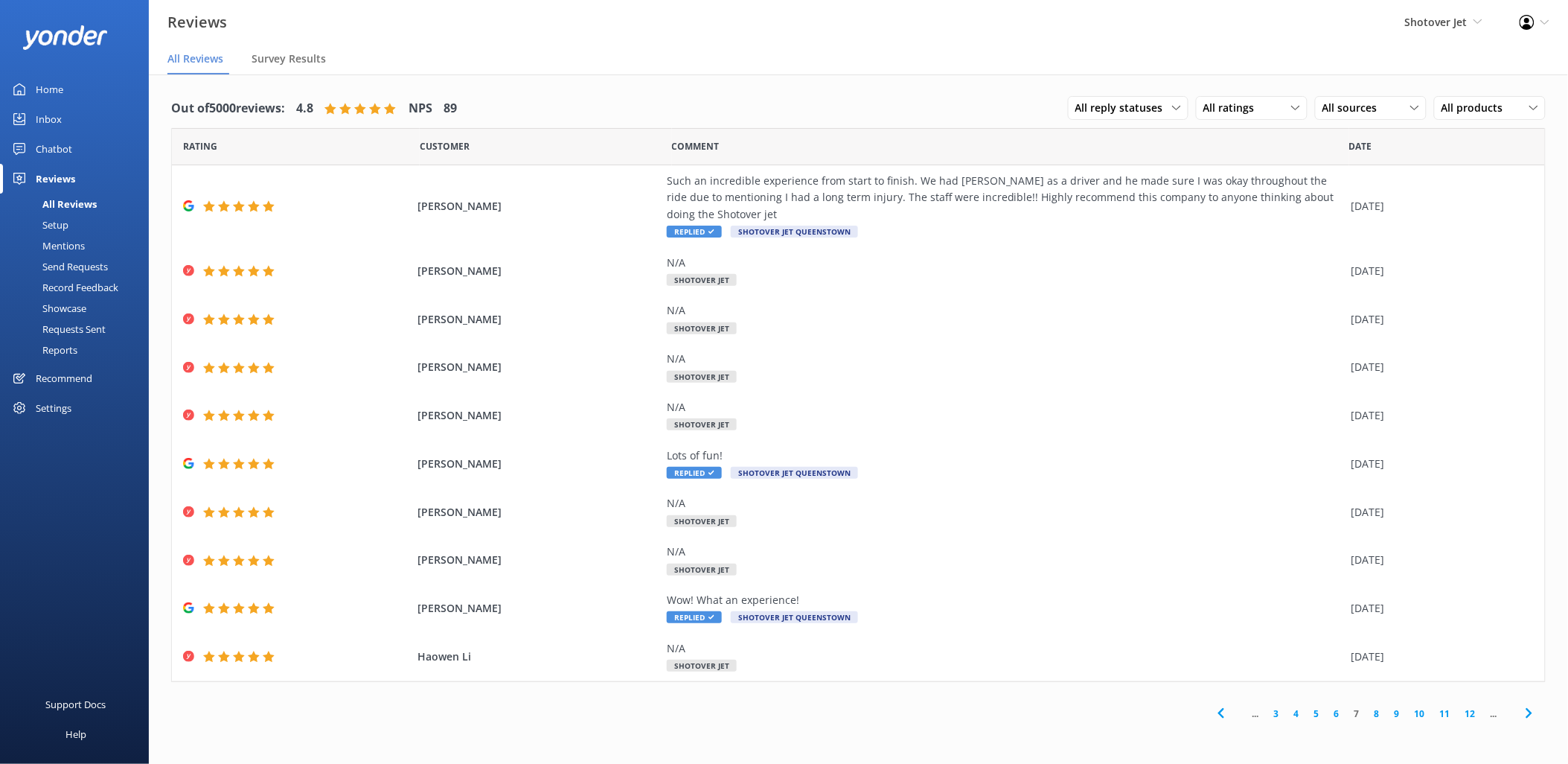
click at [1337, 713] on link "6" at bounding box center [1336, 713] width 20 height 14
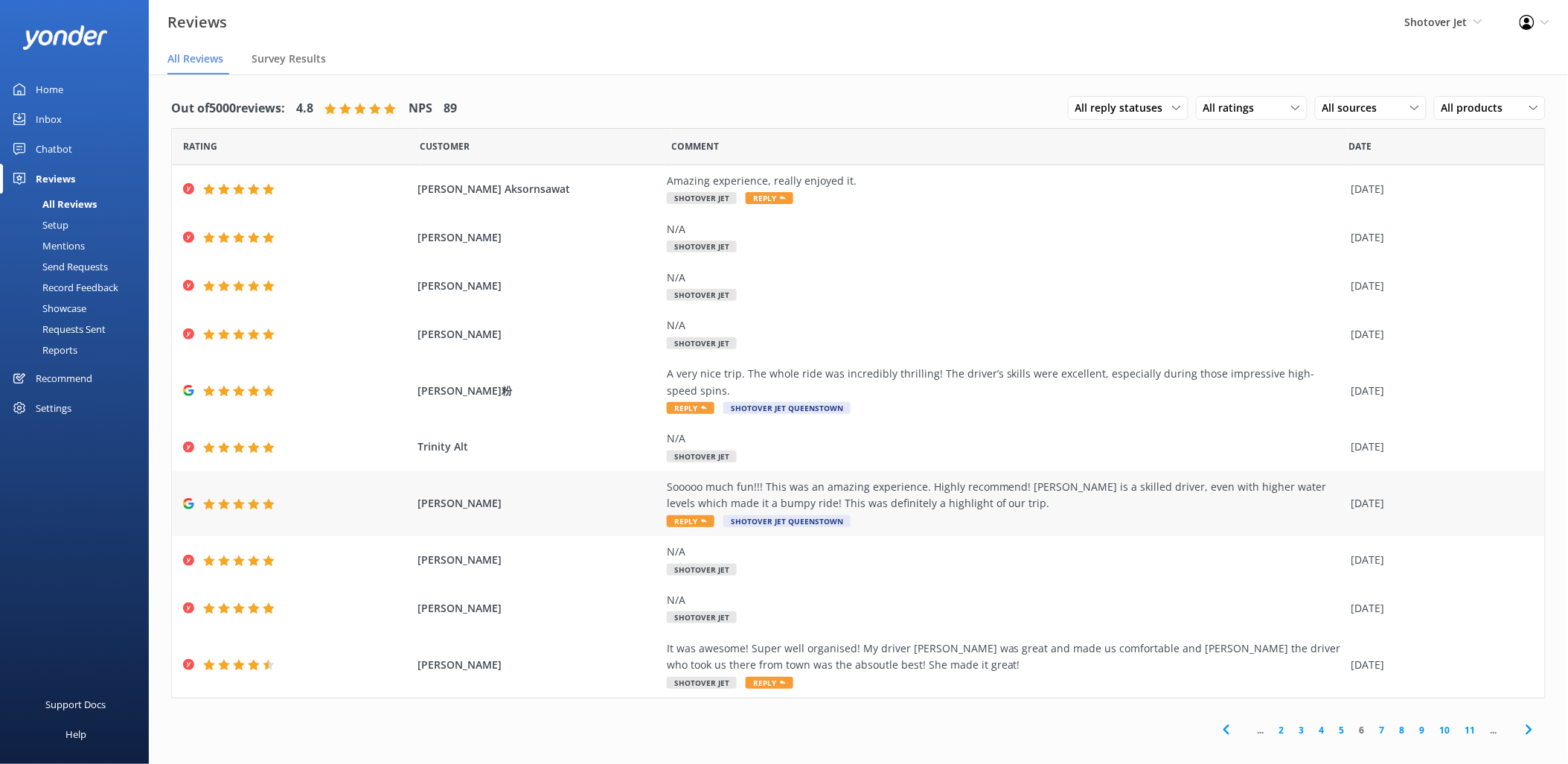
click at [872, 486] on div "Sooooo much fun!!! This was an amazing experience. Highly recommend! Rob is a s…" at bounding box center [1005, 495] width 677 height 34
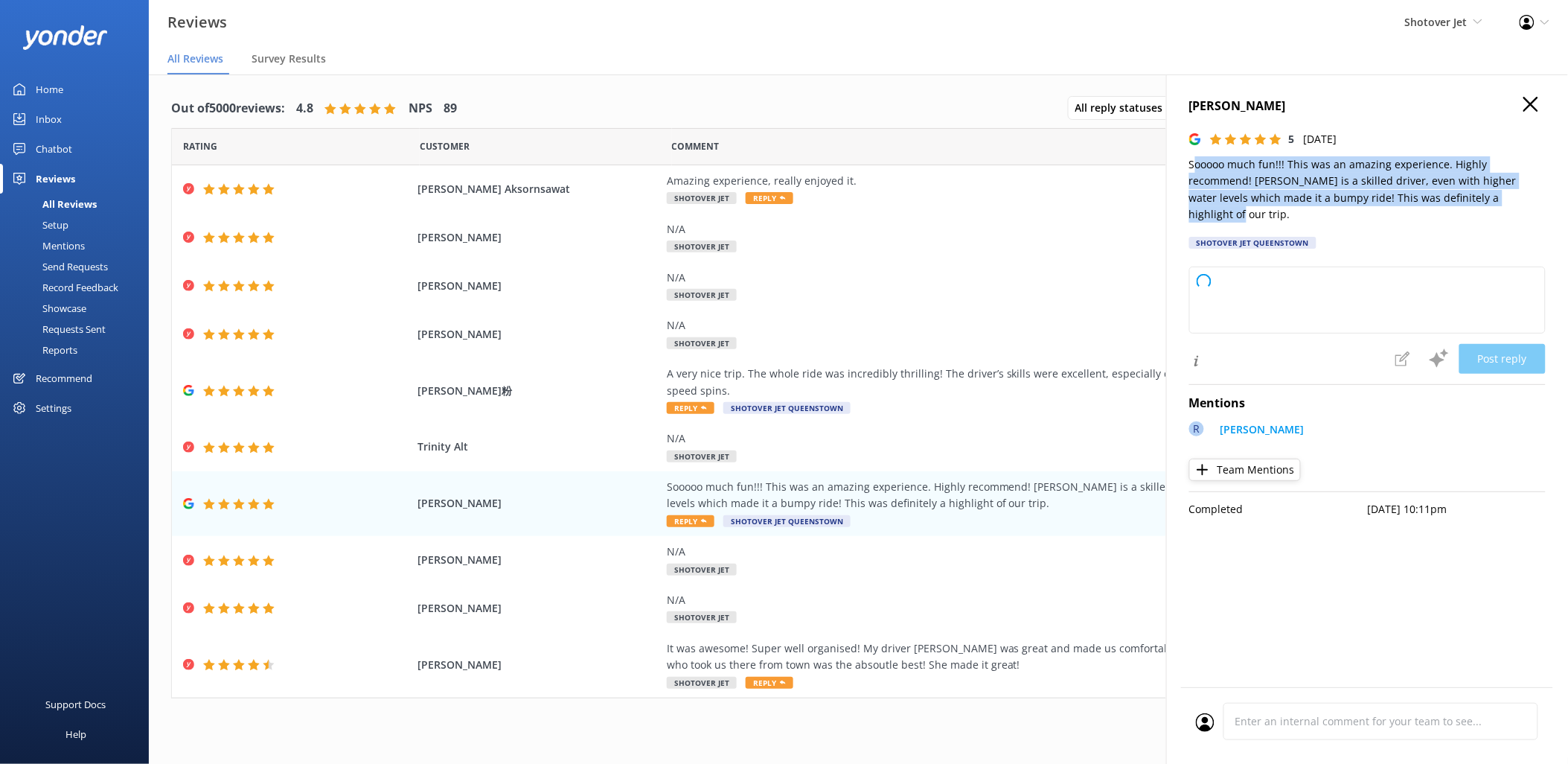
drag, startPoint x: 1479, startPoint y: 205, endPoint x: 1196, endPoint y: 172, distance: 284.9
click at [1196, 172] on p "Sooooo much fun!!! This was an amazing experience. Highly recommend! Rob is a s…" at bounding box center [1367, 189] width 356 height 67
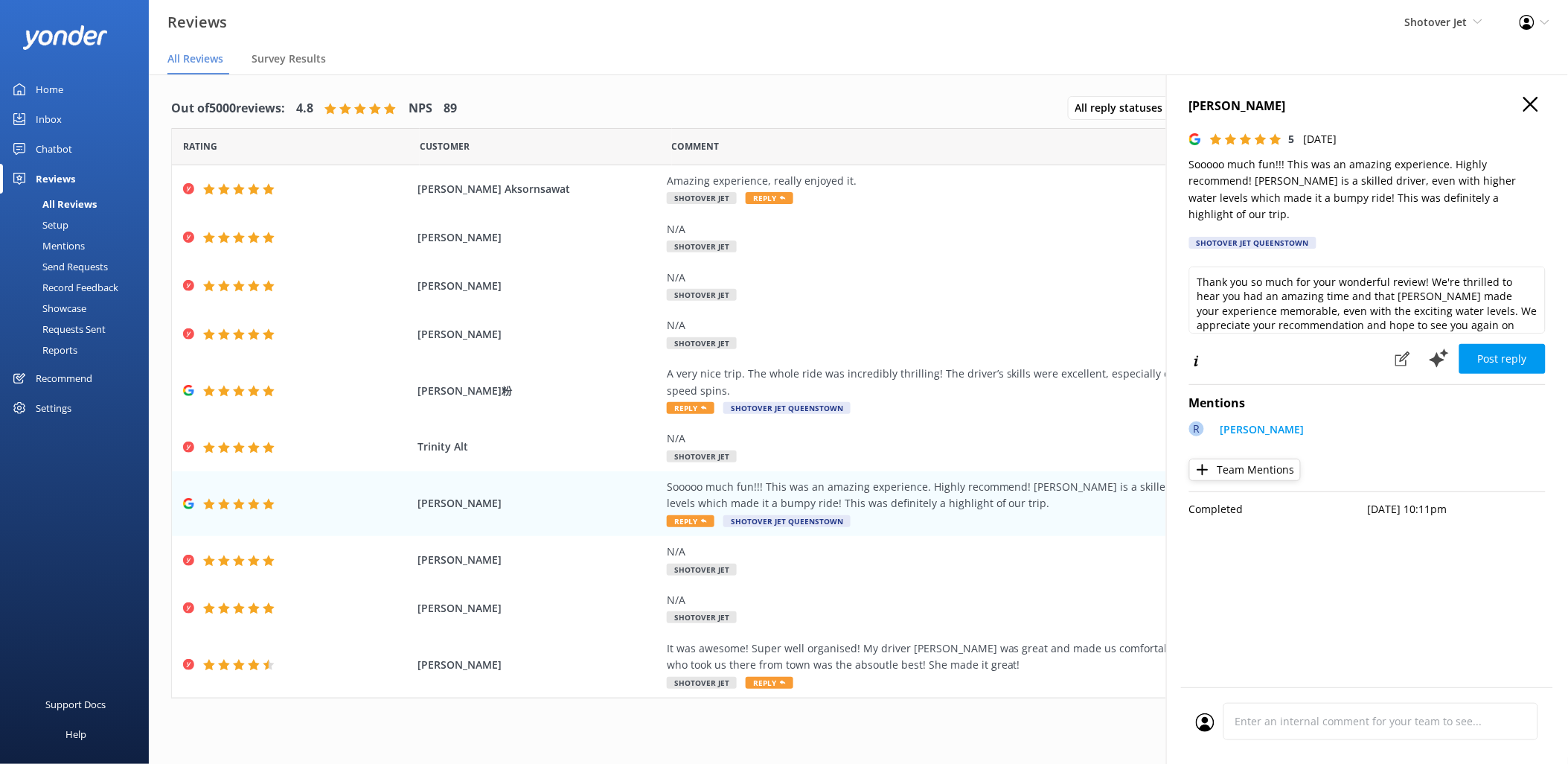
click at [1191, 167] on p "Sooooo much fun!!! This was an amazing experience. Highly recommend! Rob is a s…" at bounding box center [1367, 189] width 356 height 67
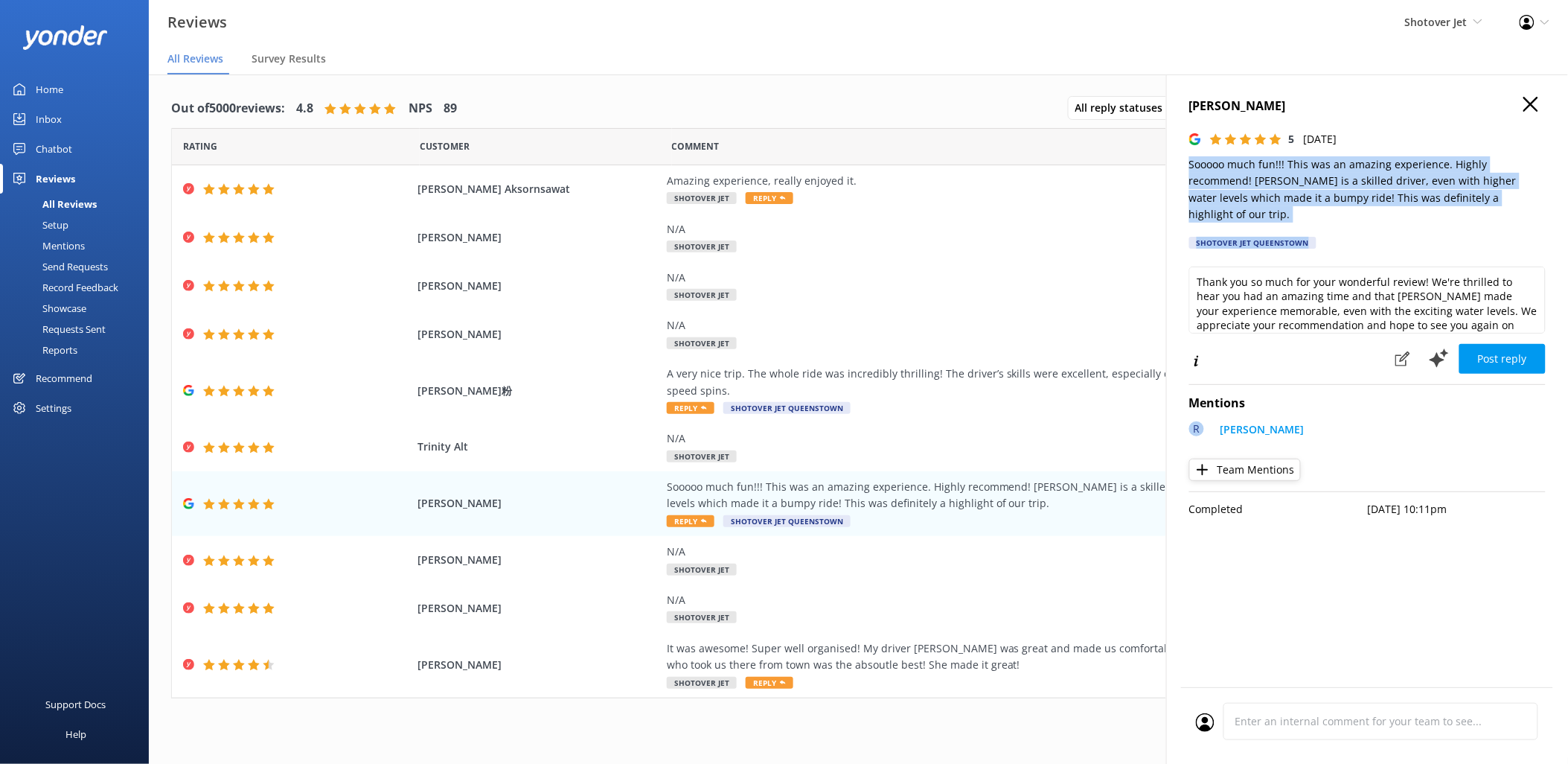
drag, startPoint x: 1191, startPoint y: 162, endPoint x: 1447, endPoint y: 206, distance: 259.8
click at [1447, 206] on div "Courtney Prewett 5 Wed, 8th Oct 2025 Sooooo much fun!!! This was an amazing exp…" at bounding box center [1367, 177] width 356 height 161
copy div "Sooooo much fun!!! This was an amazing experience. Highly recommend! Rob is a s…"
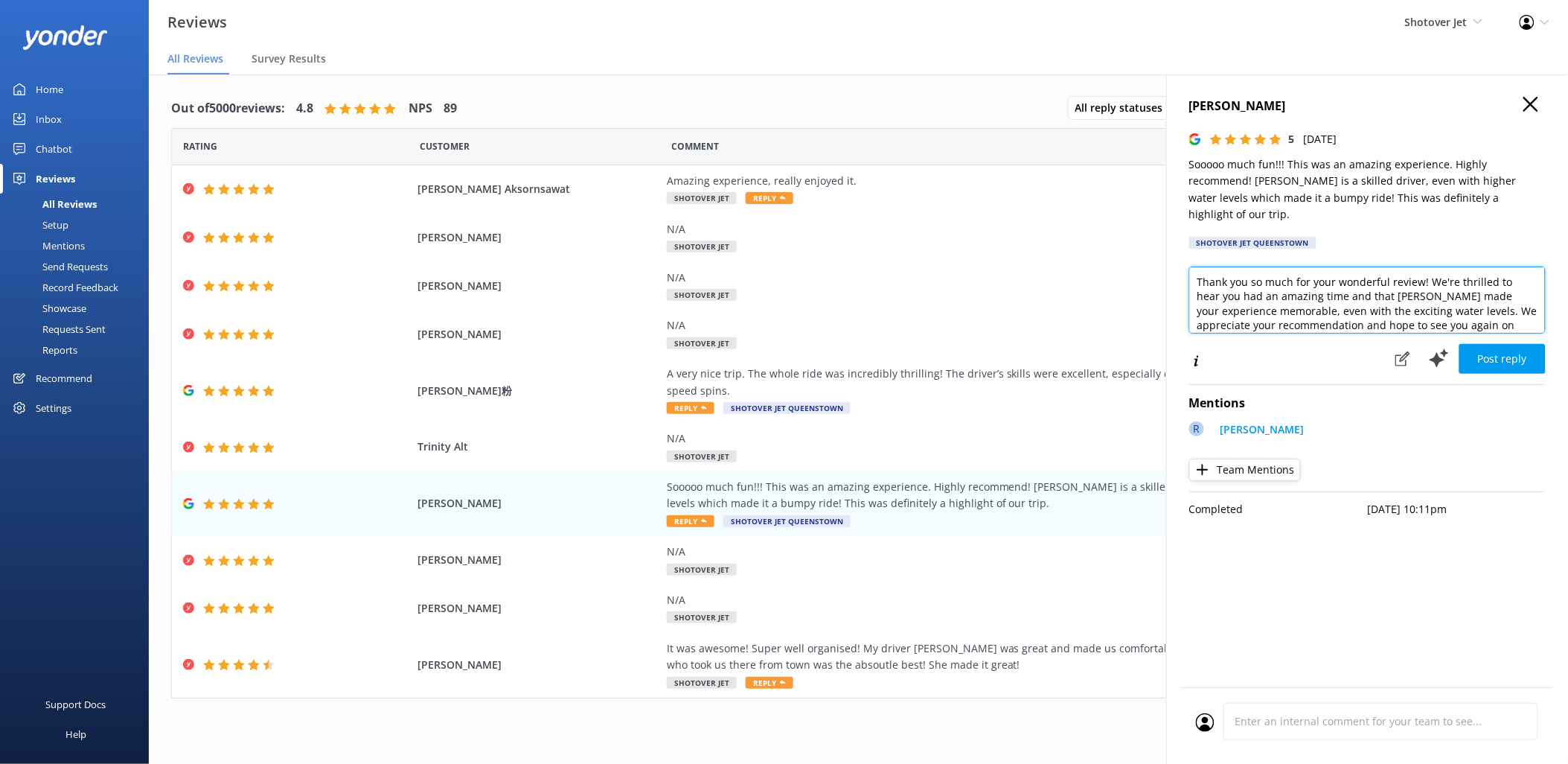
click at [1276, 279] on textarea "Thank you so much for your wonderful review! We're thrilled to hear you had an …" at bounding box center [1367, 299] width 356 height 67
paste textarea "Kia ora, We’re so glad you had such an amazing time! Rob will be thrilled to he…"
type textarea "Kia ora, We’re so glad you had such an amazing time! Rob will be thrilled to he…"
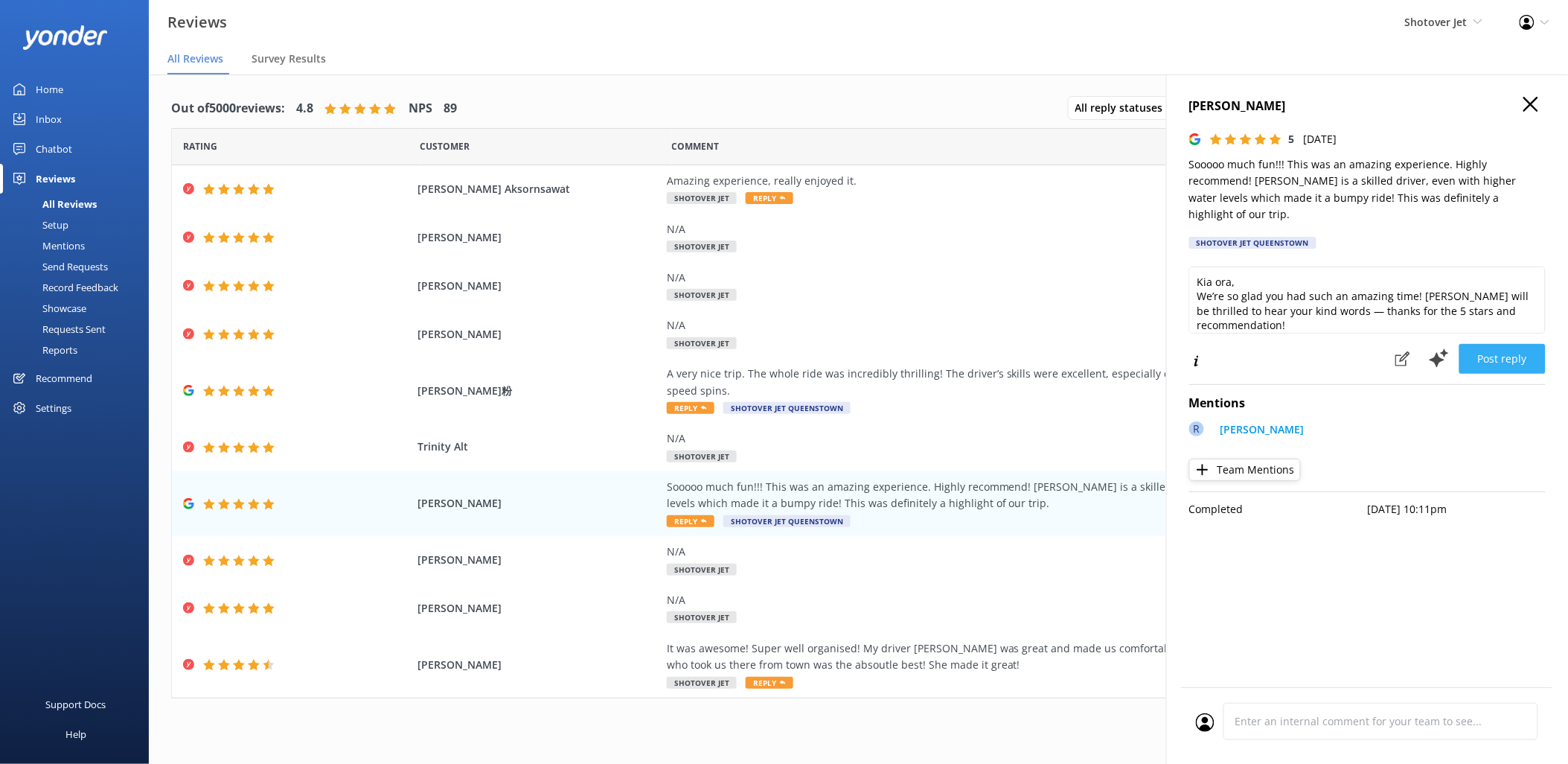
click at [1481, 344] on button "Post reply" at bounding box center [1502, 358] width 86 height 29
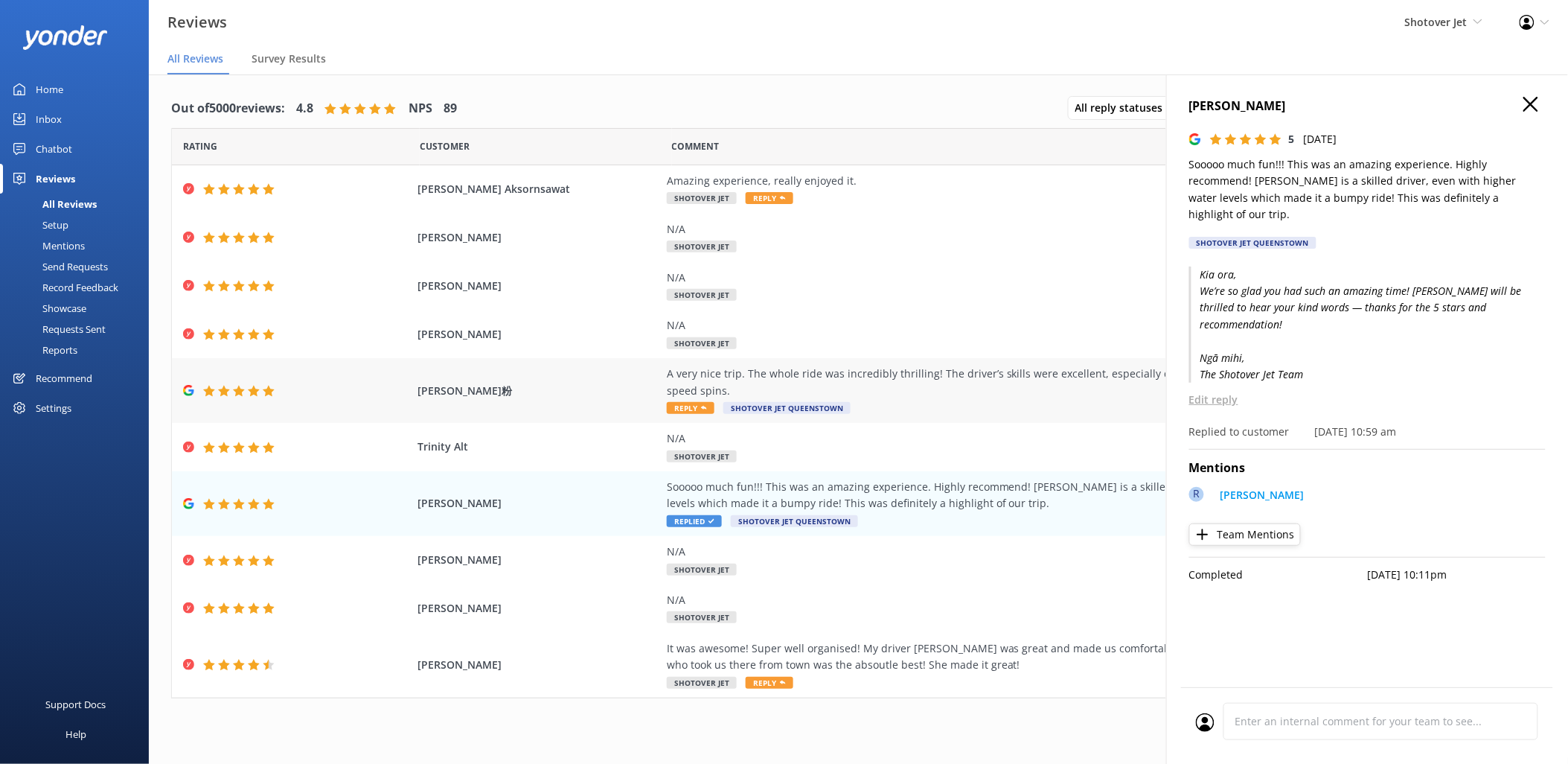
click at [703, 368] on div "A very nice trip. The whole ride was incredibly thrilling! The driver’s skills …" at bounding box center [1005, 382] width 677 height 34
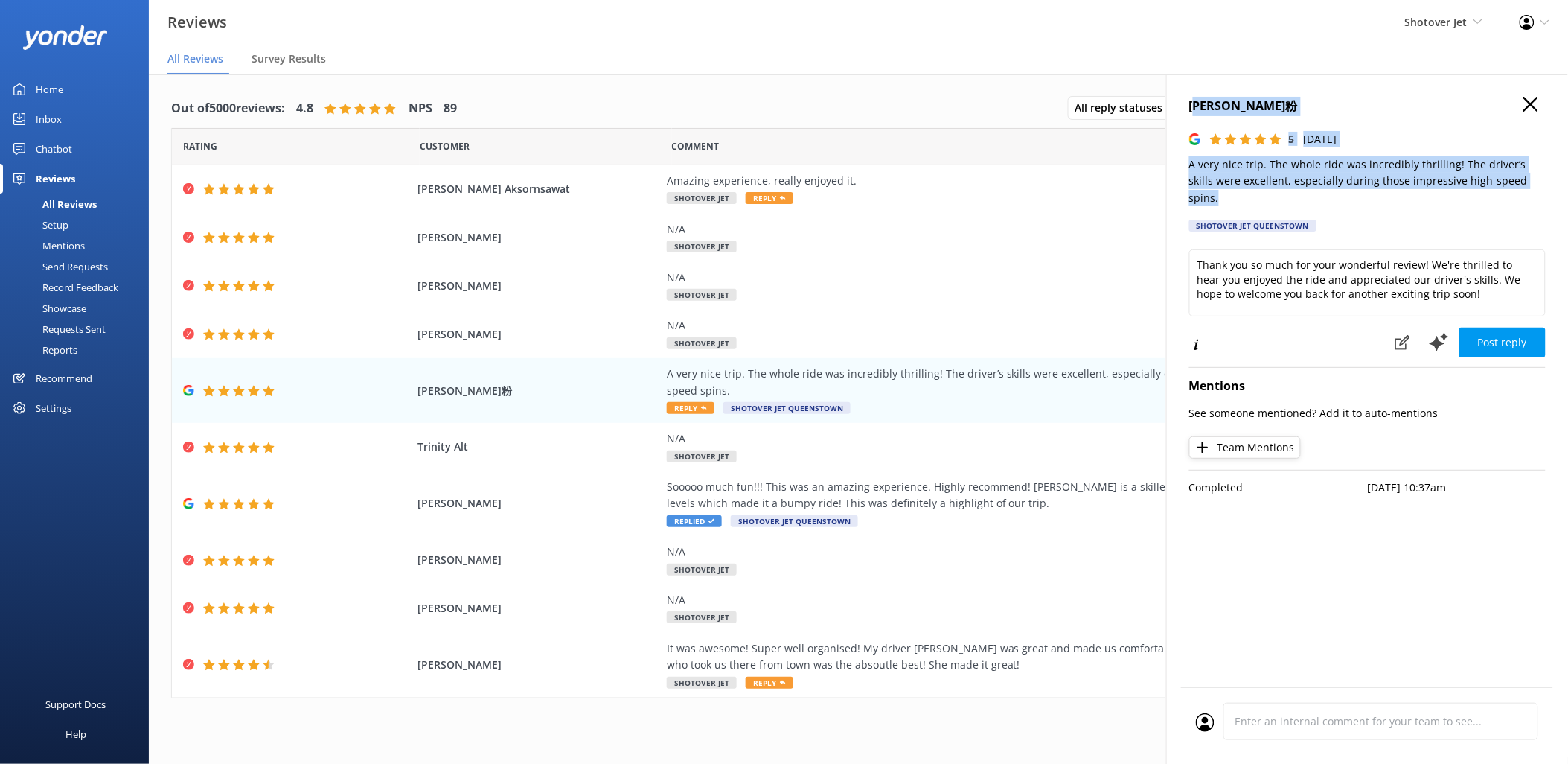
drag, startPoint x: 1526, startPoint y: 180, endPoint x: 1196, endPoint y: 109, distance: 337.6
click at [1196, 109] on div "Conan柯南粉 5 Thu, 9th Oct 2025 A very nice trip. The whole ride was incredibly th…" at bounding box center [1367, 169] width 356 height 144
copy div "onan柯南粉 5 Thu, 9th Oct 2025 A very nice trip. The whole ride was incredibly thr…"
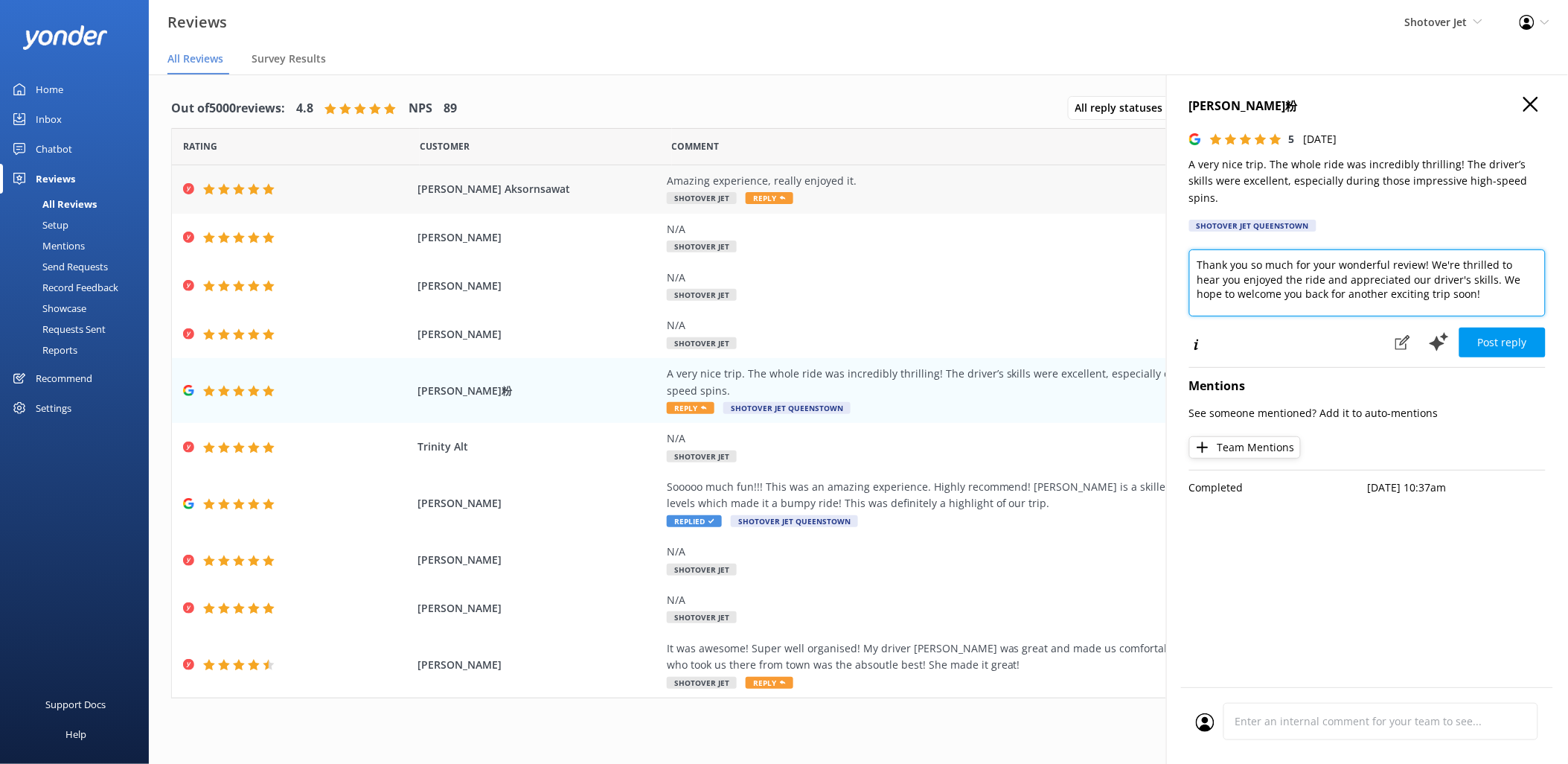
drag, startPoint x: 1458, startPoint y: 283, endPoint x: 1072, endPoint y: 210, distance: 392.8
click at [1072, 210] on div "Out of 5000 reviews: 4.8 NPS 89 All reply statuses All reply statuses Needs a r…" at bounding box center [858, 433] width 1419 height 719
paste textarea "Kia ora, We’re thrilled to hear you enjoyed such a thrilling ride! Your kind wo…"
drag, startPoint x: 1266, startPoint y: 292, endPoint x: 1456, endPoint y: 280, distance: 190.4
click at [1456, 280] on textarea "Kia ora, We’re thrilled to hear you enjoyed such a thrilling ride! Your kind wo…" at bounding box center [1367, 282] width 356 height 67
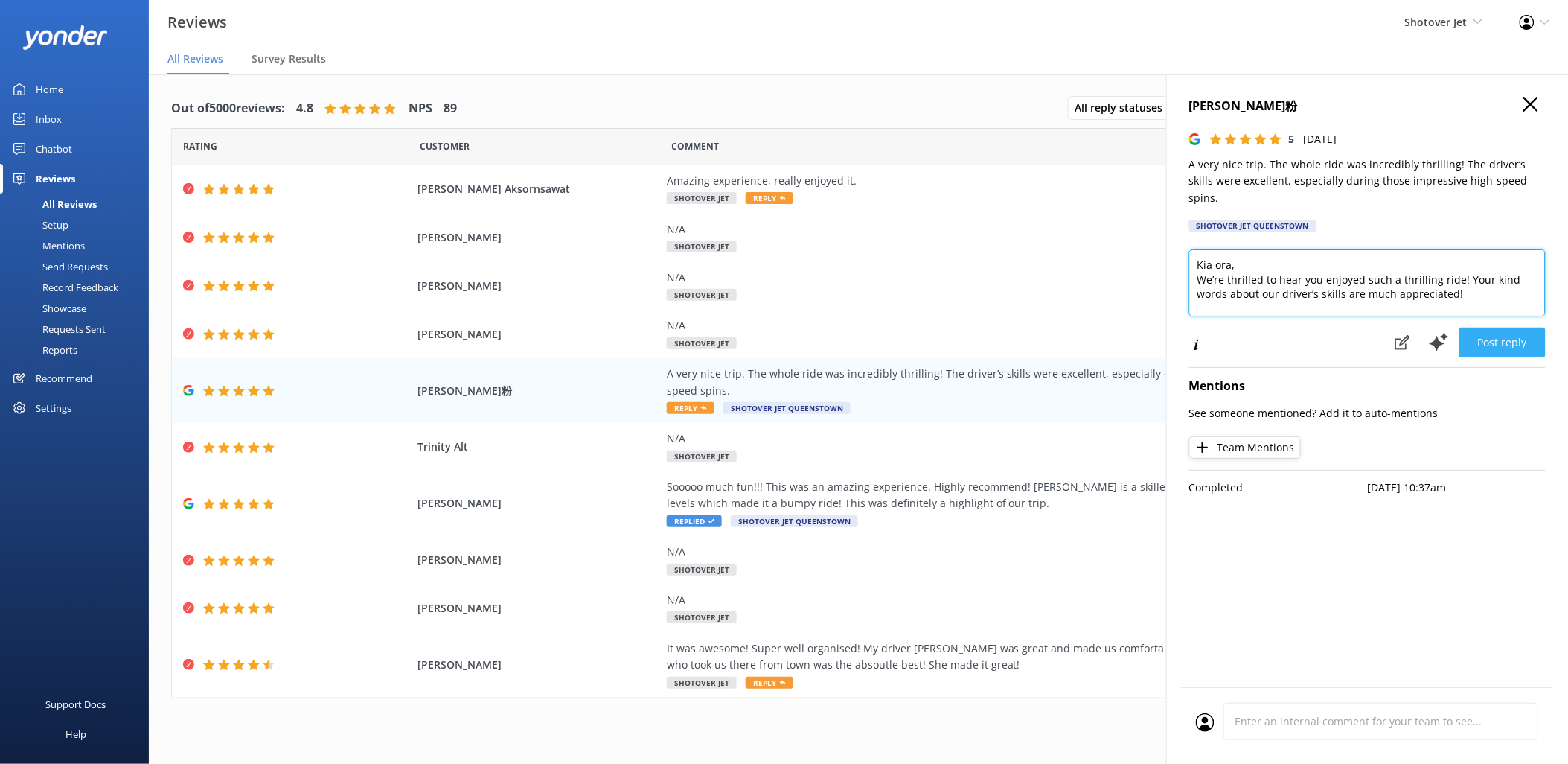
type textarea "Kia ora, We’re thrilled to hear you enjoyed such a thrilling ride! Your kind wo…"
click at [1487, 328] on button "Post reply" at bounding box center [1502, 343] width 86 height 29
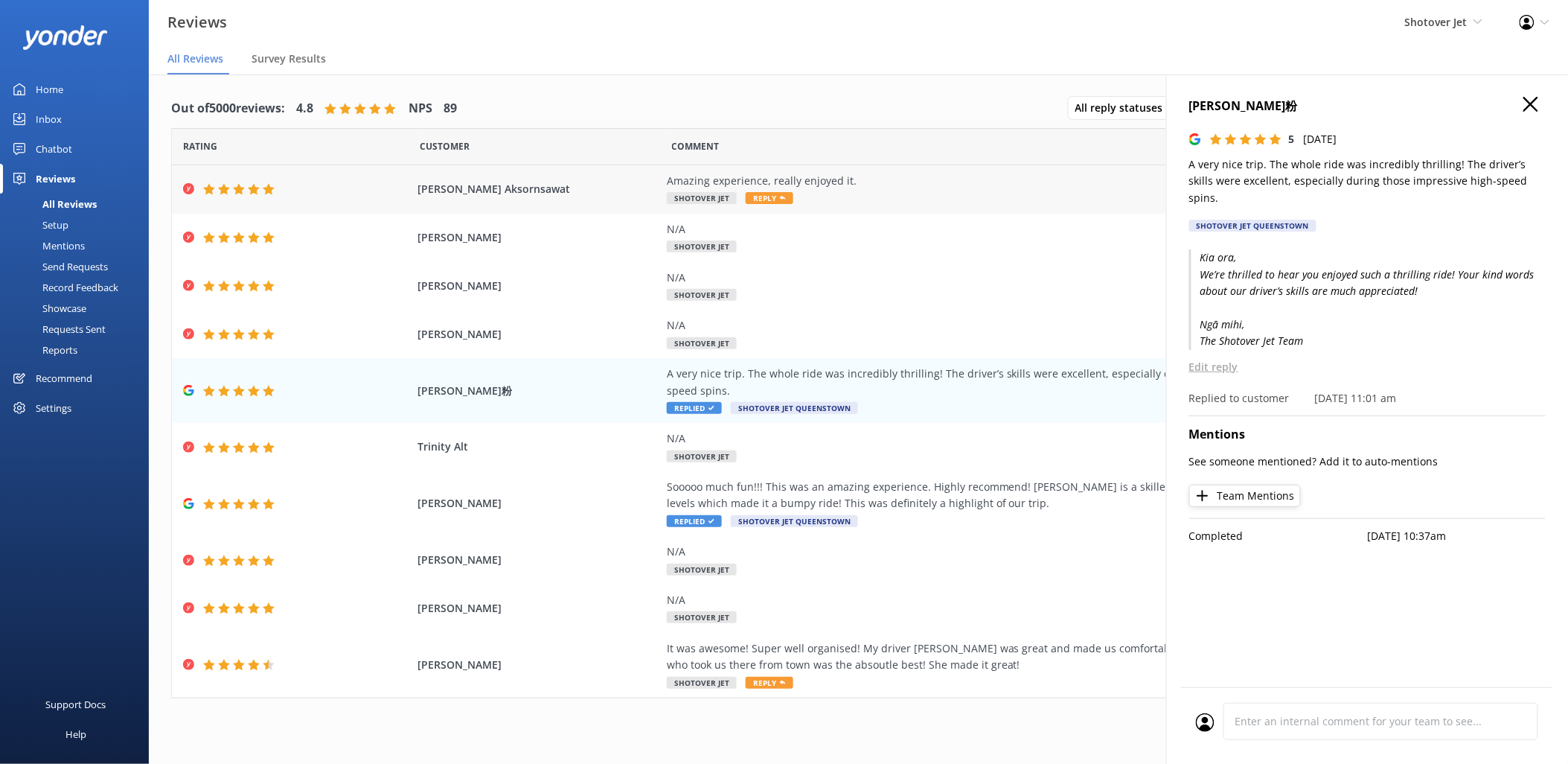
click at [822, 177] on div "Amazing experience, really enjoyed it." at bounding box center [1005, 181] width 677 height 16
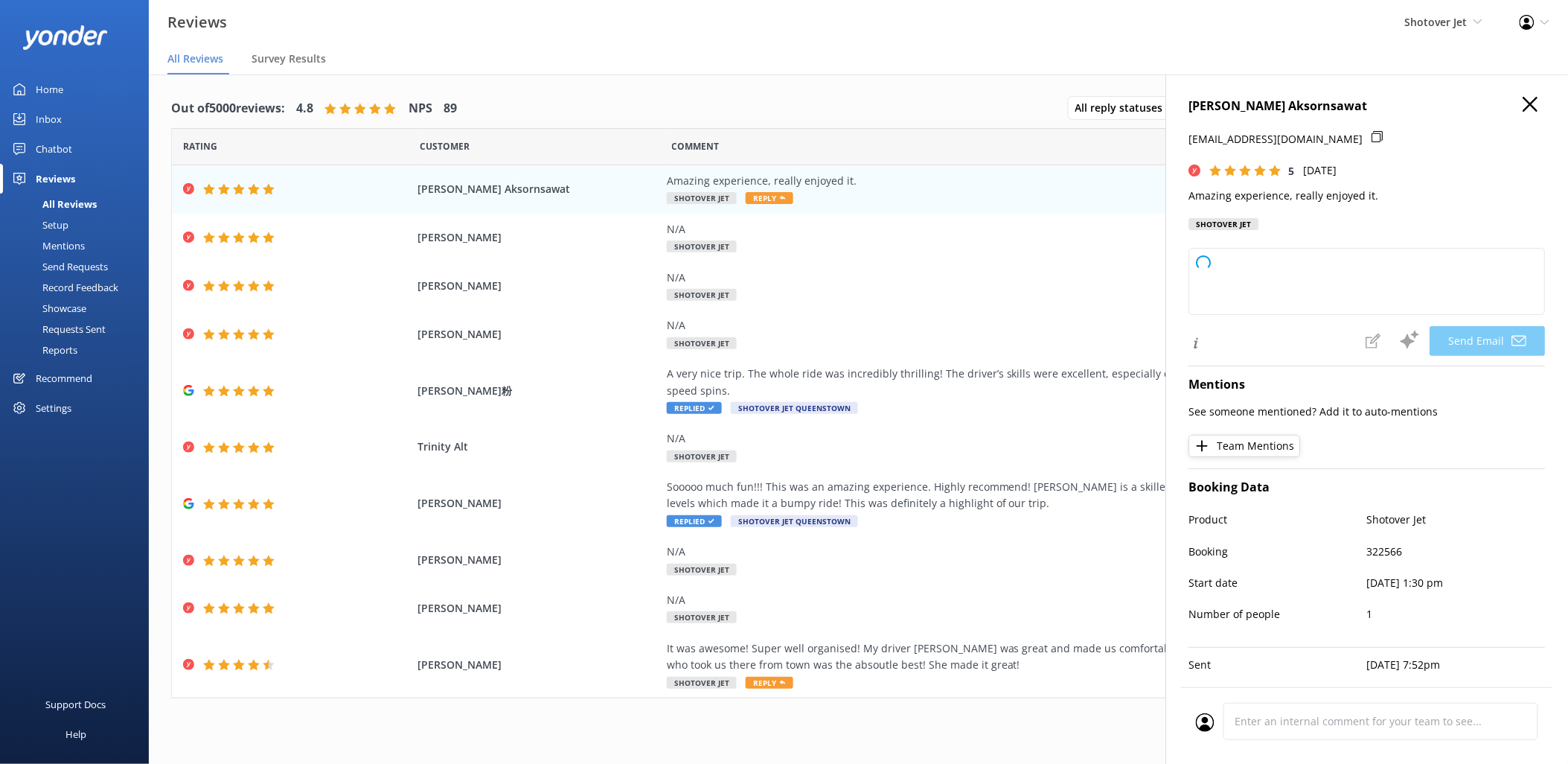
type textarea "Thank you so much, Dilaka! We're thrilled to hear you had an amazing experience…"
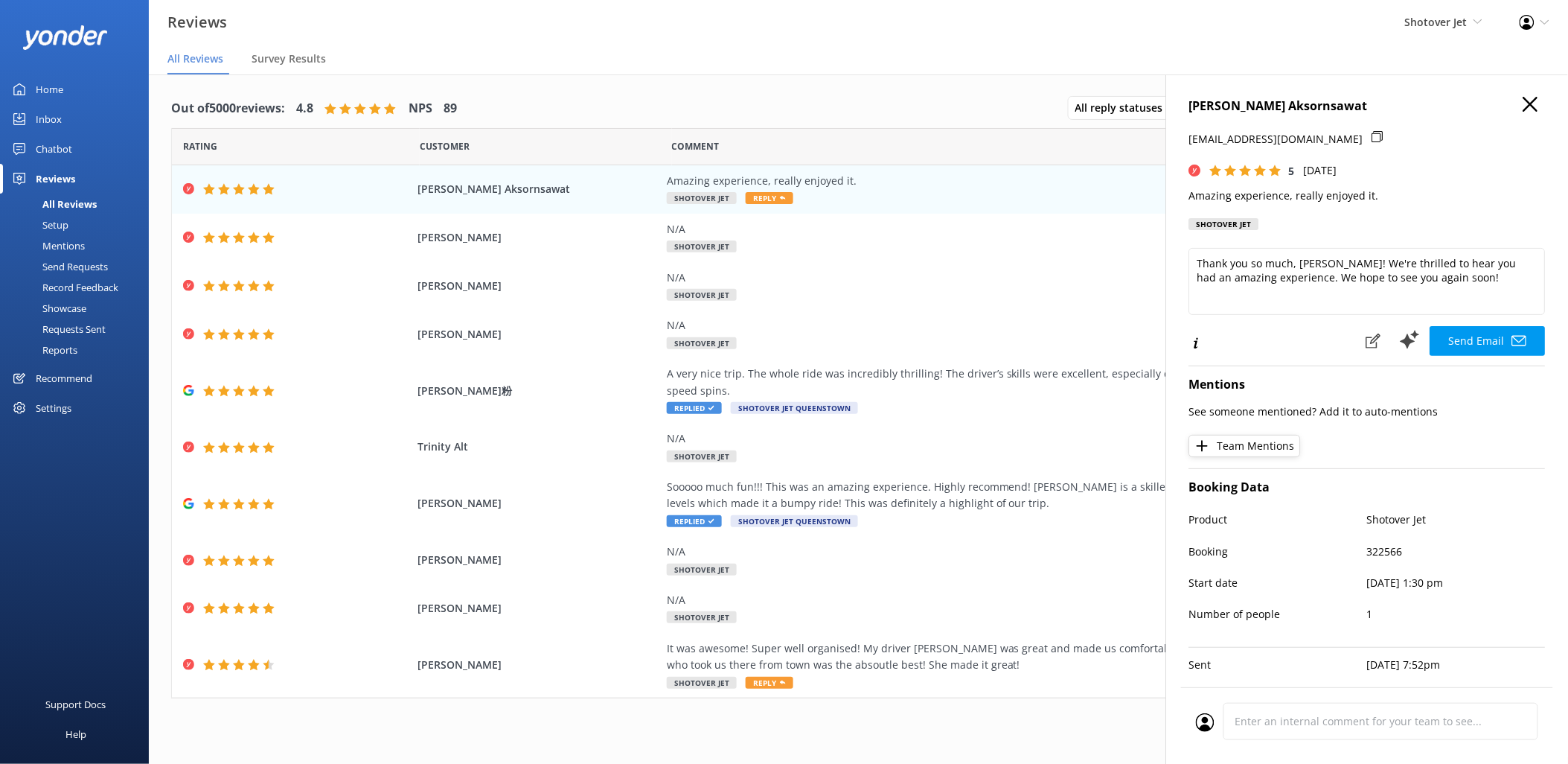
click at [1521, 116] on div "Dilaka Aksornsawat Aksornsawat thrin2002@gmail.com 5 Thu, 9th Oct 2025 Amazing …" at bounding box center [1367, 168] width 356 height 142
click at [1523, 103] on use "button" at bounding box center [1530, 104] width 15 height 15
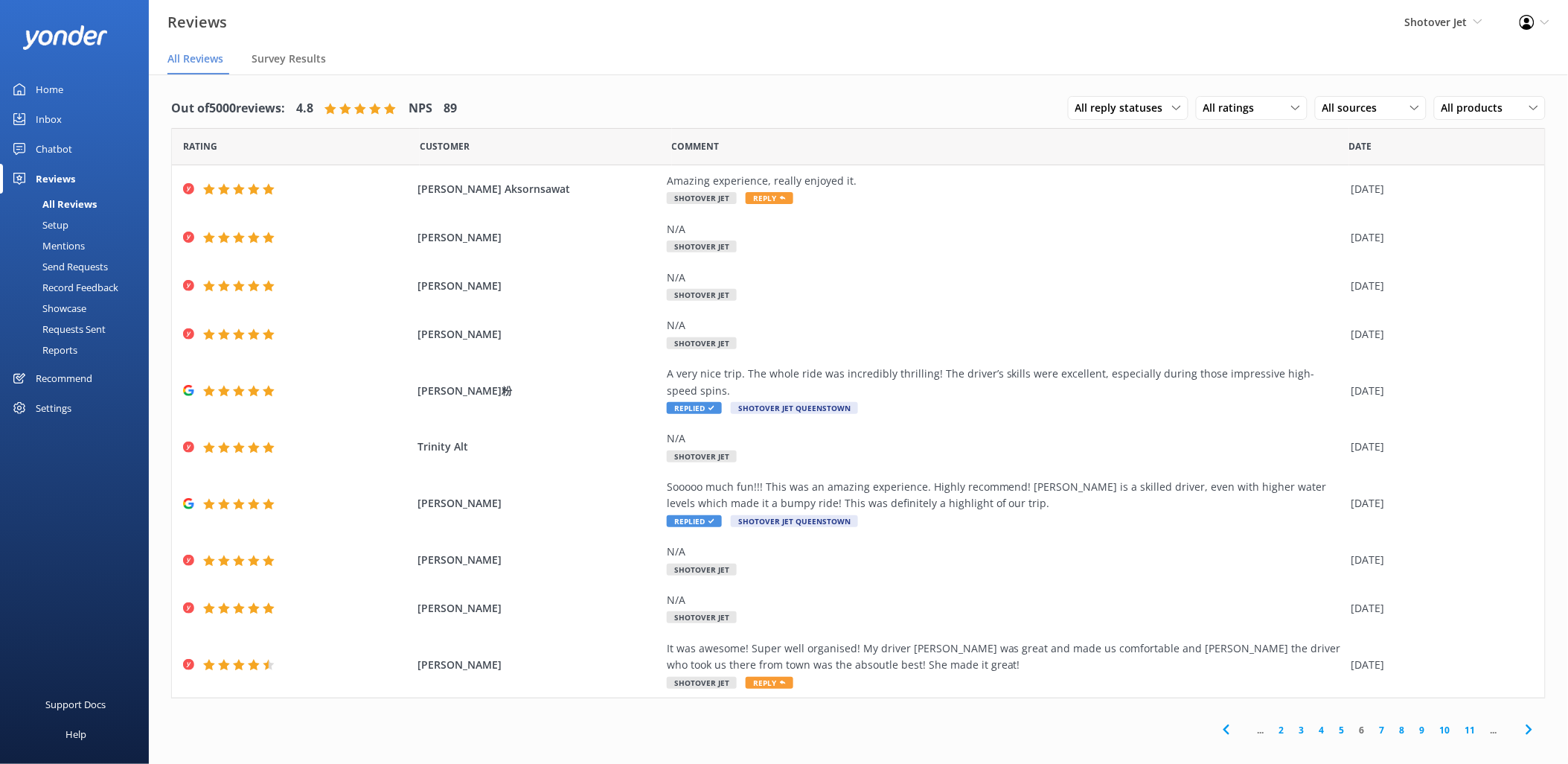
click at [1342, 734] on link "5" at bounding box center [1341, 729] width 20 height 14
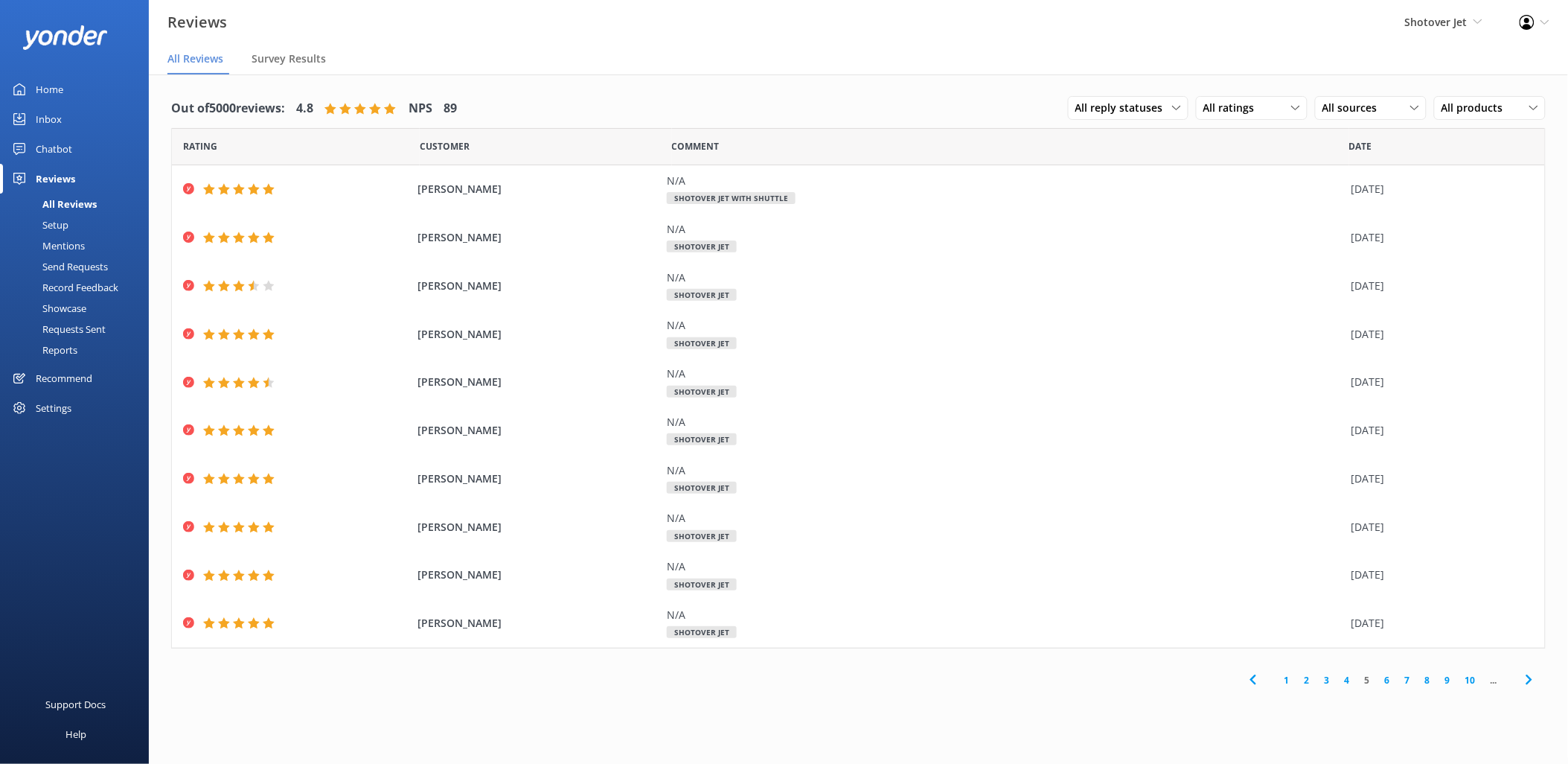
click at [1350, 678] on link "4" at bounding box center [1347, 680] width 20 height 14
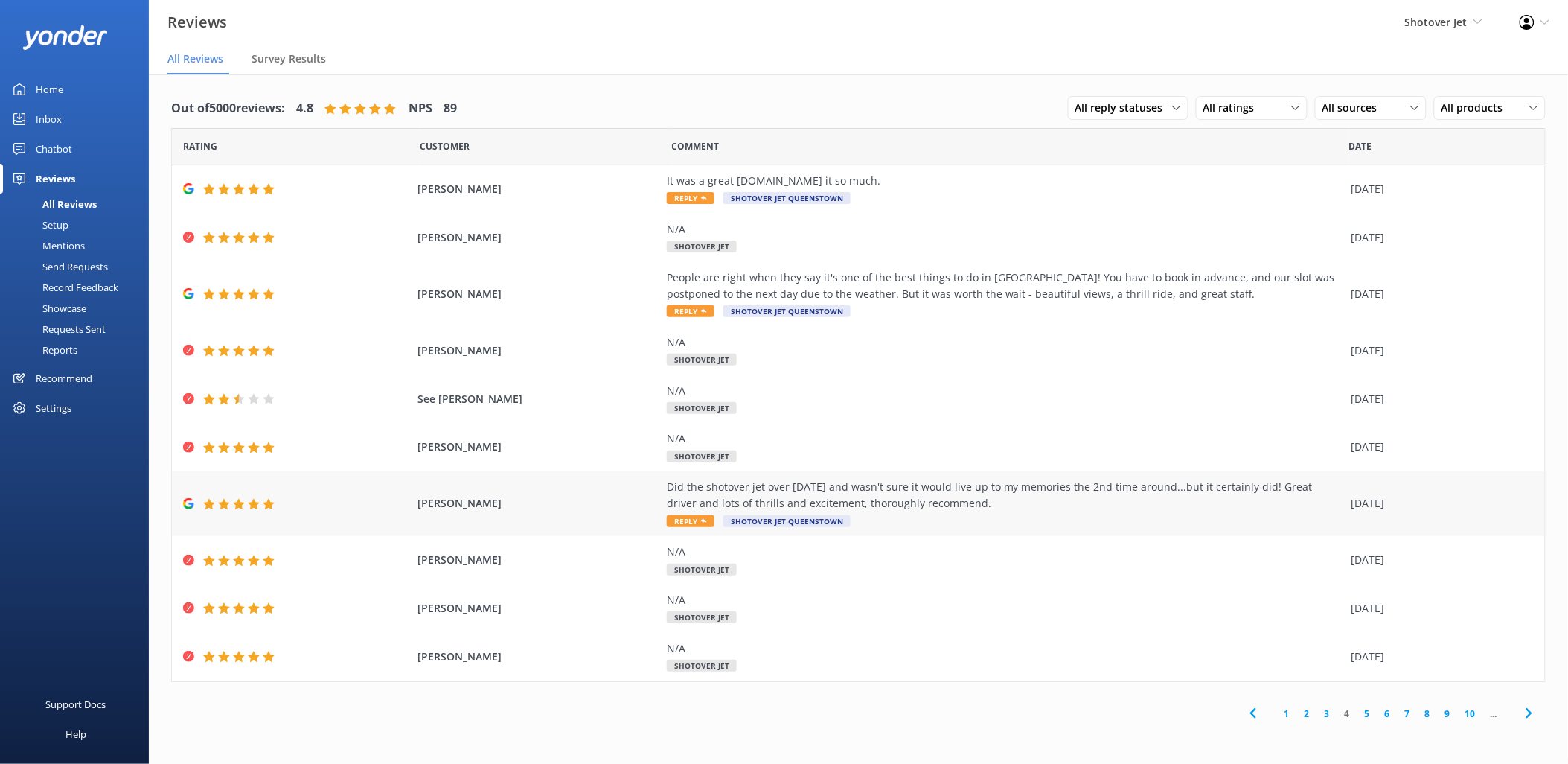
click at [1040, 494] on div "Did the shotover jet over 25 years ago and wasn't sure it would live up to my m…" at bounding box center [1005, 495] width 677 height 34
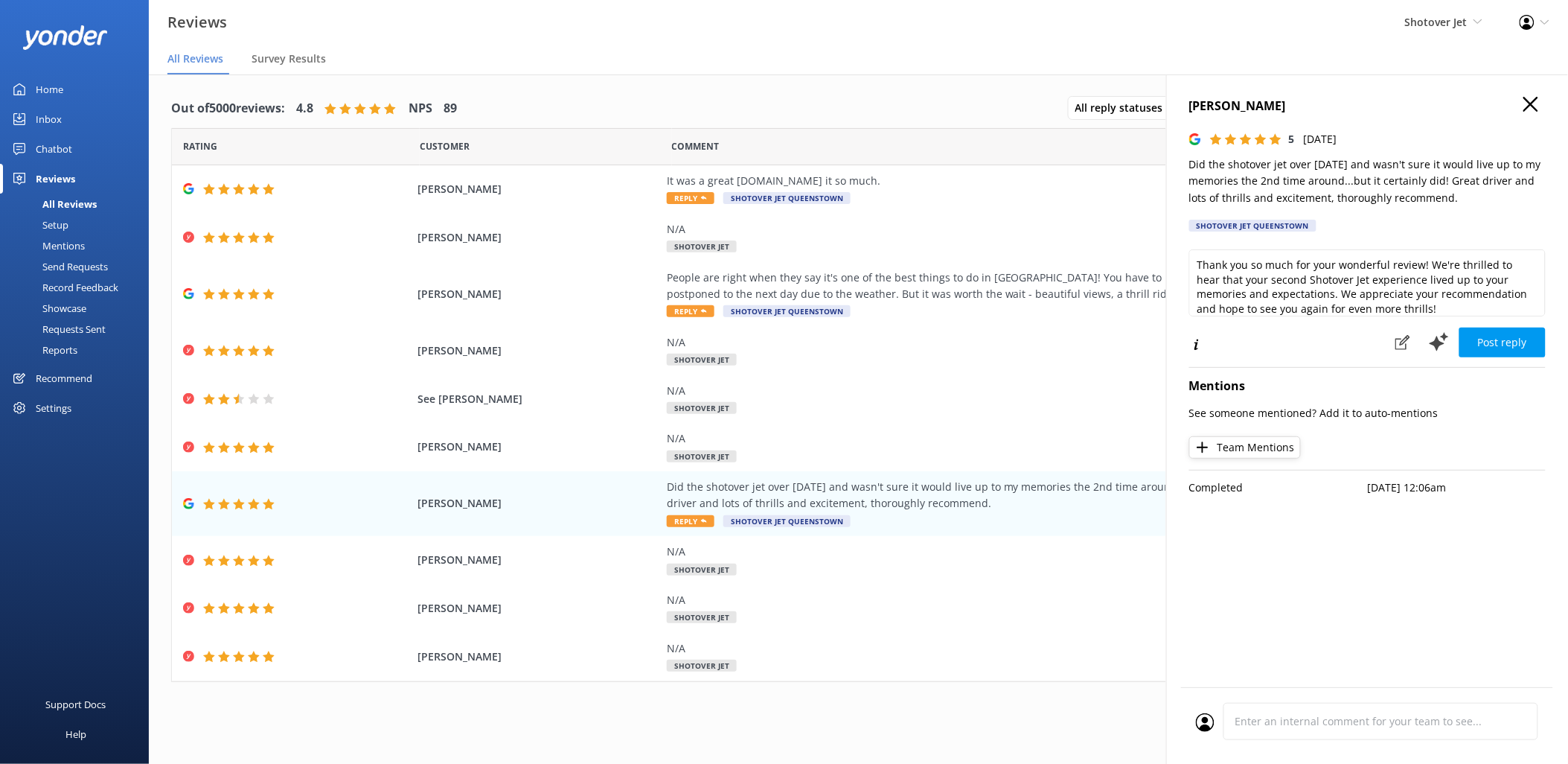
drag, startPoint x: 1450, startPoint y: 202, endPoint x: 1193, endPoint y: 107, distance: 274.0
click at [1193, 107] on div "Dina Osgood 5 Fri, 10th Oct 2025 Did the shotover jet over 25 years ago and was…" at bounding box center [1367, 169] width 356 height 144
copy div "Dina Osgood 5 Fri, 10th Oct 2025 Did the shotover jet over 25 years ago and was…"
click at [1344, 271] on textarea "Thank you so much for your wonderful review! We're thrilled to hear that your s…" at bounding box center [1367, 282] width 356 height 67
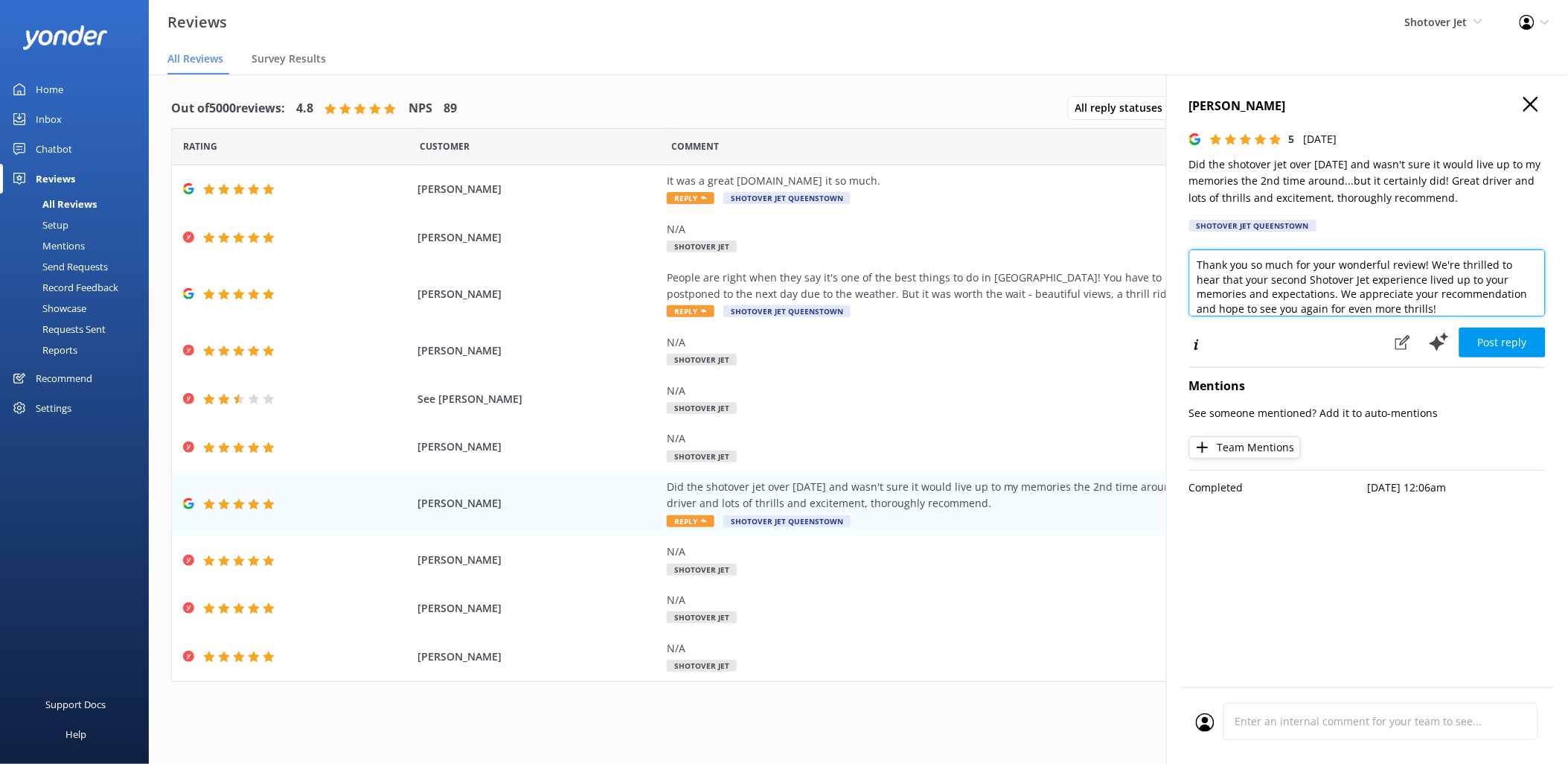
click at [1344, 271] on textarea "Thank you so much for your wonderful review! We're thrilled to hear that your s…" at bounding box center [1367, 282] width 356 height 67
paste textarea "Kia ora Dina, We’re so glad the Shotover Jet lived up to your memories! Thrille…"
drag, startPoint x: 1381, startPoint y: 304, endPoint x: 1411, endPoint y: 292, distance: 32.3
click at [1411, 292] on textarea "Kia ora Dina, We’re so glad the Shotover Jet lived up to your memories! Thrille…" at bounding box center [1367, 282] width 356 height 67
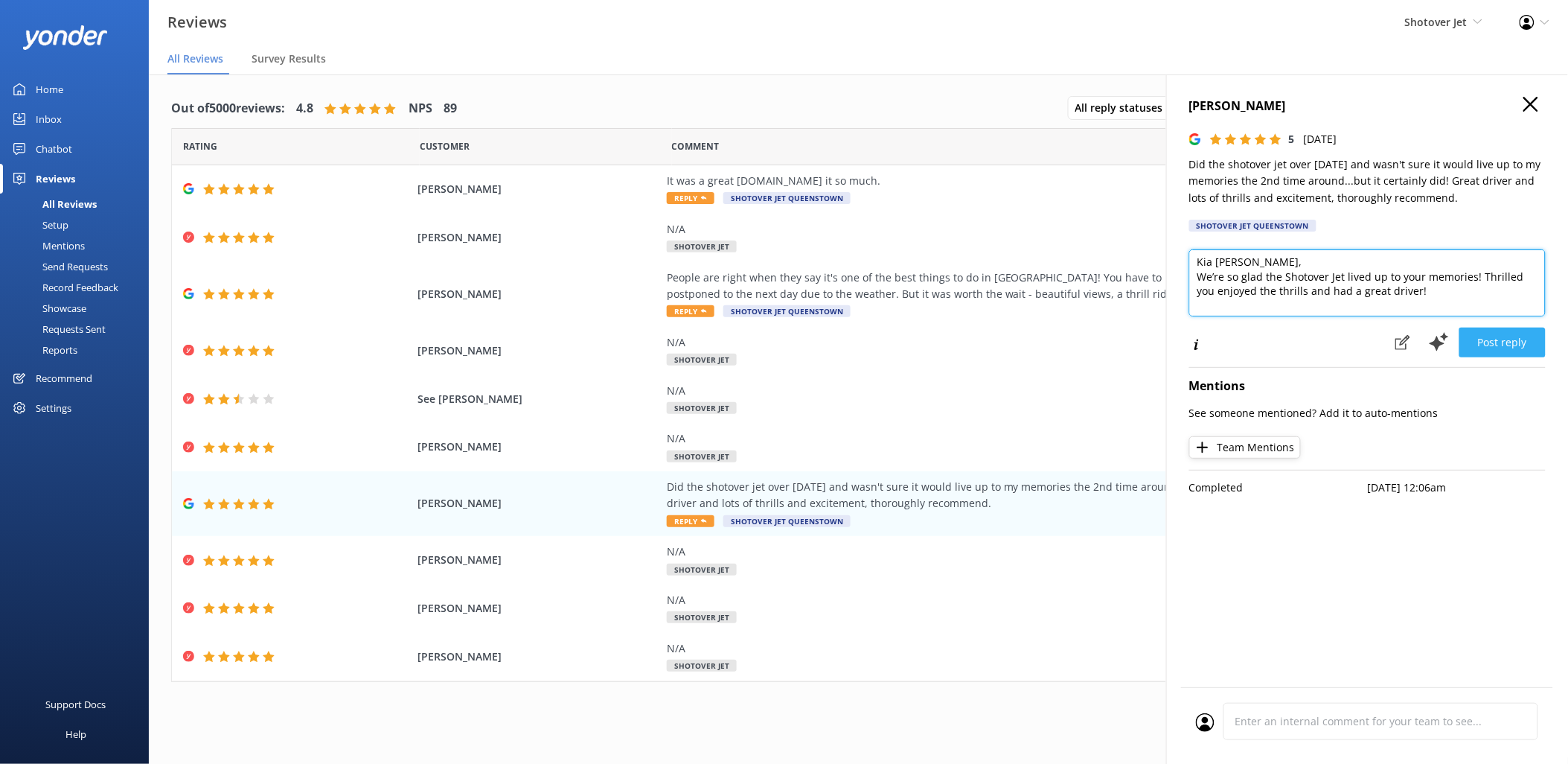
type textarea "Kia ora Dina, We’re so glad the Shotover Jet lived up to your memories! Thrille…"
click at [1505, 337] on button "Post reply" at bounding box center [1502, 343] width 86 height 29
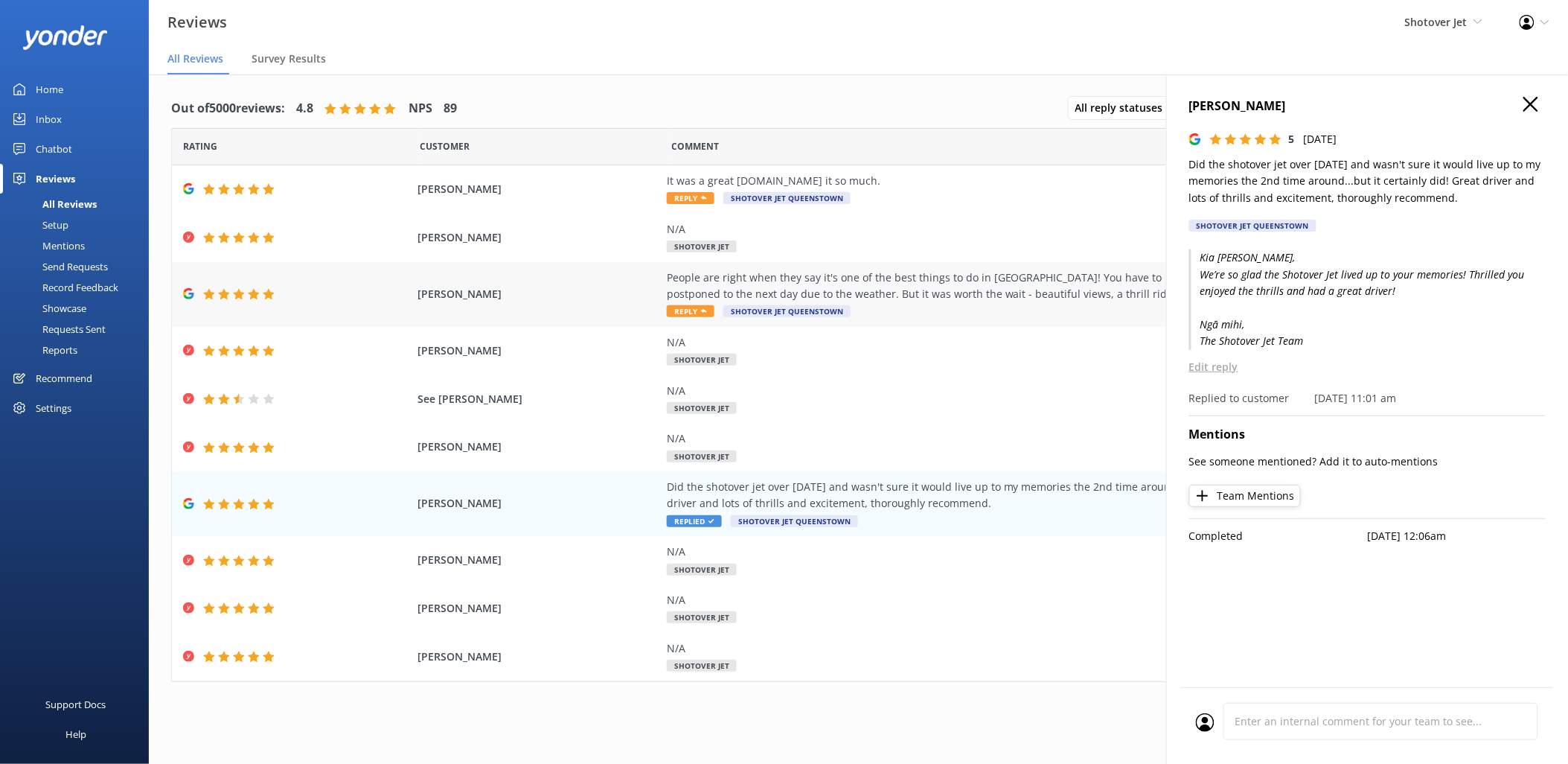
click at [1047, 291] on div "People are right when they say it's one of the best things to do in Queenstown!…" at bounding box center [1005, 286] width 677 height 34
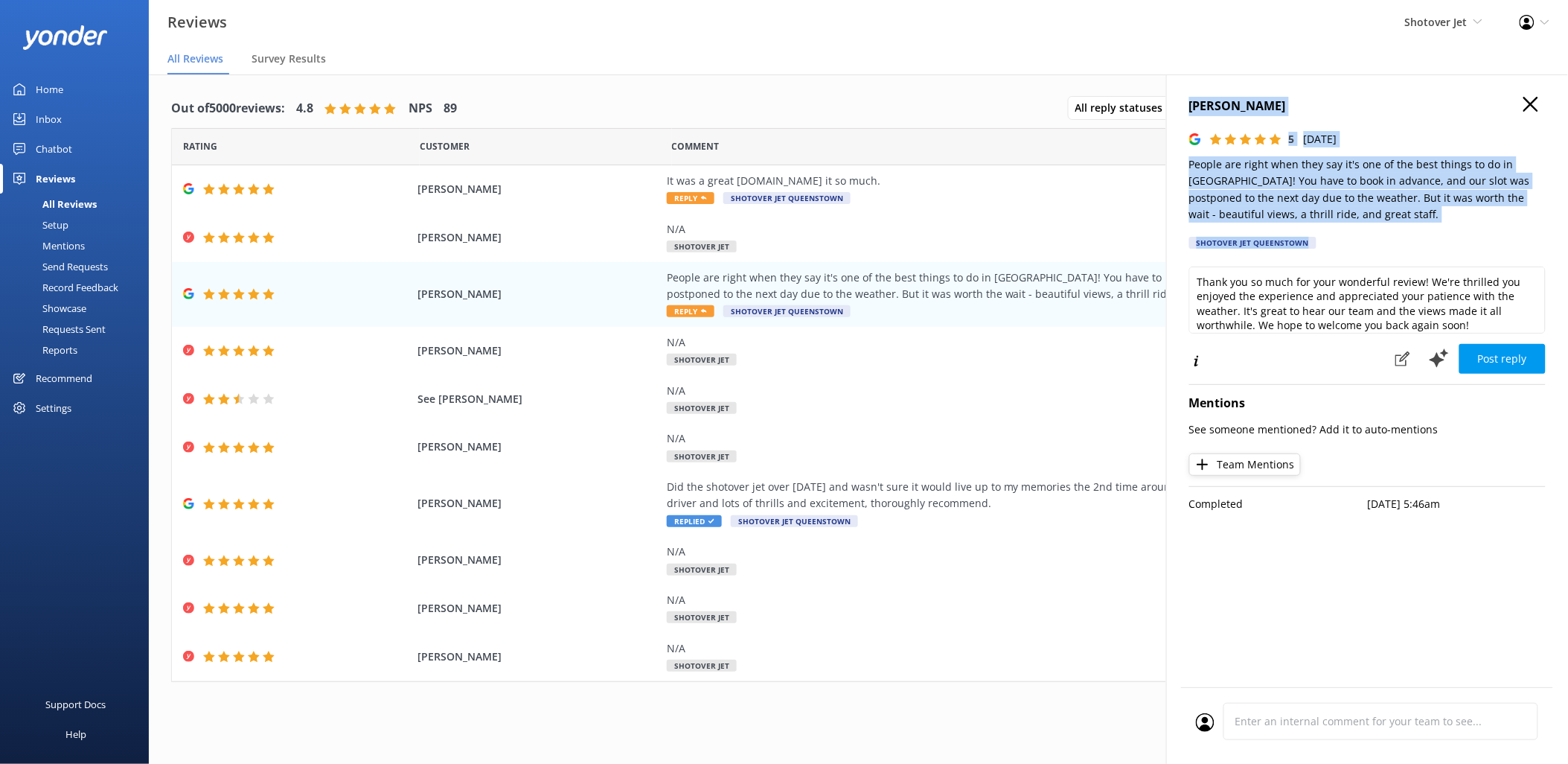
drag, startPoint x: 1367, startPoint y: 224, endPoint x: 1183, endPoint y: 99, distance: 222.4
click at [1183, 99] on div "Victoria C 5 Fri, 10th Oct 2025 People are right when they say it's one of the …" at bounding box center [1366, 456] width 402 height 764
copy div "Victoria C 5 Fri, 10th Oct 2025 People are right when they say it's one of the …"
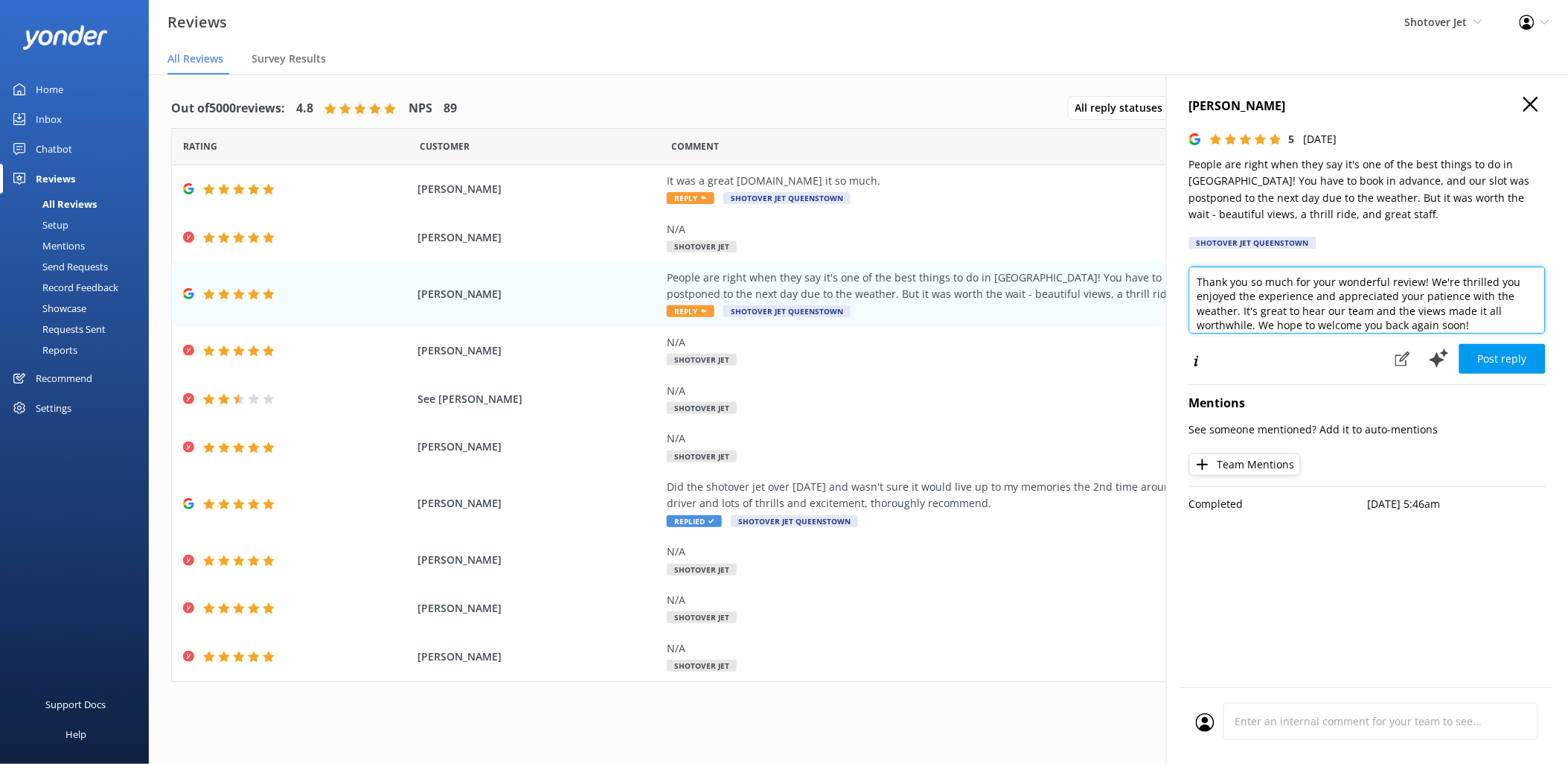
click at [1405, 300] on textarea "Thank you so much for your wonderful review! We're thrilled you enjoyed the exp…" at bounding box center [1367, 299] width 356 height 67
paste textarea "Kia ora Victoria, We’re so glad it was worth the wait! Thrilled you enjoyed the…"
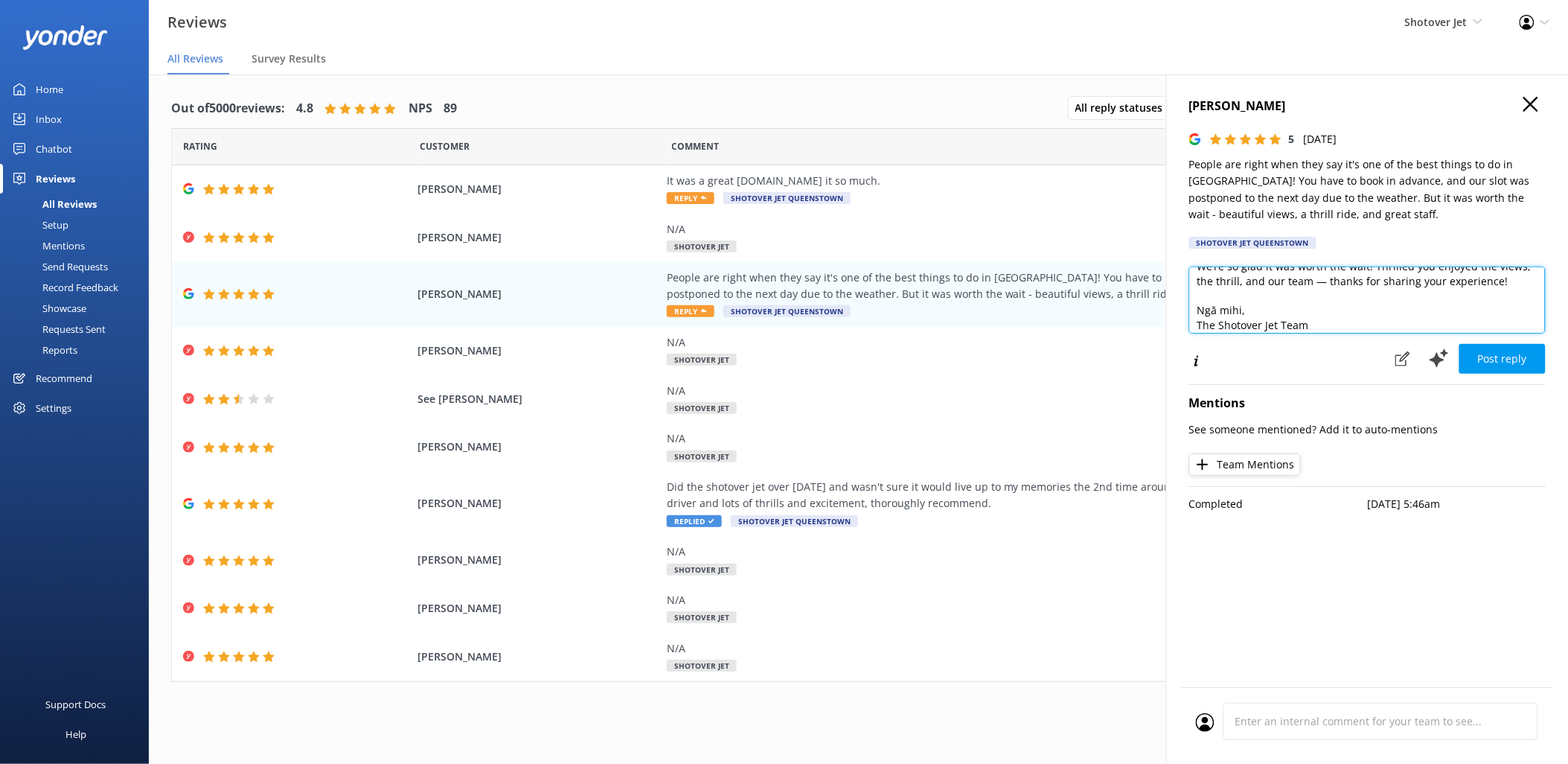
click at [1323, 281] on textarea "Kia ora Victoria, We’re so glad it was worth the wait! Thrilled you enjoyed the…" at bounding box center [1367, 299] width 356 height 67
type textarea "Kia ora Victoria, We’re so glad it was worth the wait! Thrilled you enjoyed the…"
click at [1489, 363] on button "Post reply" at bounding box center [1502, 358] width 86 height 29
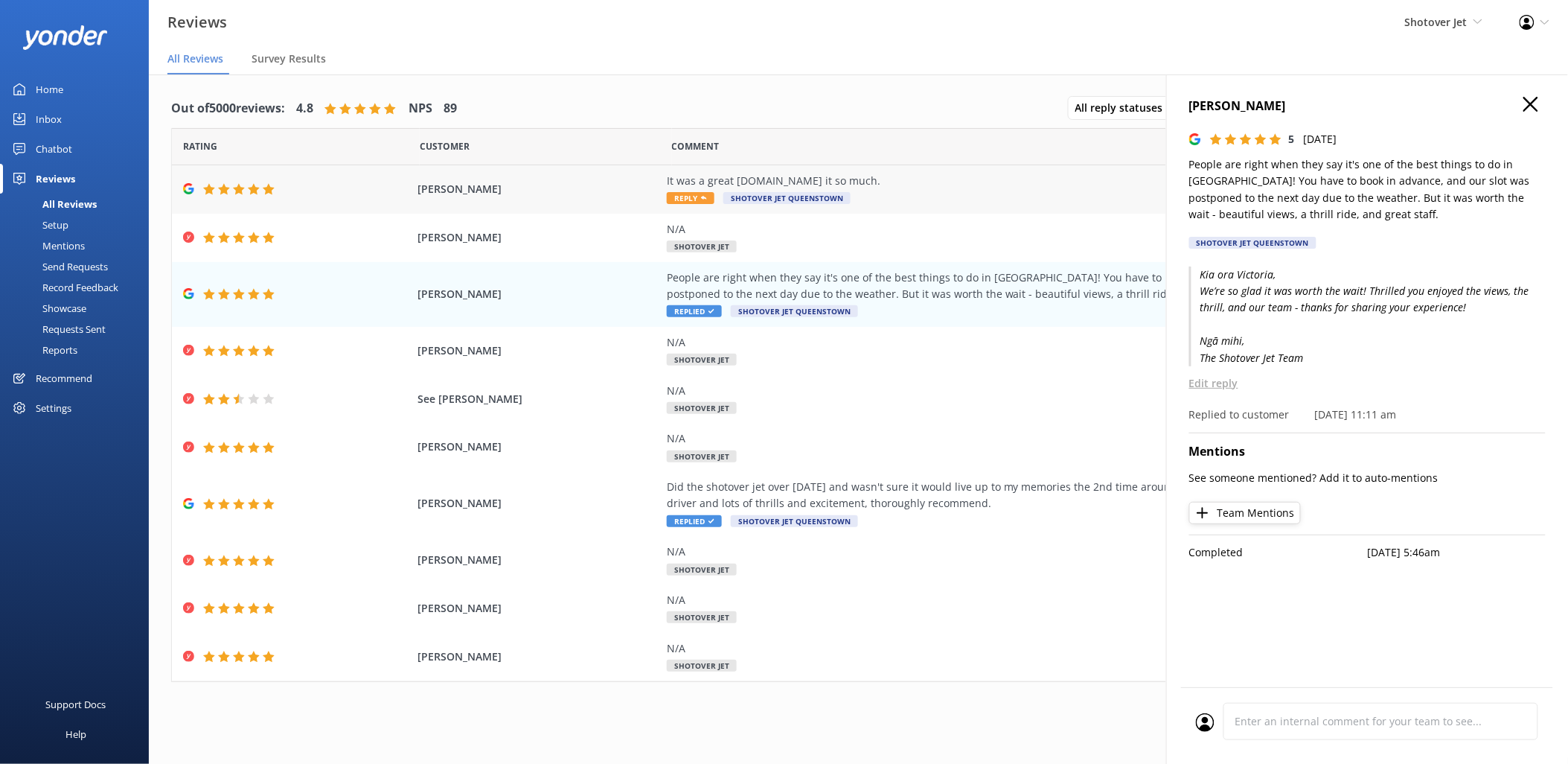
click at [897, 199] on div "It was a great experience.Love it so much. Reply Shotover Jet Queenstown" at bounding box center [1005, 189] width 677 height 34
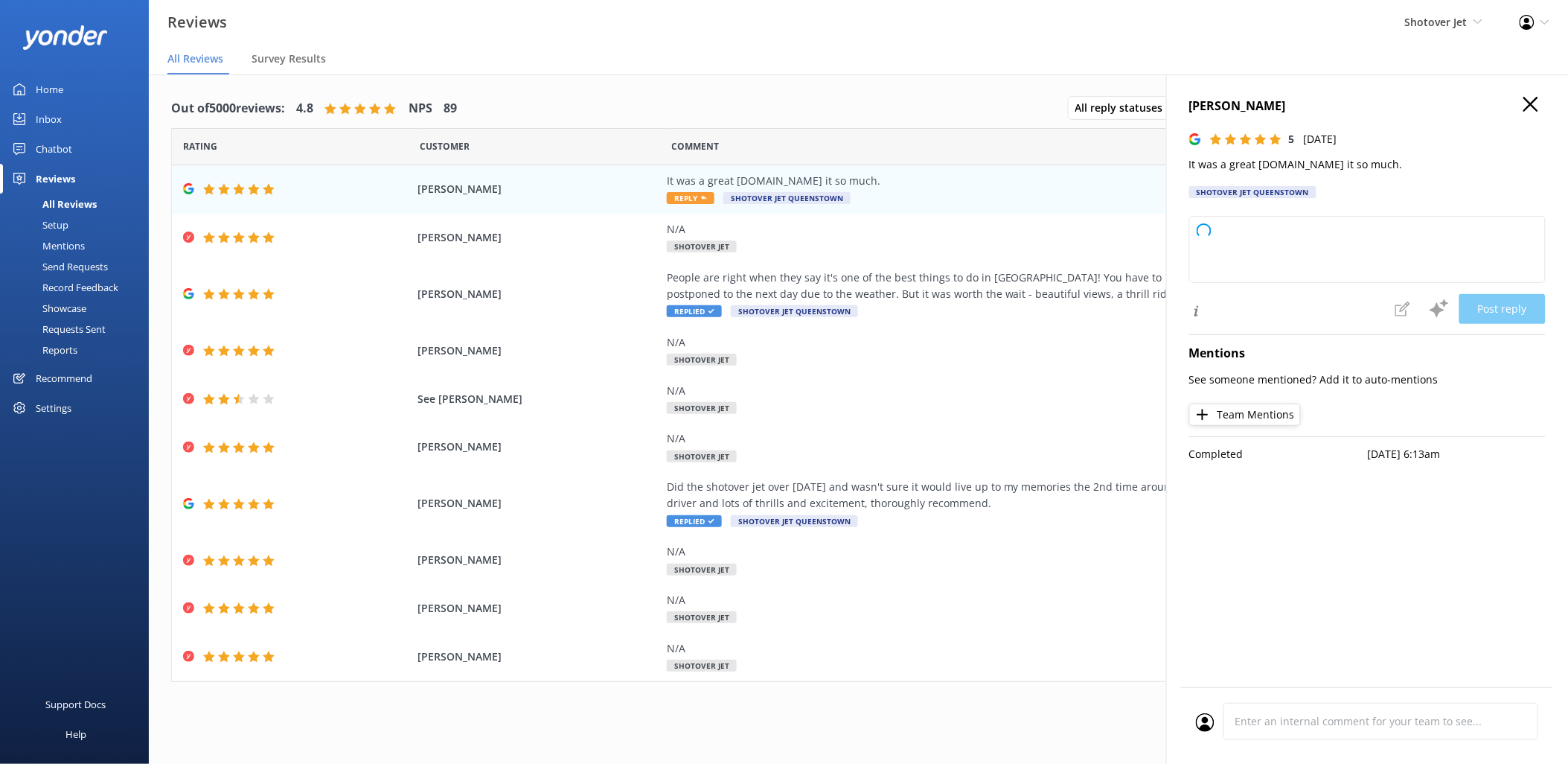
type textarea "Thank you so much for your wonderful feedback! We're thrilled to hear you had a…"
drag, startPoint x: 1399, startPoint y: 168, endPoint x: 1192, endPoint y: 107, distance: 215.8
click at [1192, 107] on div "Suzanne Marshall 5 Fri, 10th Oct 2025 It was a great experience.Love it so much…" at bounding box center [1367, 151] width 356 height 110
copy div "Suzanne Marshall 5 Fri, 10th Oct 2025 It was a great experience.Love it so much."
click at [1092, 302] on div "People are right when they say it's one of the best things to do in Queenstown!…" at bounding box center [1005, 294] width 677 height 50
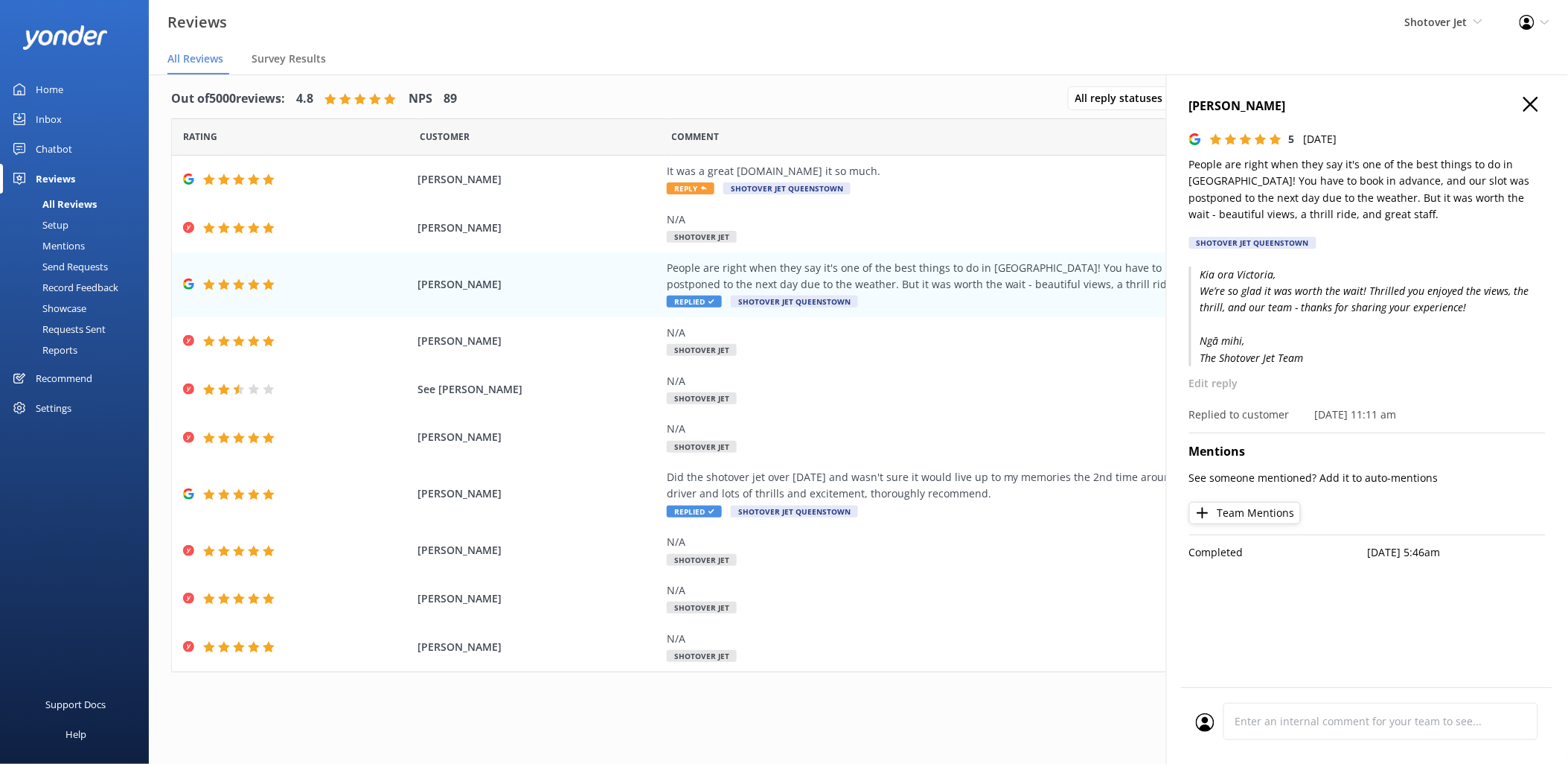
scroll to position [0, 0]
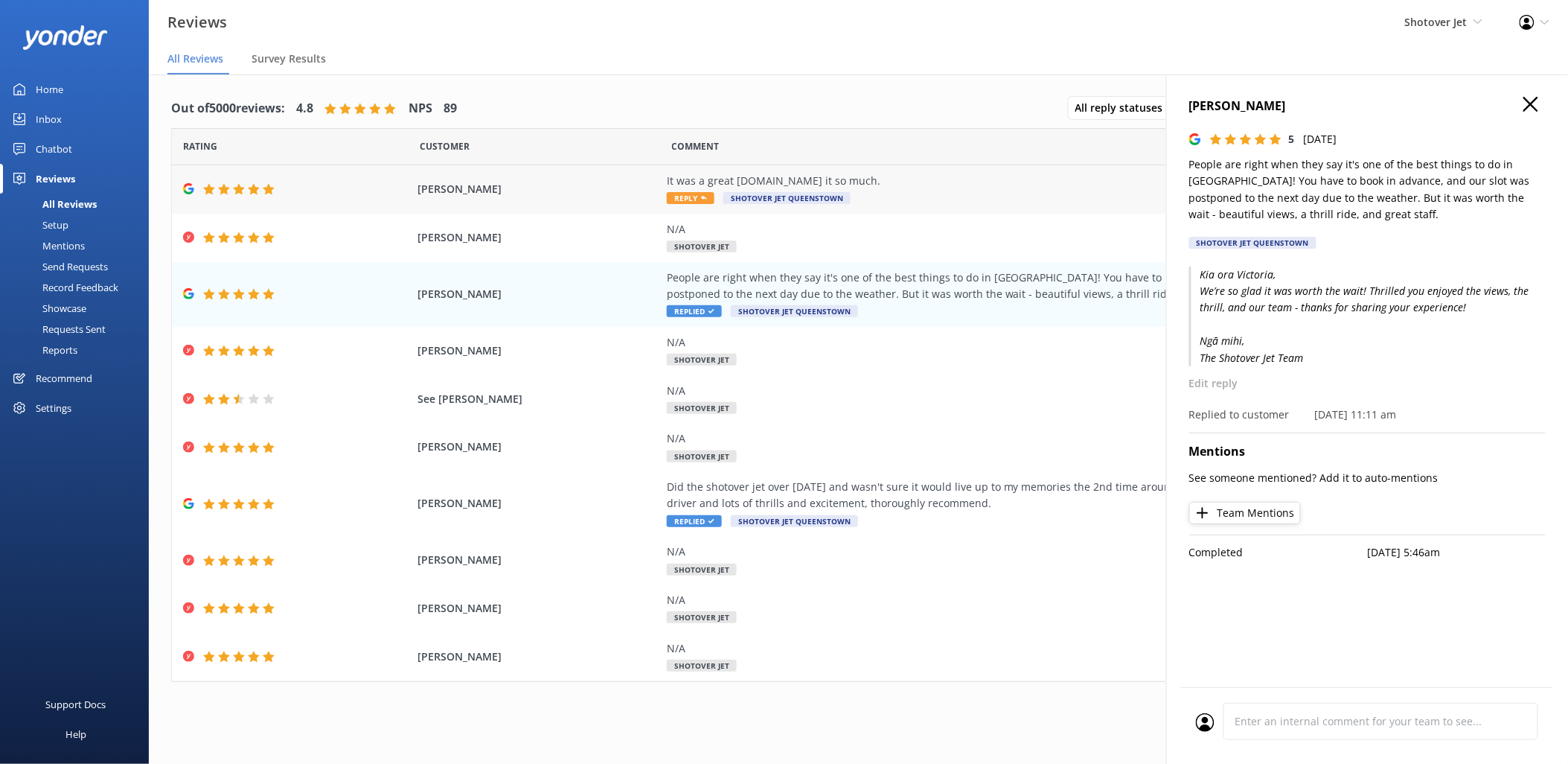
click at [1003, 184] on div "It was a great experience.Love it so much." at bounding box center [1005, 181] width 677 height 16
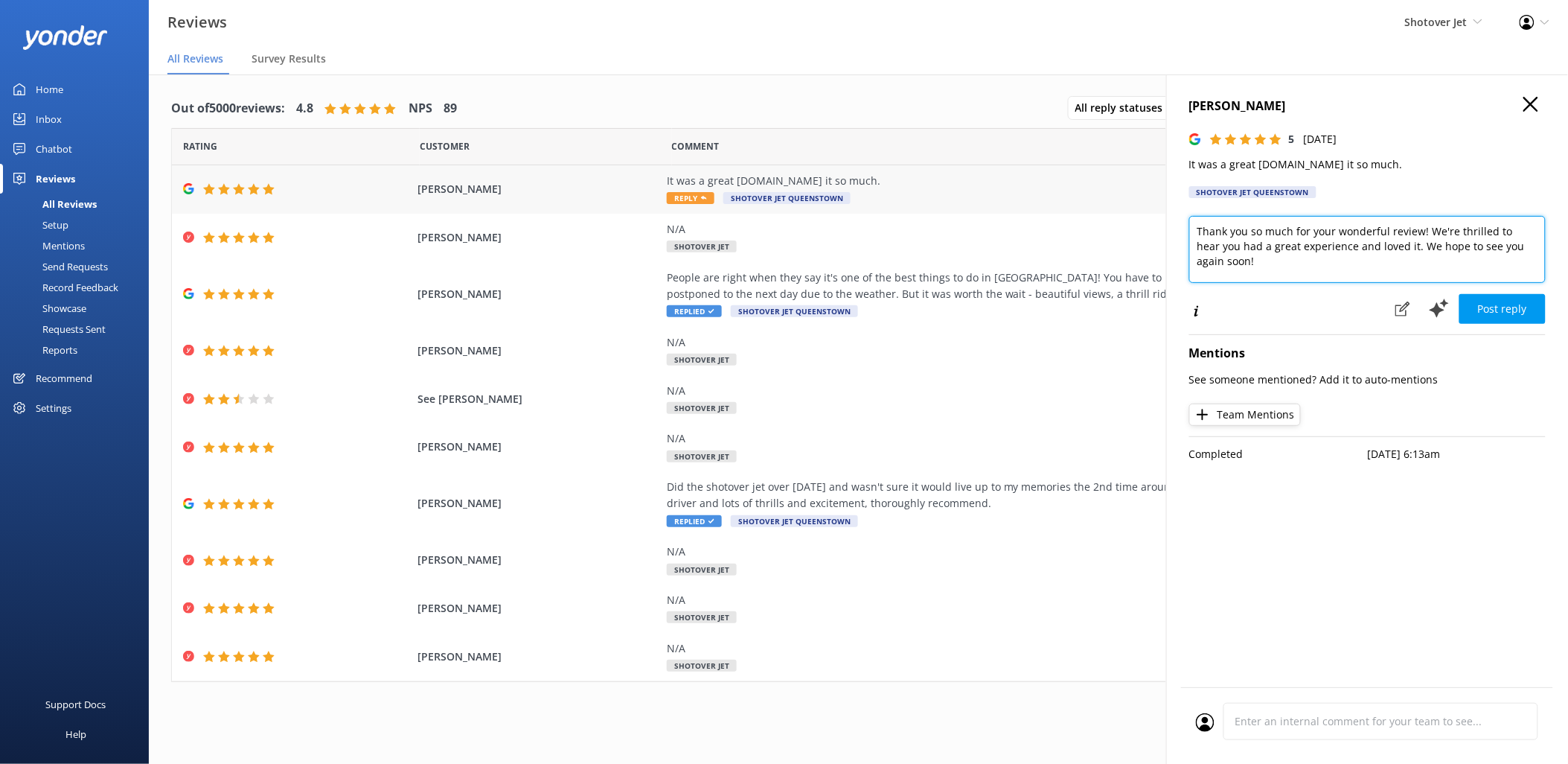
drag, startPoint x: 1306, startPoint y: 273, endPoint x: 1127, endPoint y: 178, distance: 202.6
click at [1127, 178] on div "Out of 5000 reviews: 4.8 NPS 89 All reply statuses All reply statuses Needs a r…" at bounding box center [858, 433] width 1419 height 719
paste textarea "Kia ora Suzanne, We’re so glad you loved the experience! Thanks for the 5 stars…"
type textarea "Kia ora Suzanne, We’re so glad you loved the experience! Thanks for the 5 stars…"
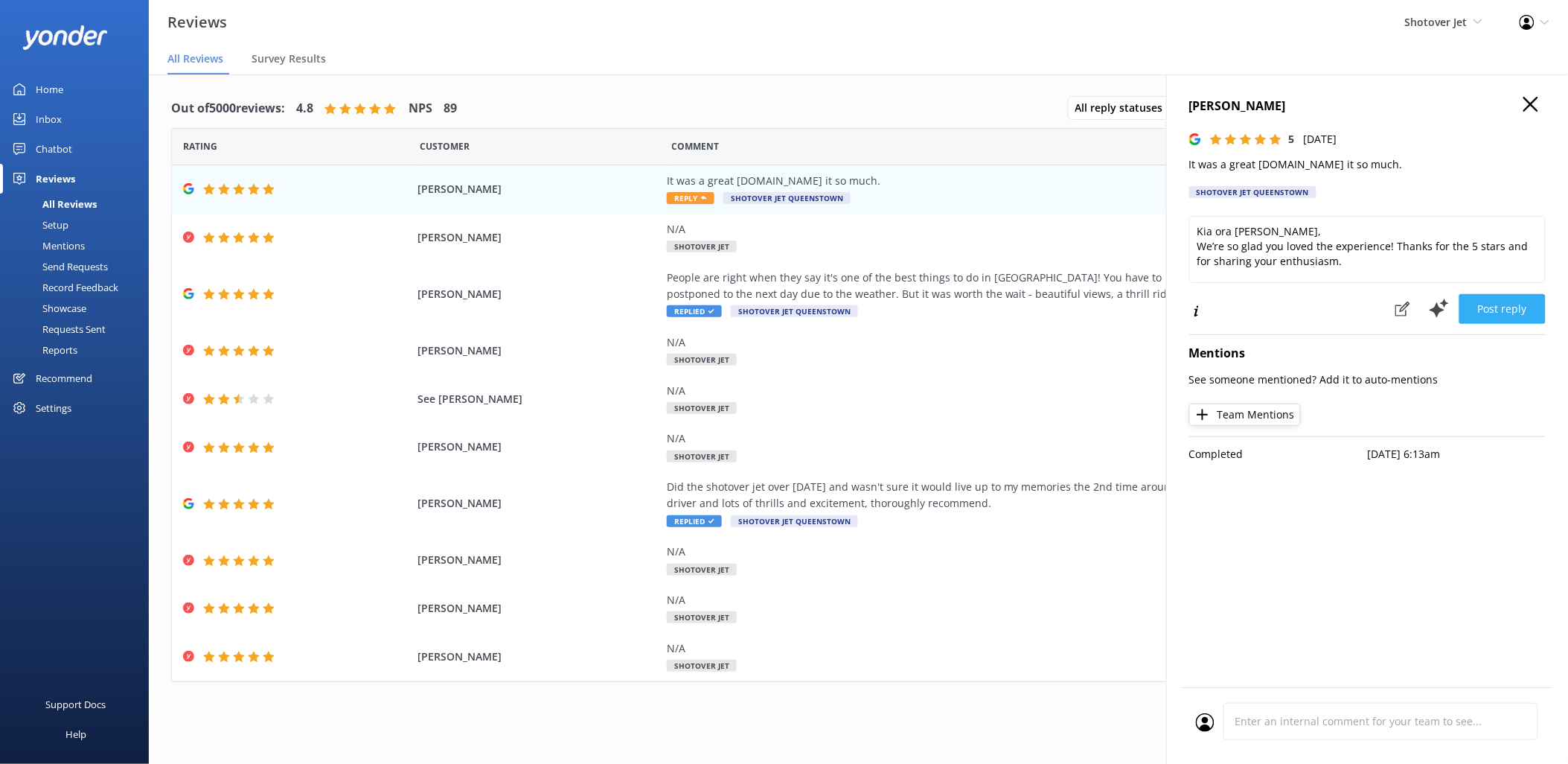
click at [1487, 306] on button "Post reply" at bounding box center [1502, 309] width 86 height 29
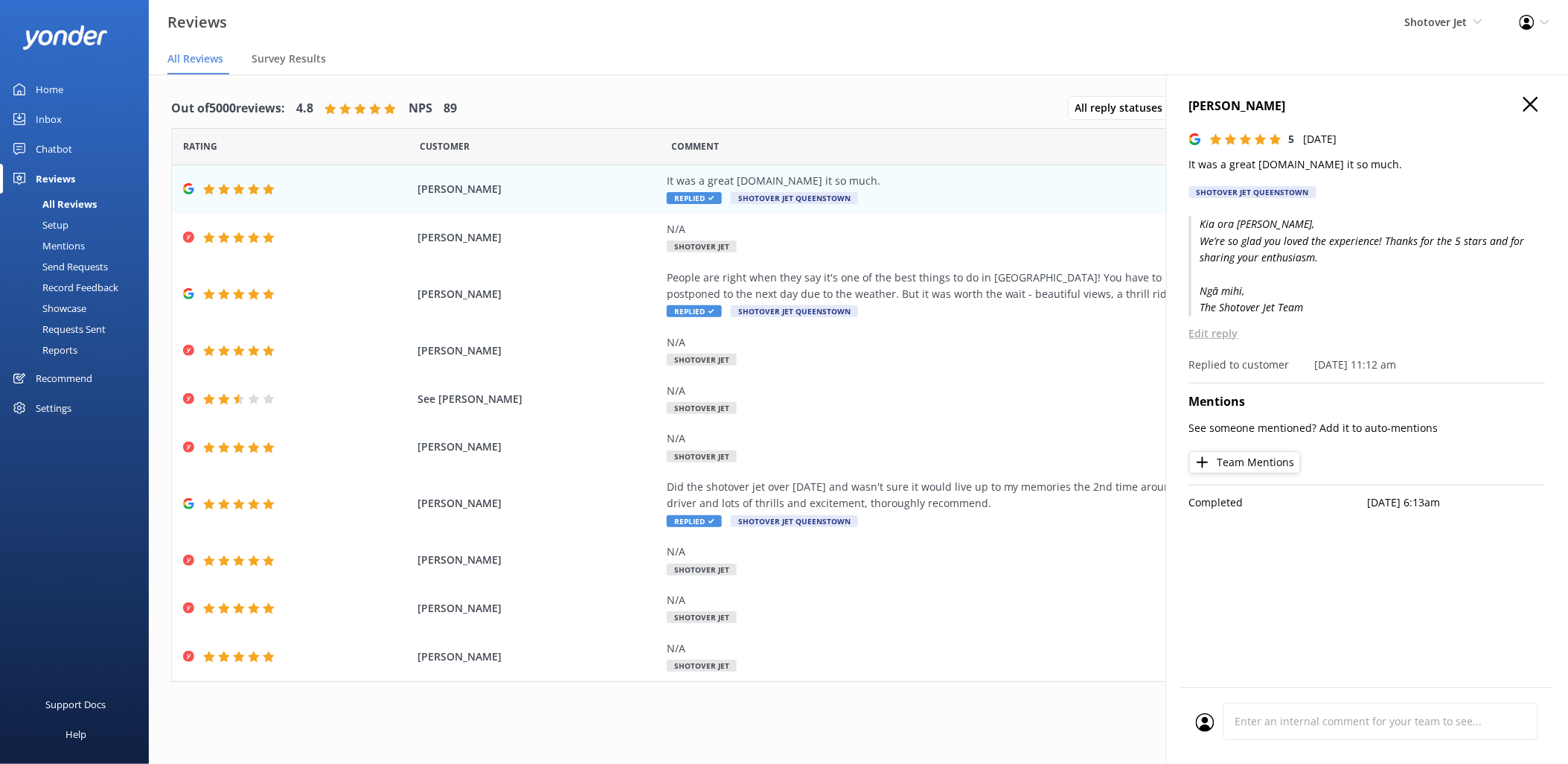
click at [1529, 110] on icon "button" at bounding box center [1530, 104] width 15 height 15
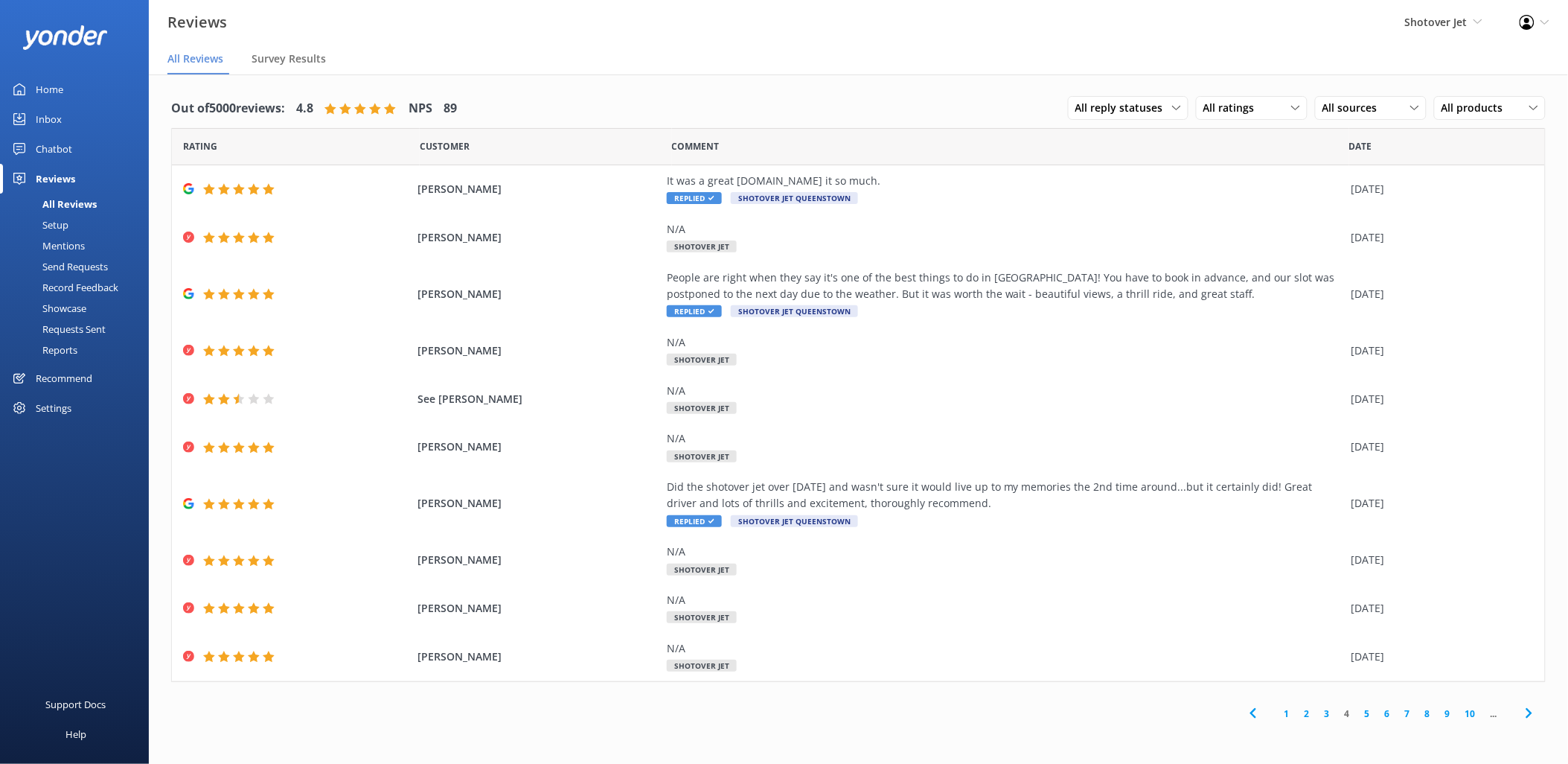
click at [1326, 716] on link "3" at bounding box center [1327, 713] width 20 height 14
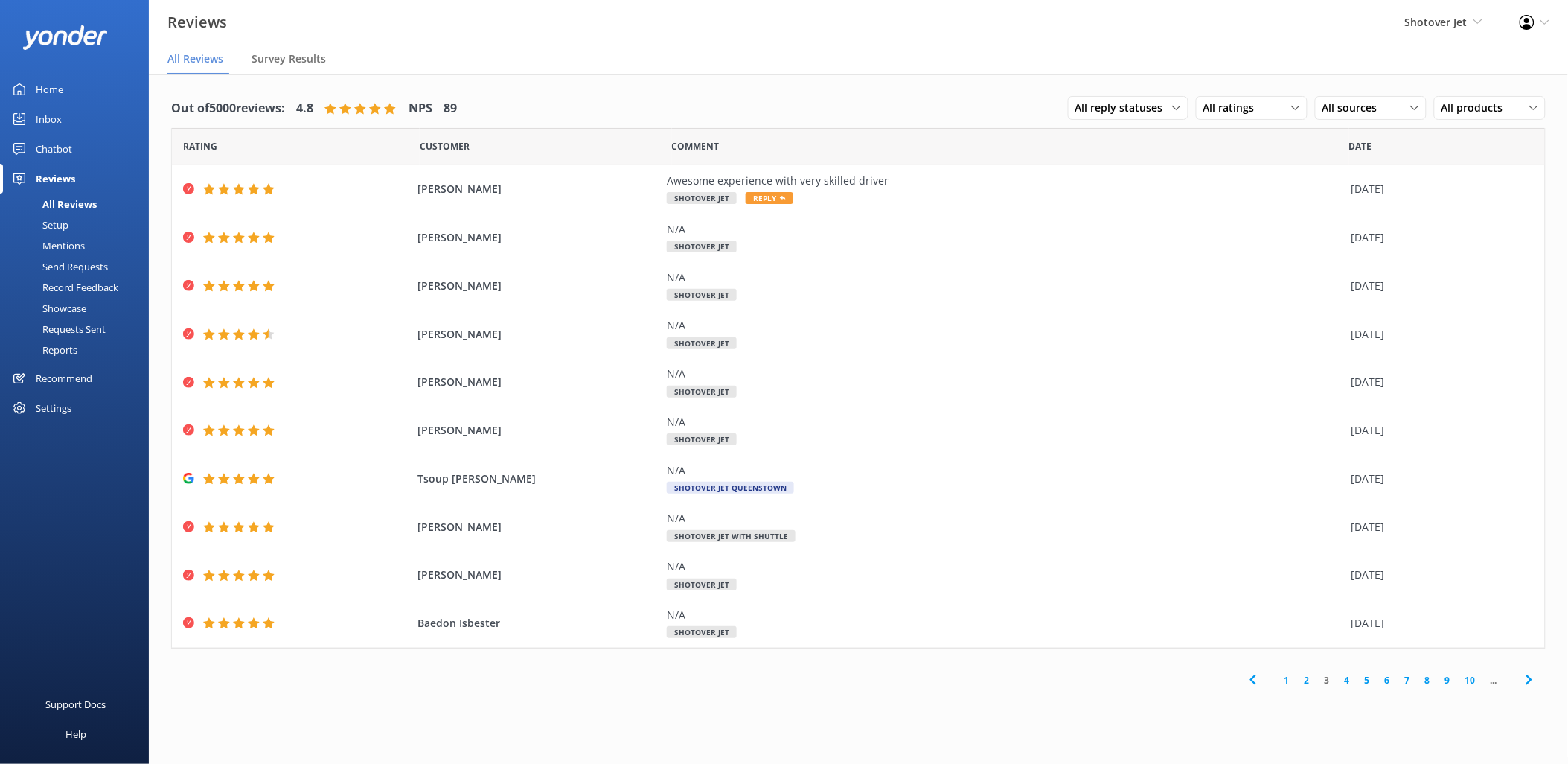
click at [1309, 678] on link "2" at bounding box center [1307, 680] width 20 height 14
click at [1292, 684] on link "1" at bounding box center [1286, 680] width 20 height 14
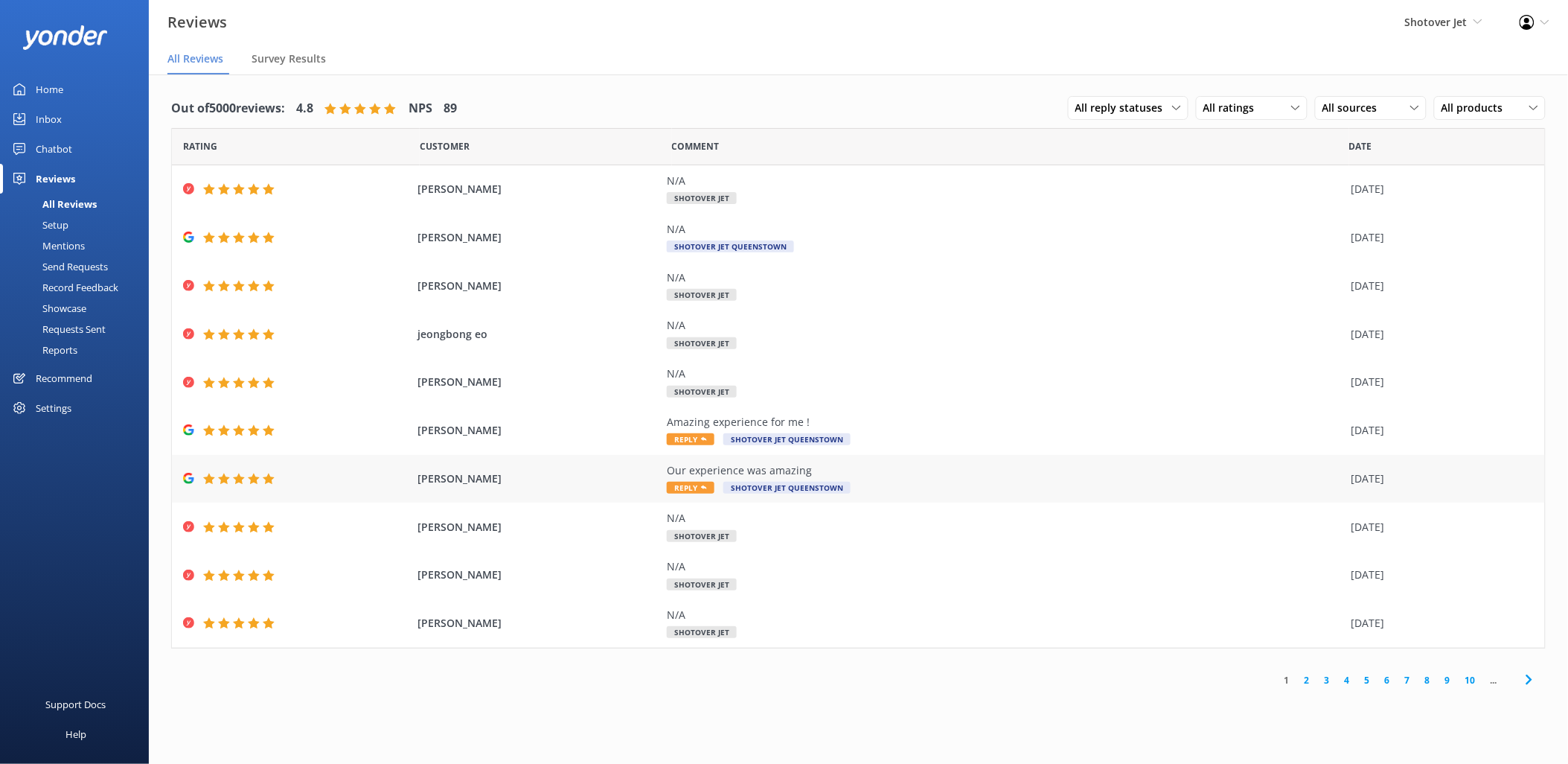
click at [910, 481] on div "Our experience was amazing Reply Shotover Jet Queenstown" at bounding box center [1005, 478] width 677 height 34
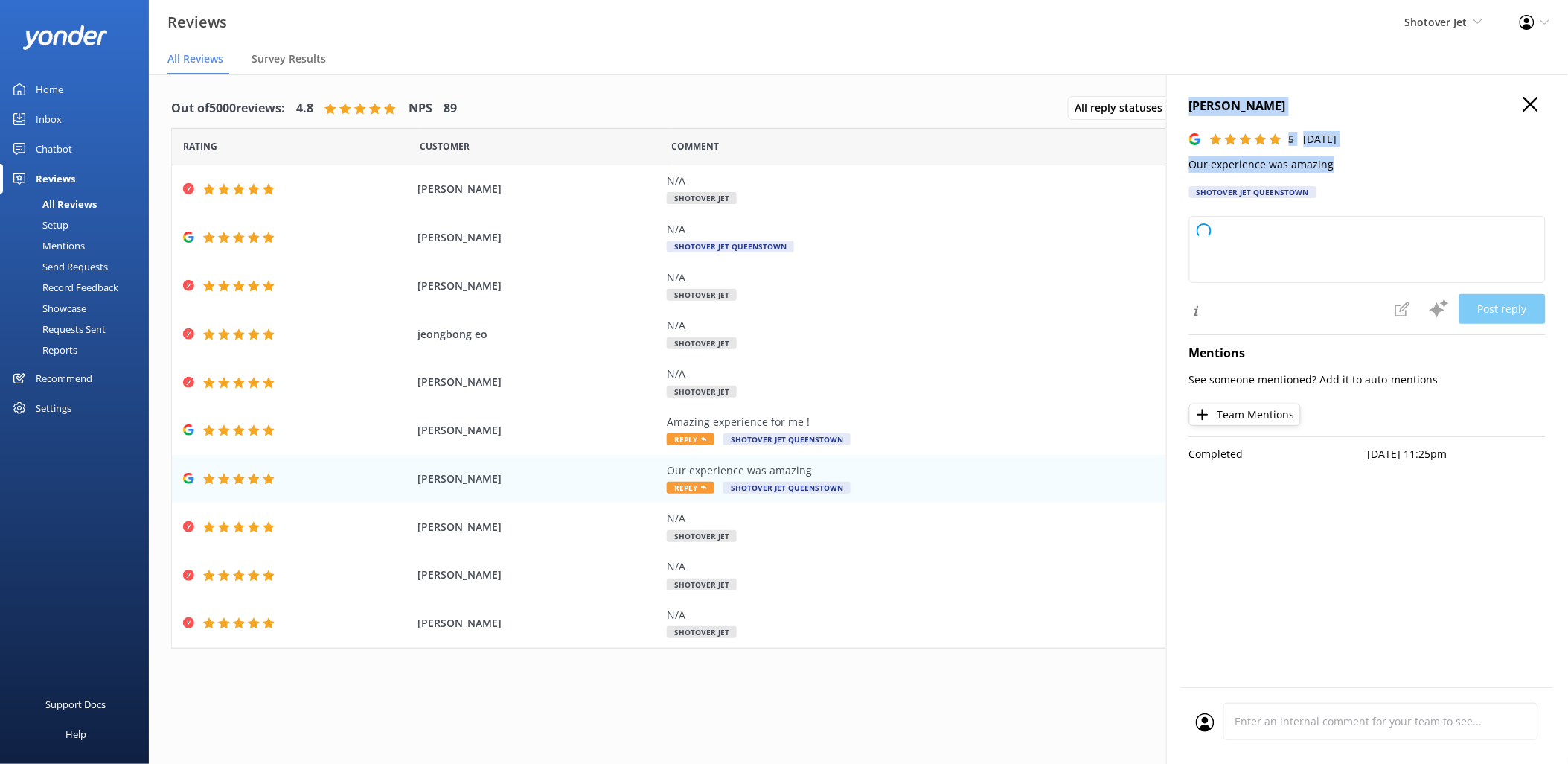
drag, startPoint x: 1342, startPoint y: 160, endPoint x: 1176, endPoint y: 110, distance: 173.4
click at [1176, 110] on div "Marianne M 5 Fri, 10th Oct 2025 Our experience was amazing Shotover Jet Queenst…" at bounding box center [1366, 456] width 402 height 764
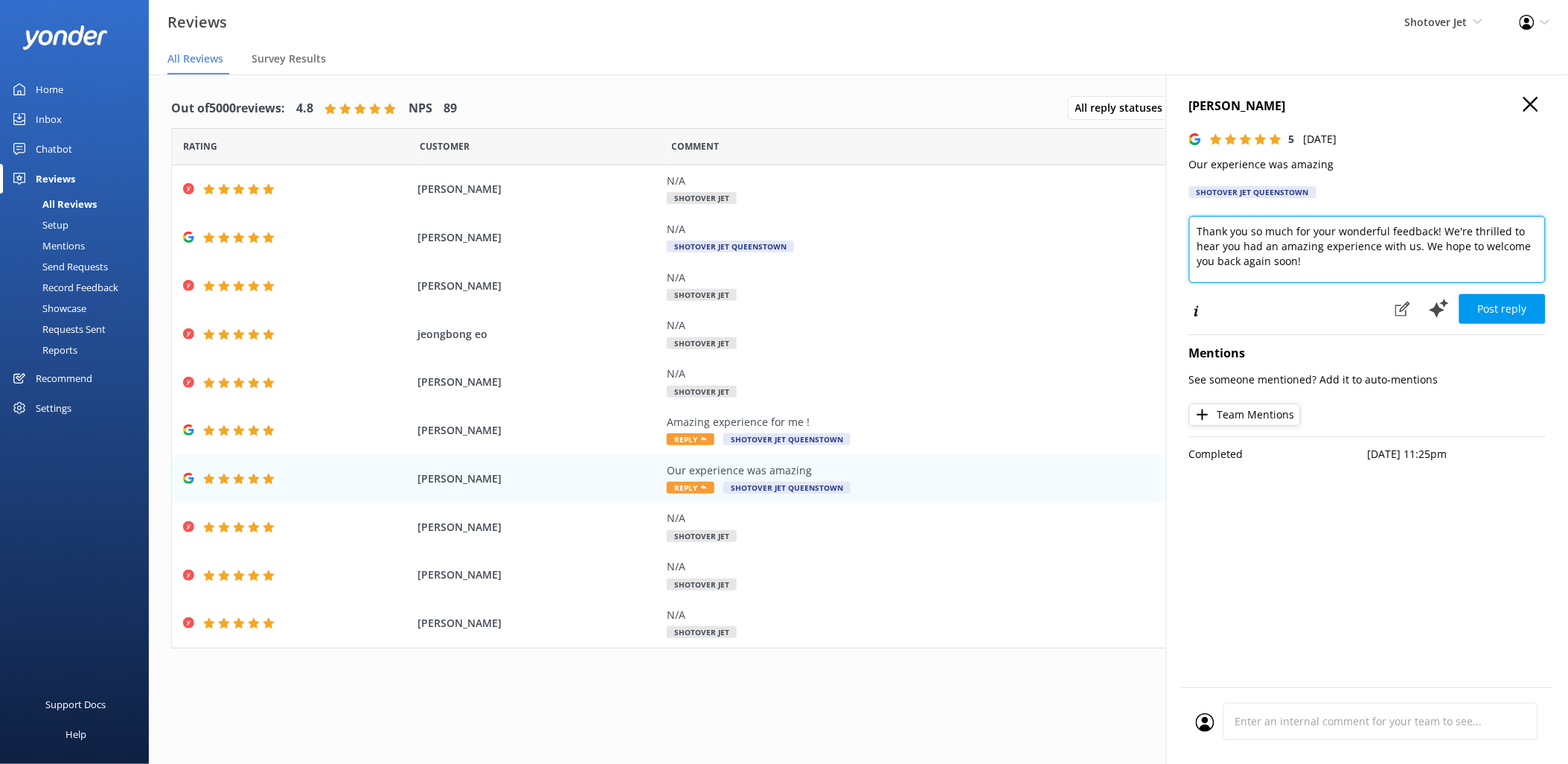
drag, startPoint x: 1308, startPoint y: 260, endPoint x: 1174, endPoint y: 204, distance: 145.2
click at [1177, 204] on div "Marianne M 5 Fri, 10th Oct 2025 Our experience was amazing Shotover Jet Queenst…" at bounding box center [1366, 456] width 402 height 764
paste textarea "Kia ora Marianne, We’re thrilled to hear you had an amazing experience! Thanks …"
drag, startPoint x: 1399, startPoint y: 263, endPoint x: 1462, endPoint y: 254, distance: 63.6
click at [1462, 254] on textarea "Kia ora Marianne, We’re thrilled to hear you had an amazing experience! Thanks …" at bounding box center [1367, 249] width 356 height 67
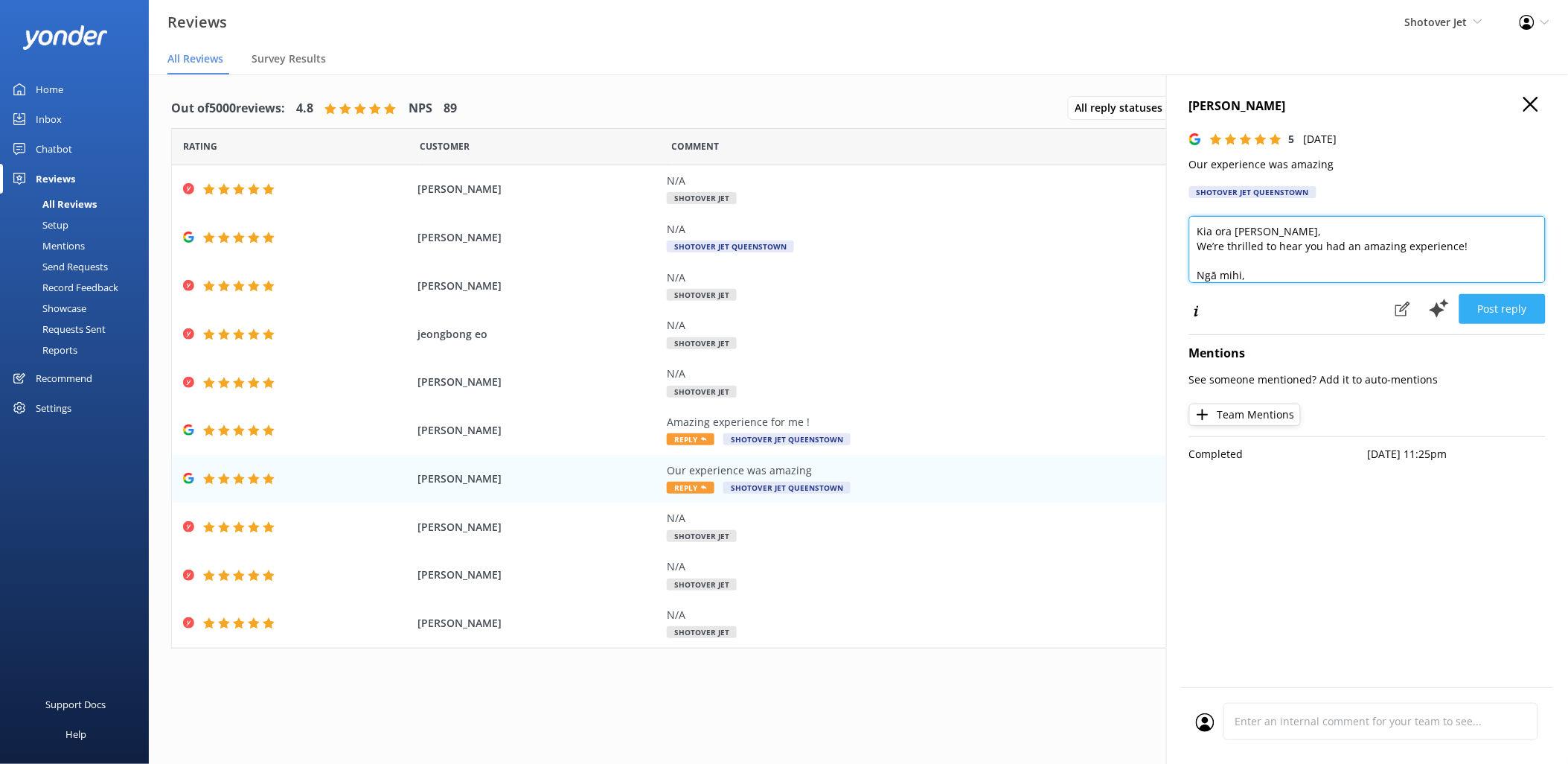
type textarea "Kia ora Marianne, We’re thrilled to hear you had an amazing experience! Ngā mih…"
click at [1488, 308] on button "Post reply" at bounding box center [1502, 309] width 86 height 29
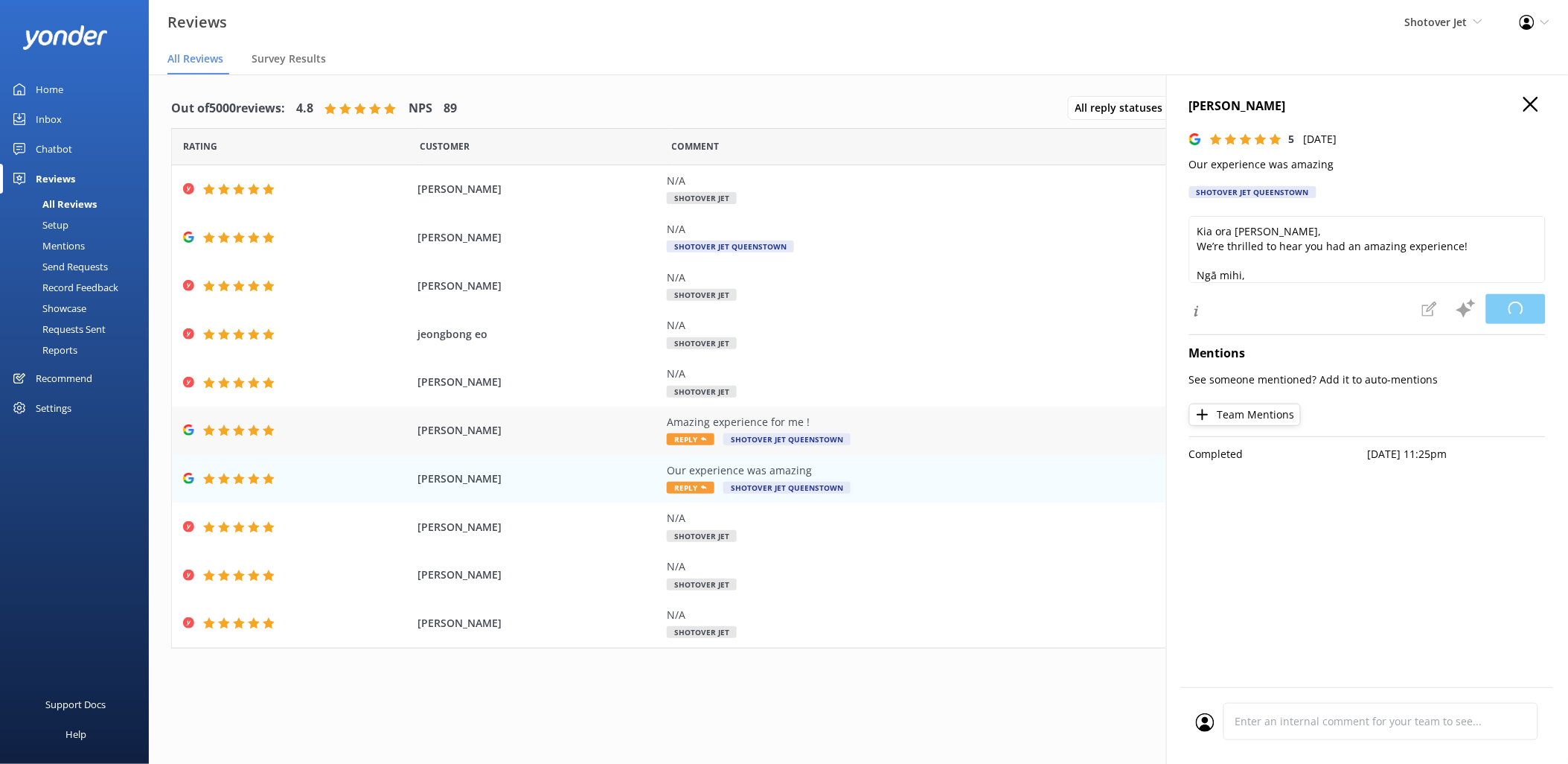
click at [733, 434] on span "Shotover Jet Queenstown" at bounding box center [786, 440] width 127 height 12
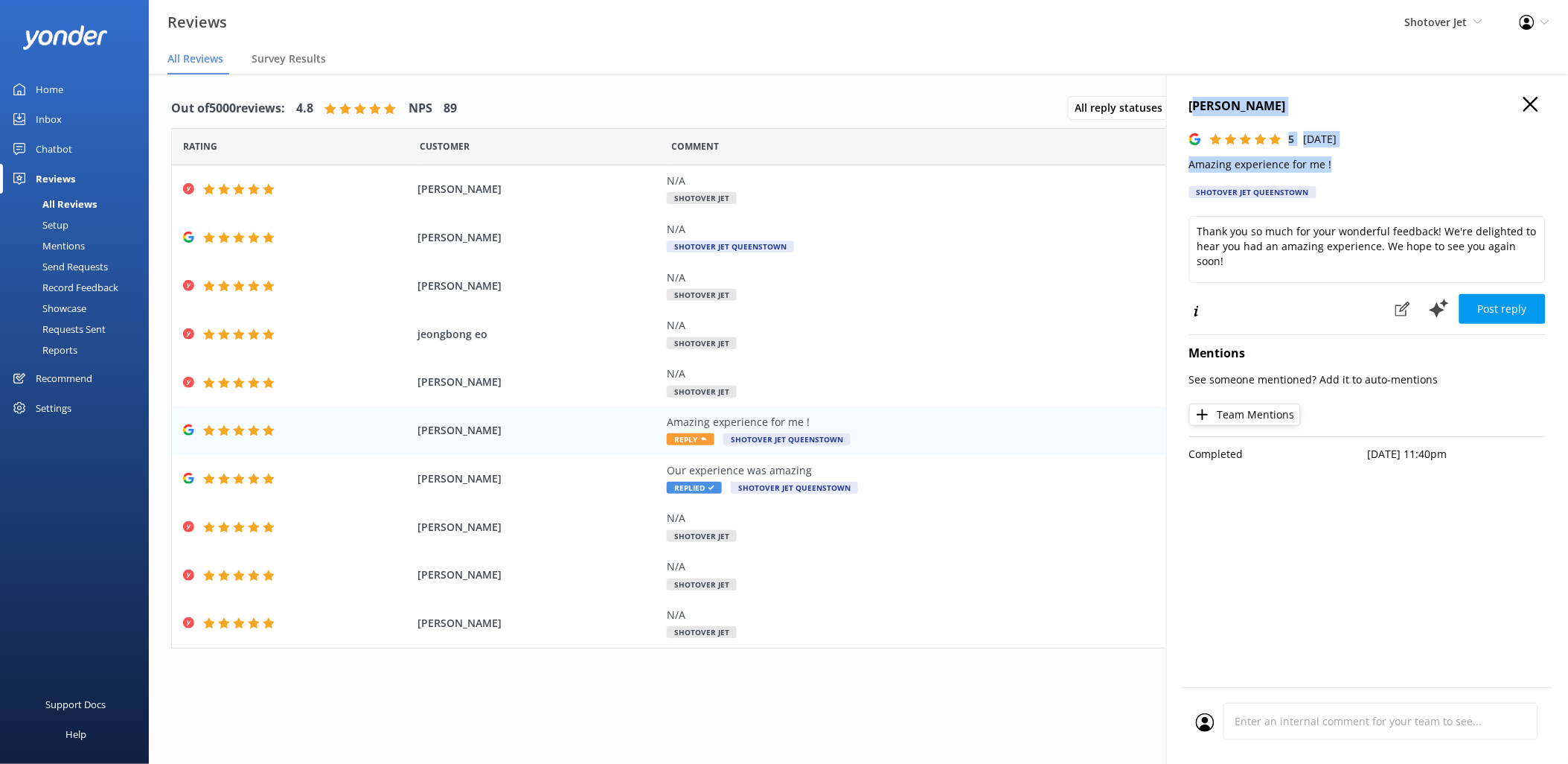
drag, startPoint x: 1335, startPoint y: 173, endPoint x: 1193, endPoint y: 109, distance: 155.8
click at [1193, 109] on div "Jessie Novita 5 Fri, 10th Oct 2025 Amazing experience for me ! Shotover Jet Que…" at bounding box center [1367, 151] width 356 height 110
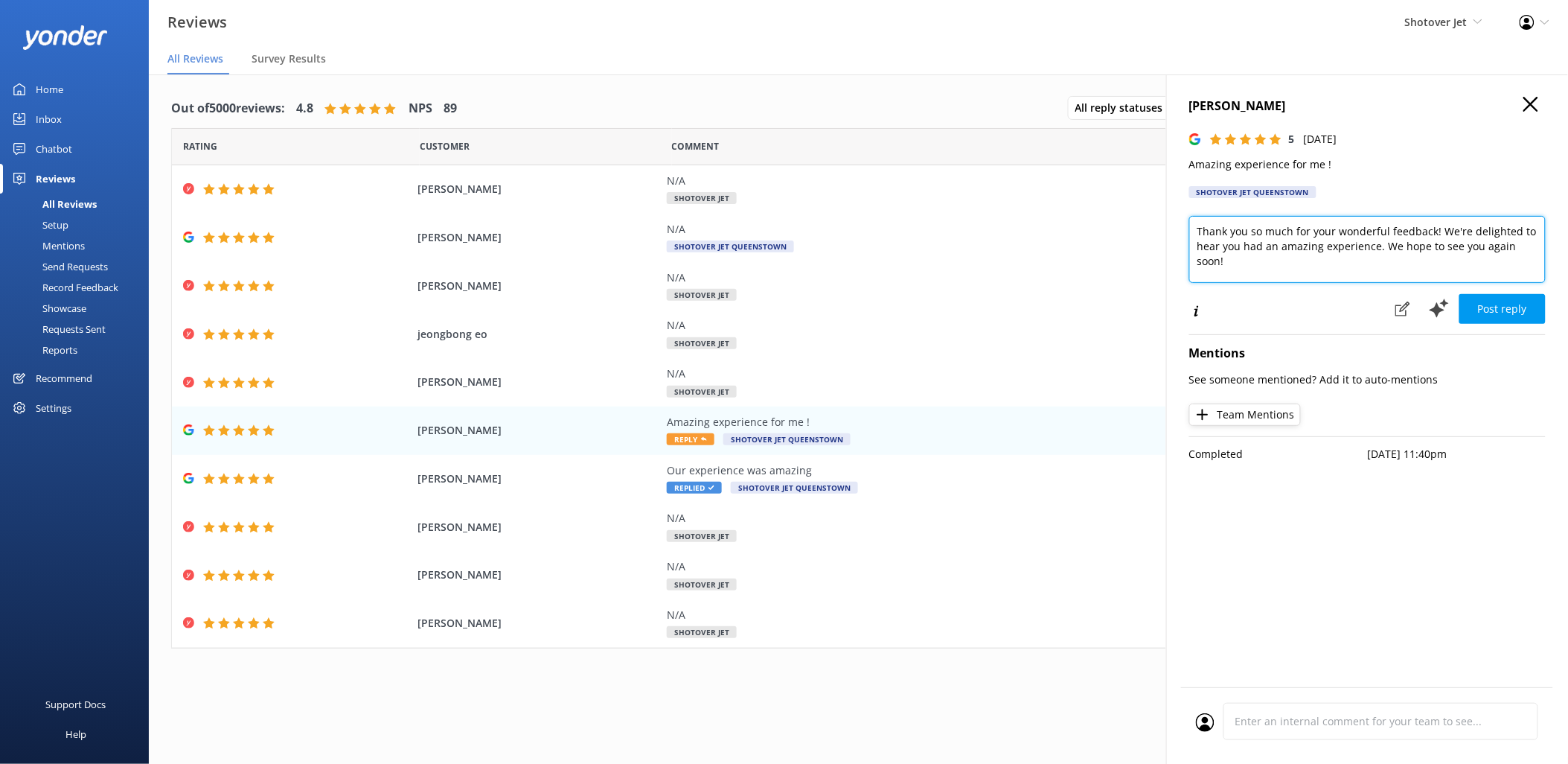
click at [1346, 250] on textarea "Thank you so much for your wonderful feedback! We're delighted to hear you had …" at bounding box center [1367, 249] width 356 height 67
paste textarea "Kia ora Essie, We’re so glad you had an amazing experience! Thanks for the 5 st…"
click at [1241, 237] on textarea "JKia ora Essie, We’re so glad you had an amazing experience! Thanks for the 5 s…" at bounding box center [1367, 249] width 356 height 67
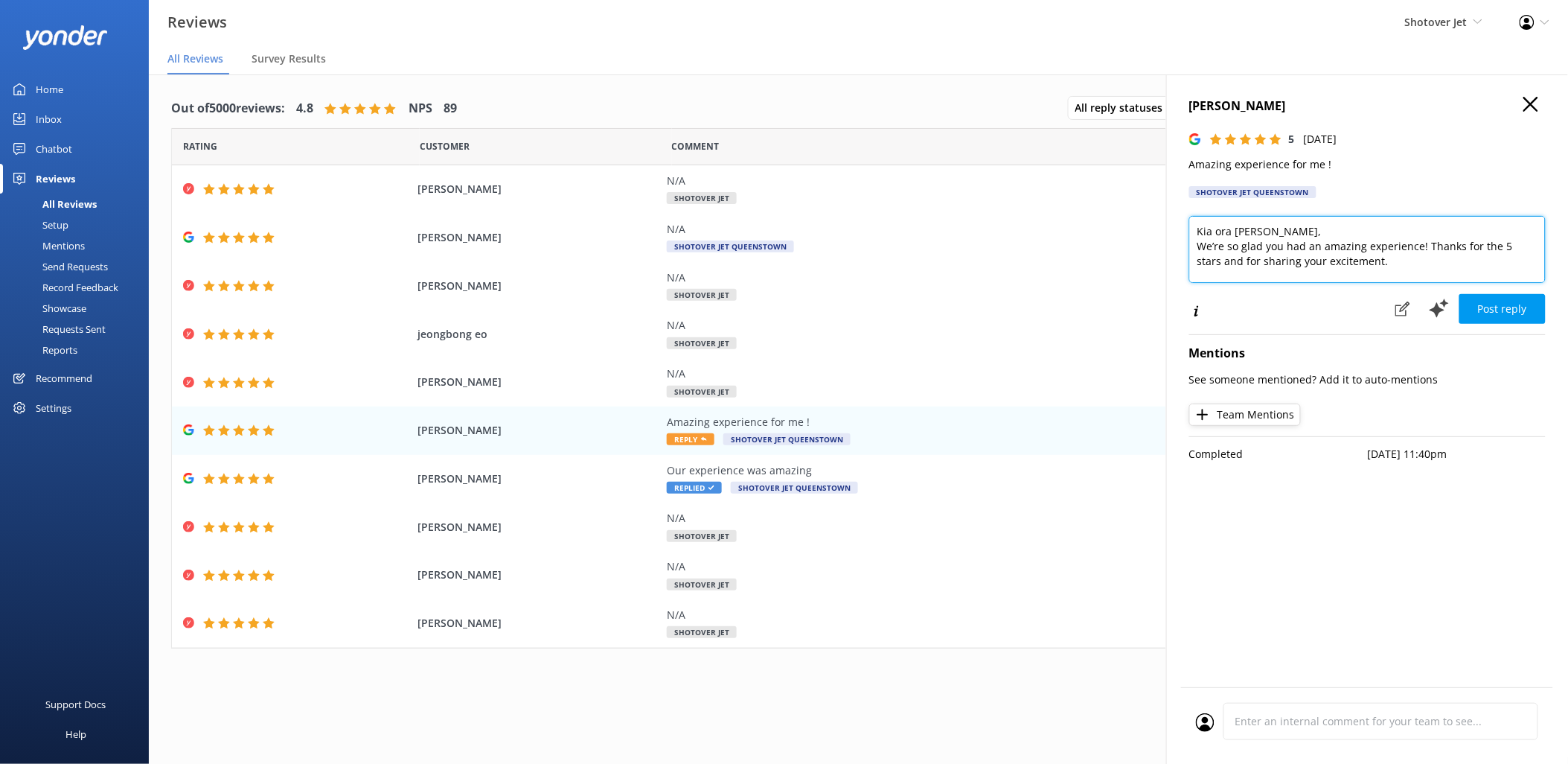
click at [1238, 232] on textarea "Kia ora Essie, We’re so glad you had an amazing experience! Thanks for the 5 st…" at bounding box center [1367, 249] width 356 height 67
type textarea "Kia ora Jessie, We’re so glad you had an amazing experience! Thanks for the 5 s…"
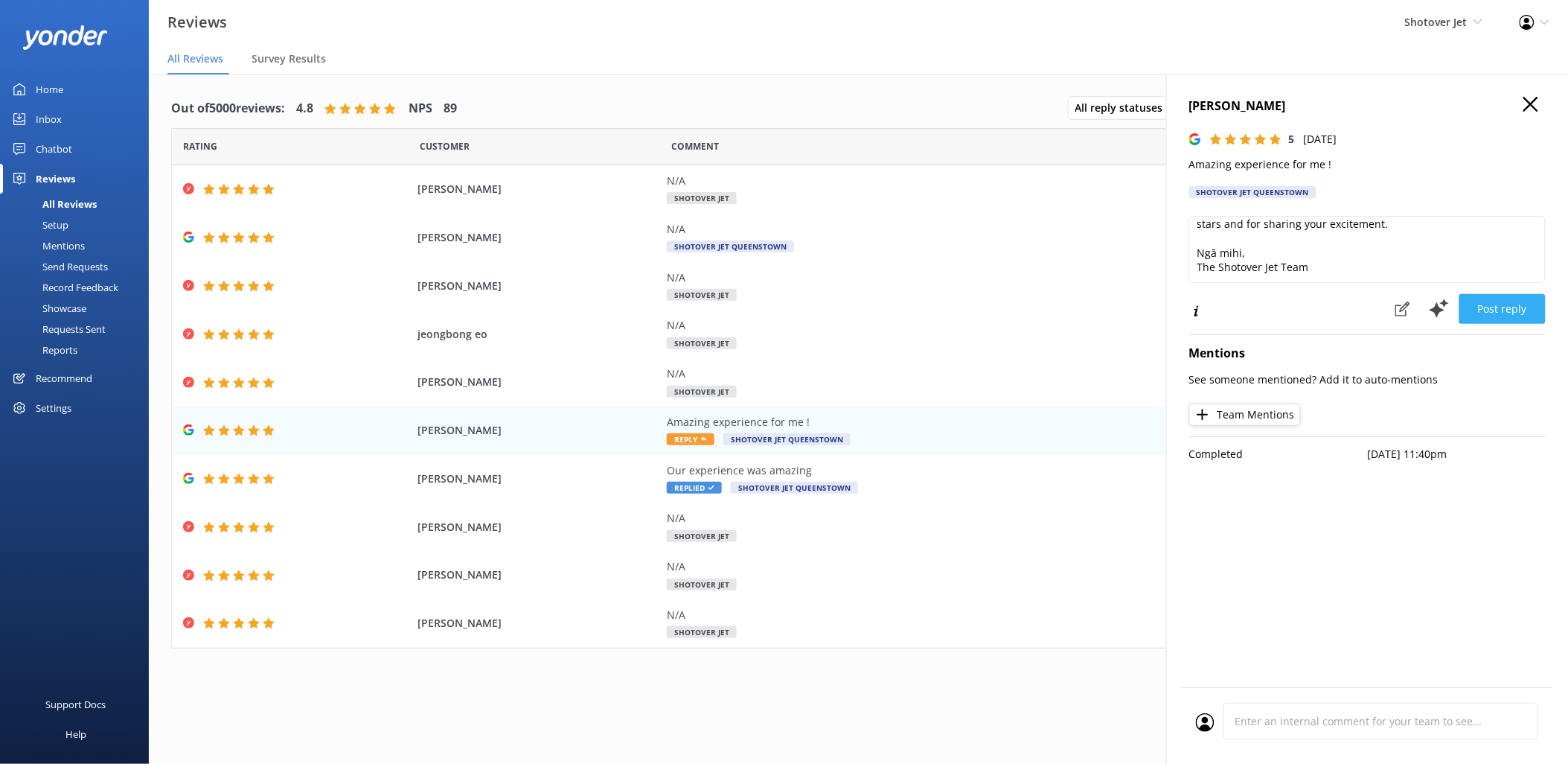
click at [1489, 307] on button "Post reply" at bounding box center [1502, 309] width 86 height 29
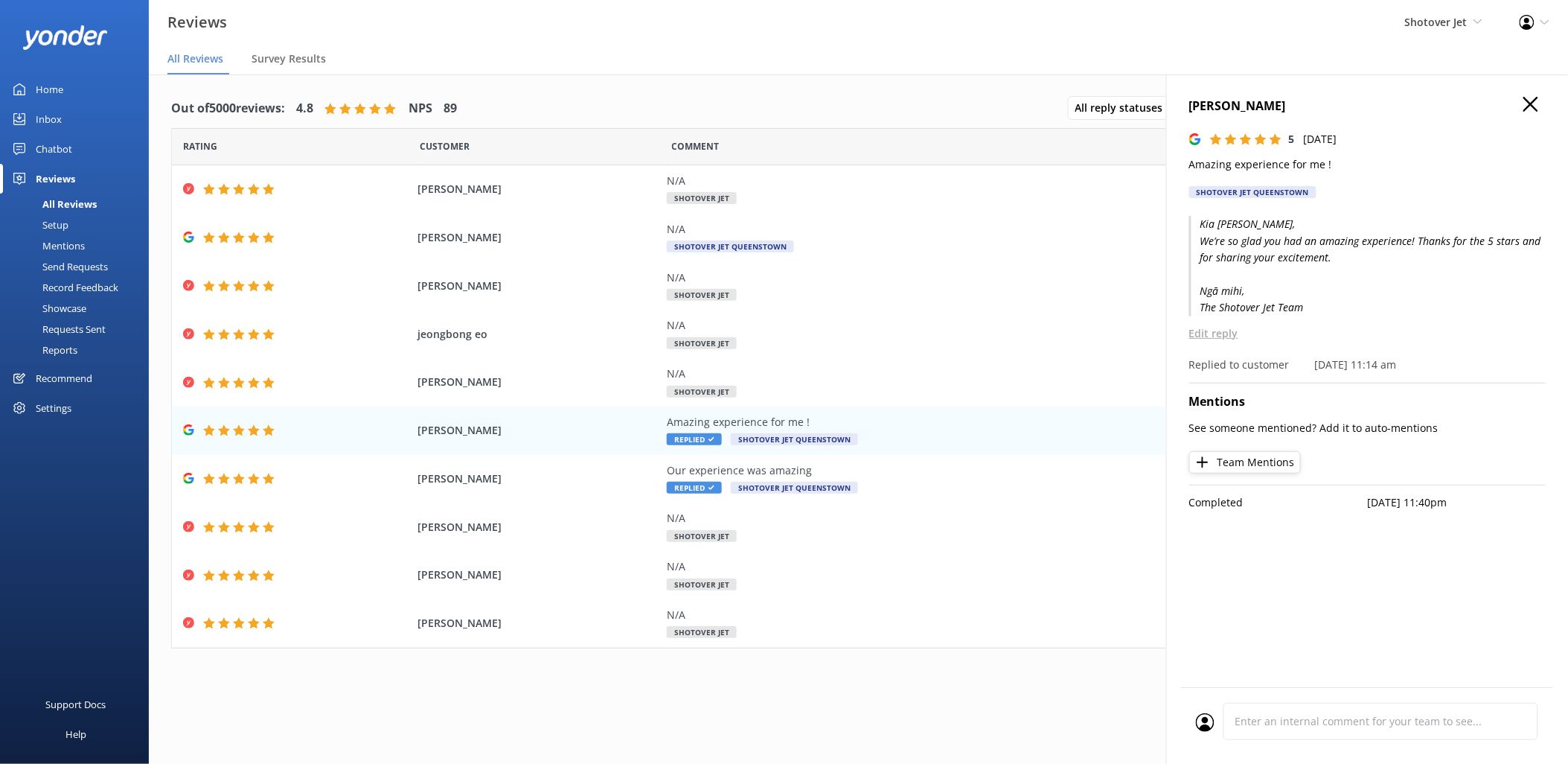
click at [929, 648] on div "Out of 5000 reviews: 4.8 NPS 89 All reply statuses All reply statuses Needs a r…" at bounding box center [858, 393] width 1419 height 637
click at [1526, 108] on use "button" at bounding box center [1530, 104] width 15 height 15
